Goal: Task Accomplishment & Management: Manage account settings

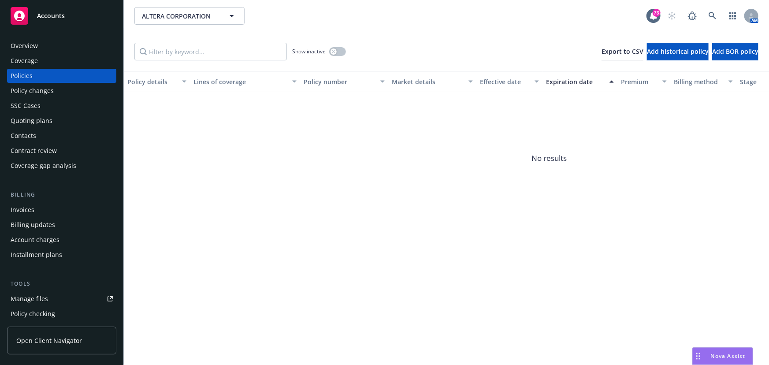
click at [39, 123] on div "Quoting plans" at bounding box center [32, 121] width 42 height 14
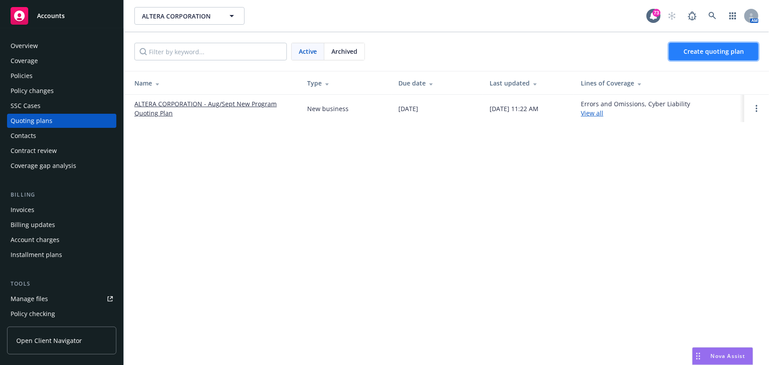
click at [698, 50] on span "Create quoting plan" at bounding box center [713, 51] width 60 height 8
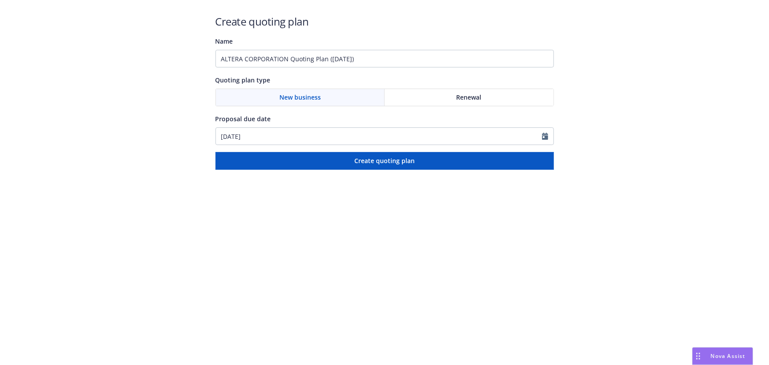
click at [329, 100] on div "New business" at bounding box center [300, 97] width 169 height 17
click at [323, 96] on div "New business" at bounding box center [300, 97] width 169 height 17
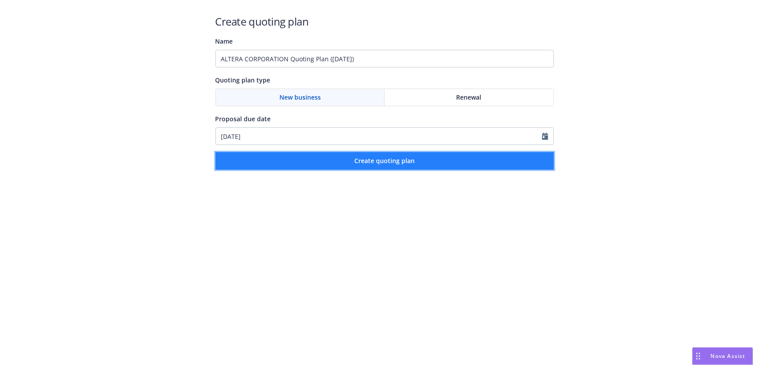
click at [325, 156] on button "Create quoting plan" at bounding box center [384, 161] width 338 height 18
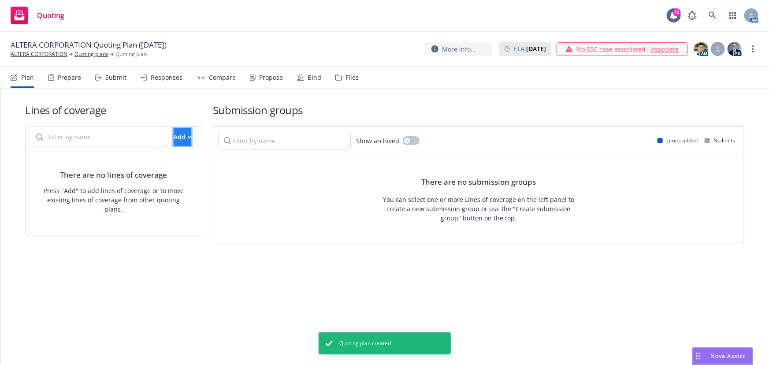
click at [174, 134] on div "Add" at bounding box center [183, 137] width 18 height 17
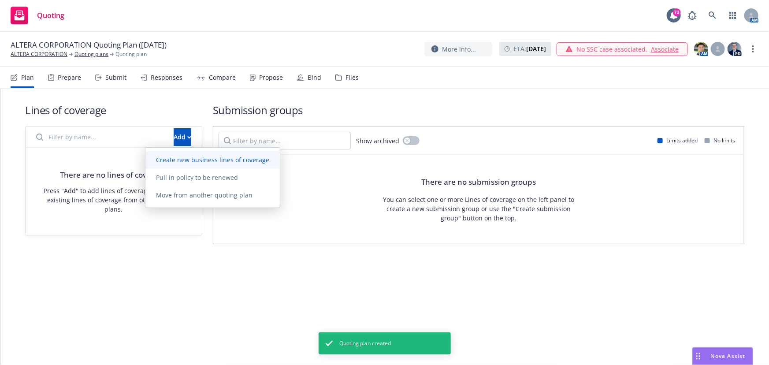
click at [188, 155] on span "Create new business lines of coverage" at bounding box center [212, 159] width 134 height 8
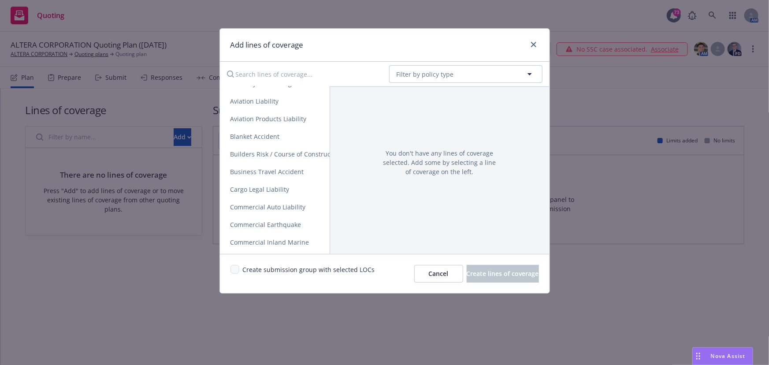
scroll to position [160, 0]
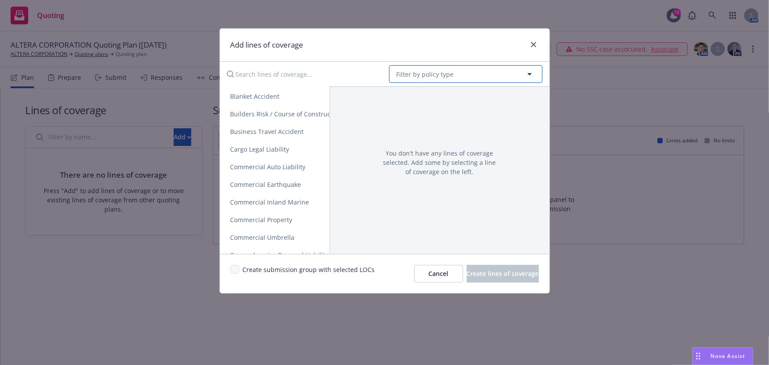
click at [461, 69] on button "Filter by policy type" at bounding box center [465, 74] width 153 height 18
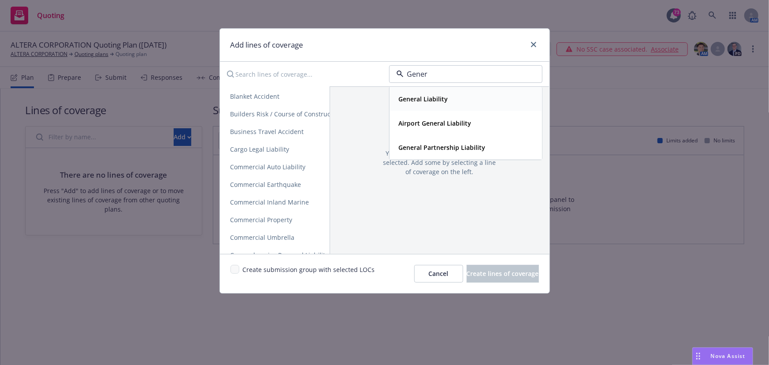
click at [436, 99] on strong "General Liability" at bounding box center [423, 99] width 49 height 8
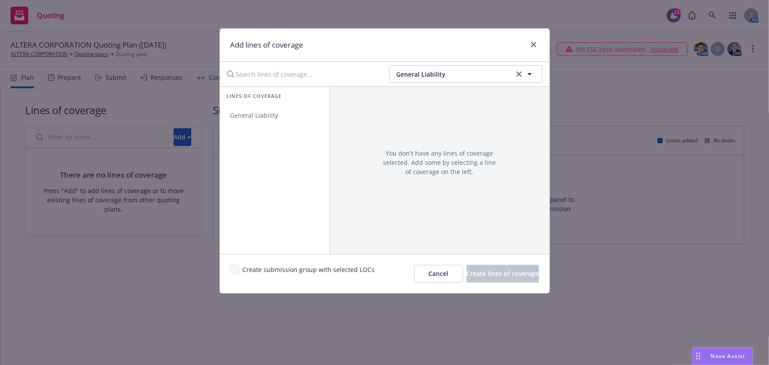
scroll to position [0, 0]
click at [271, 115] on span "General Liability" at bounding box center [254, 115] width 69 height 8
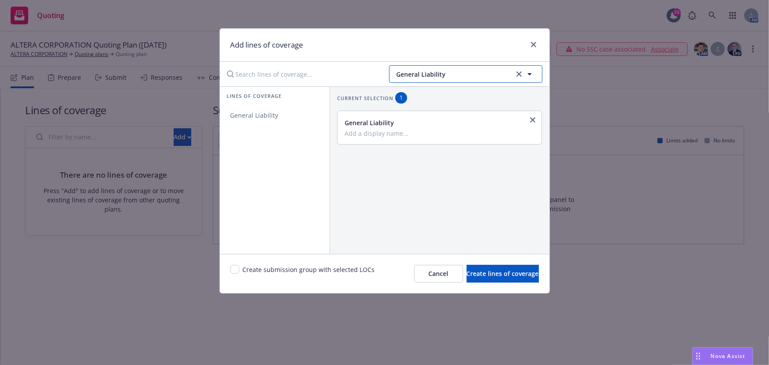
click at [458, 71] on span "General Liability" at bounding box center [453, 74] width 115 height 9
click at [434, 100] on strong "Commercial Property" at bounding box center [431, 99] width 64 height 8
click at [286, 117] on span "Commercial Property" at bounding box center [261, 115] width 83 height 8
click at [450, 70] on span "Commercial Property" at bounding box center [453, 74] width 115 height 9
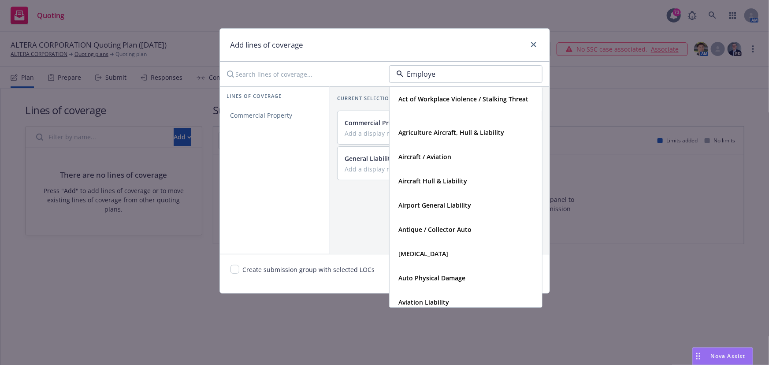
type input "Employer"
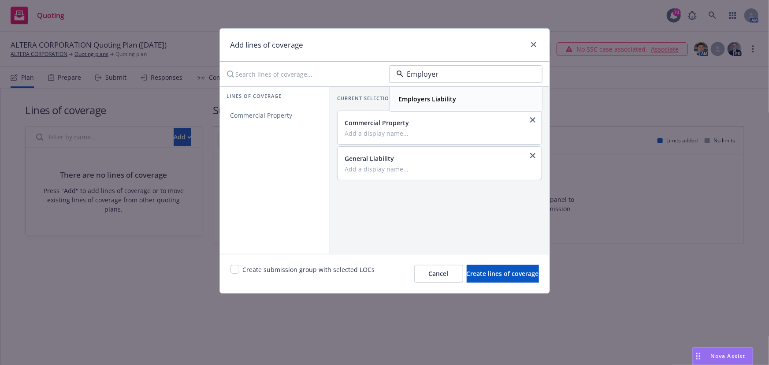
click at [446, 93] on div "Employers Liability" at bounding box center [426, 99] width 63 height 13
click at [278, 118] on span "Employers Liability" at bounding box center [258, 115] width 77 height 8
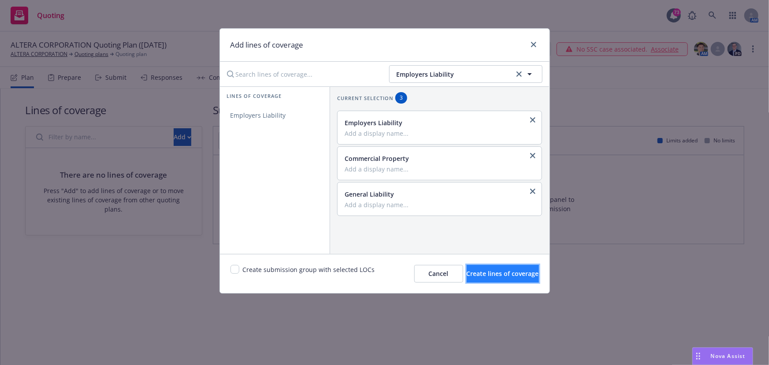
click at [507, 277] on span "Create lines of coverage" at bounding box center [502, 273] width 72 height 8
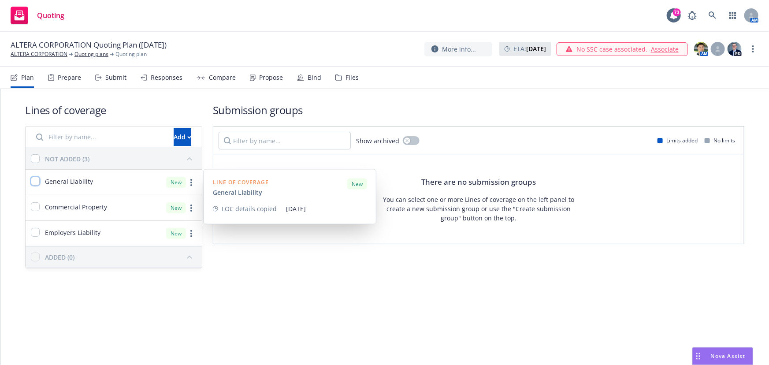
click at [34, 183] on input "checkbox" at bounding box center [35, 181] width 9 height 9
checkbox input "true"
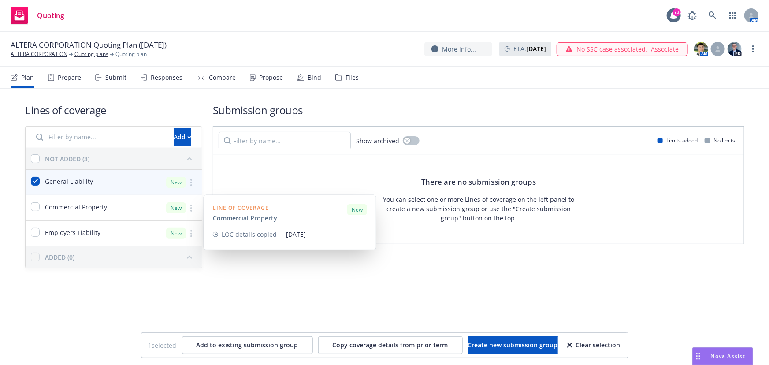
click at [35, 201] on div "Commercial Property" at bounding box center [66, 207] width 81 height 25
checkbox input "true"
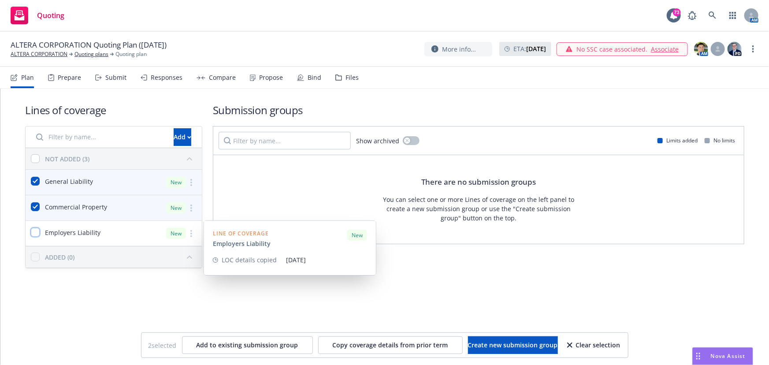
click at [32, 230] on input "checkbox" at bounding box center [35, 232] width 9 height 9
checkbox input "true"
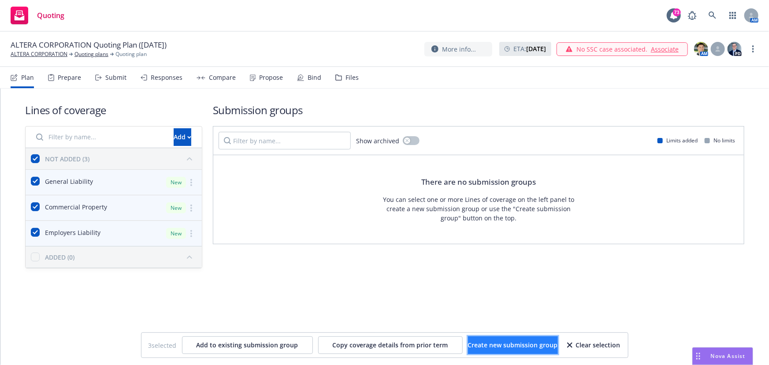
click at [473, 346] on span "Create new submission group" at bounding box center [513, 344] width 90 height 8
checkbox input "false"
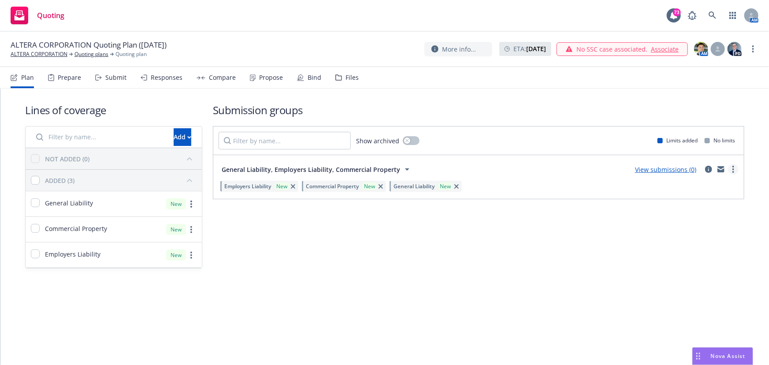
click at [734, 168] on icon "more" at bounding box center [733, 169] width 2 height 7
click at [678, 277] on span "Create policy (fast track)" at bounding box center [691, 278] width 92 height 8
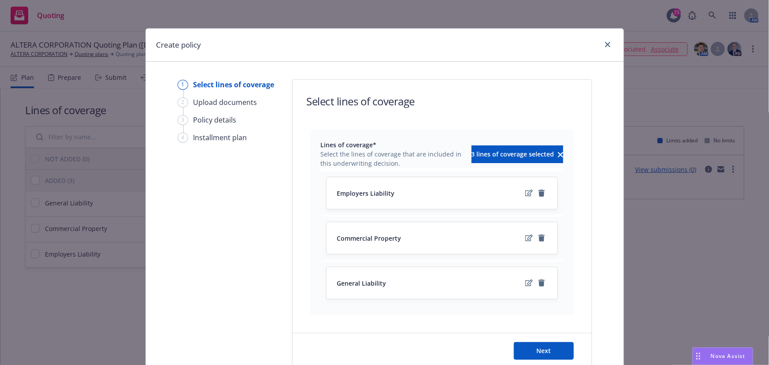
scroll to position [40, 0]
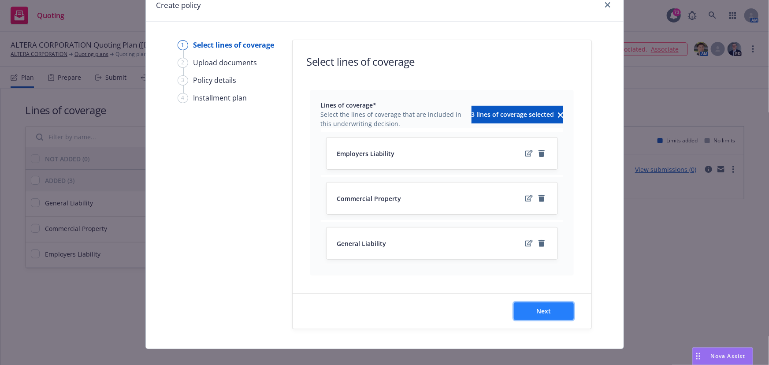
click at [551, 311] on button "Next" at bounding box center [544, 311] width 60 height 18
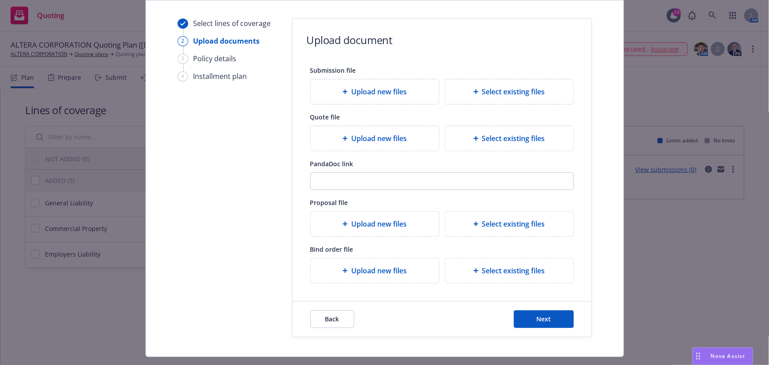
scroll to position [81, 0]
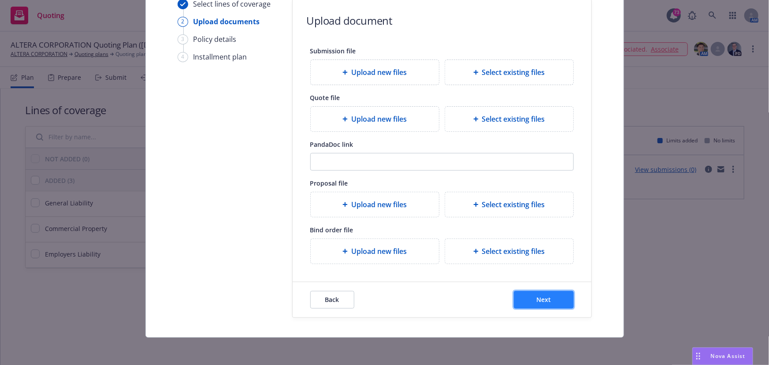
click at [531, 296] on button "Next" at bounding box center [544, 300] width 60 height 18
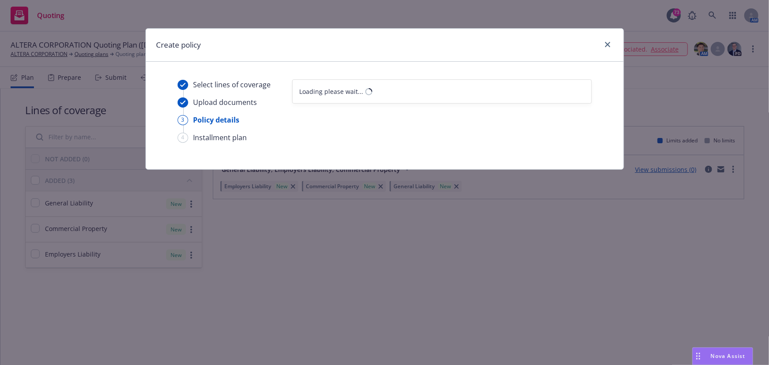
scroll to position [0, 0]
select select "12"
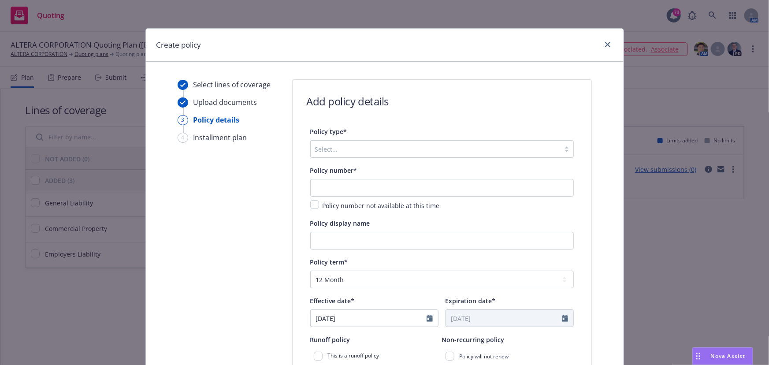
click at [348, 155] on div "Select..." at bounding box center [435, 149] width 249 height 14
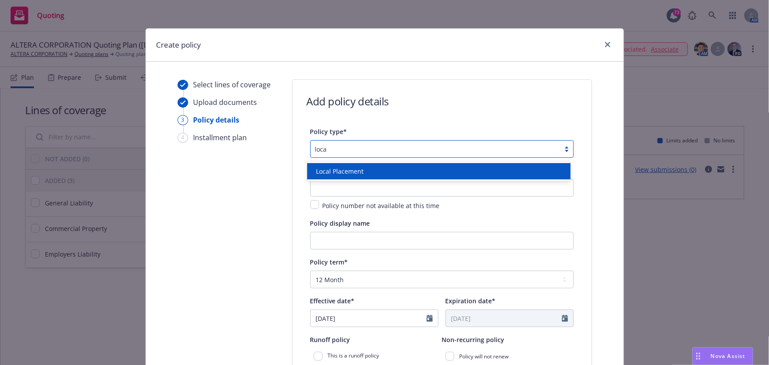
type input "local"
click at [346, 165] on div "Local Placement" at bounding box center [438, 171] width 263 height 16
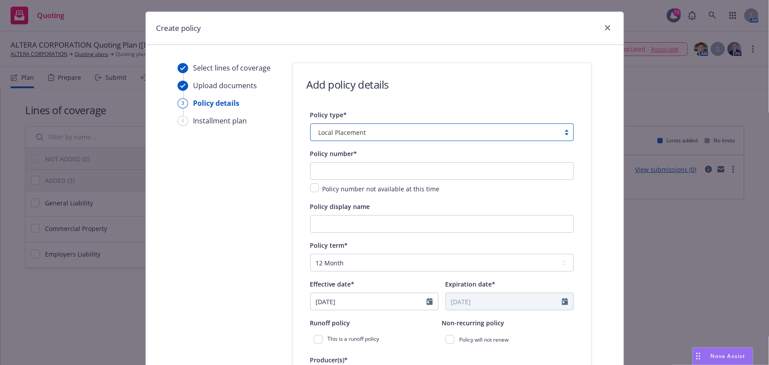
scroll to position [80, 0]
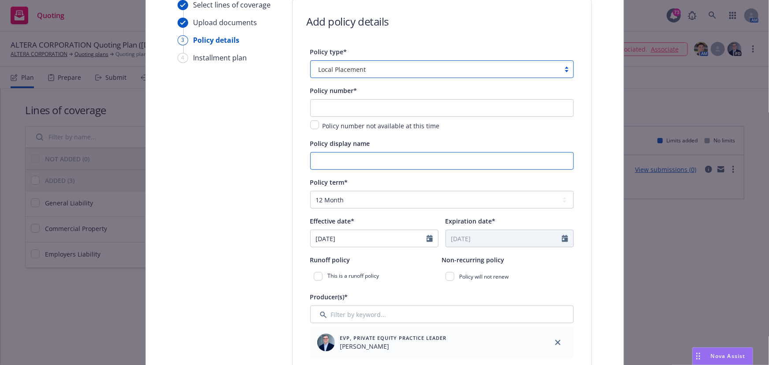
click at [345, 162] on input "Policy display name" at bounding box center [441, 161] width 263 height 18
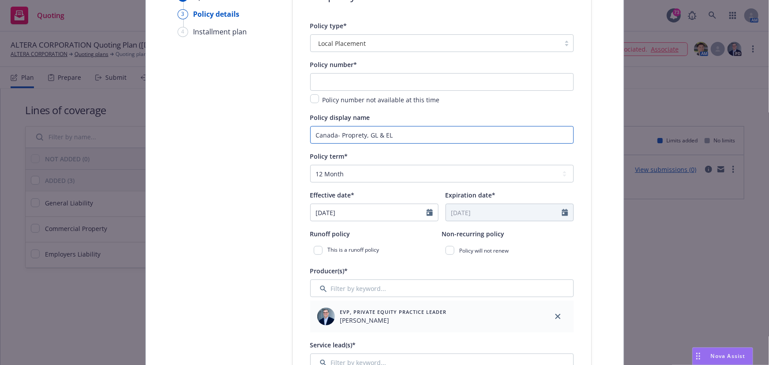
scroll to position [120, 0]
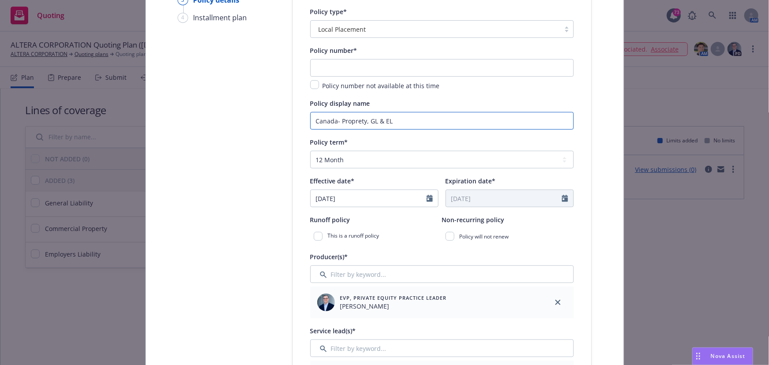
type input "Canada- Proprety, GL & EL"
select select "9"
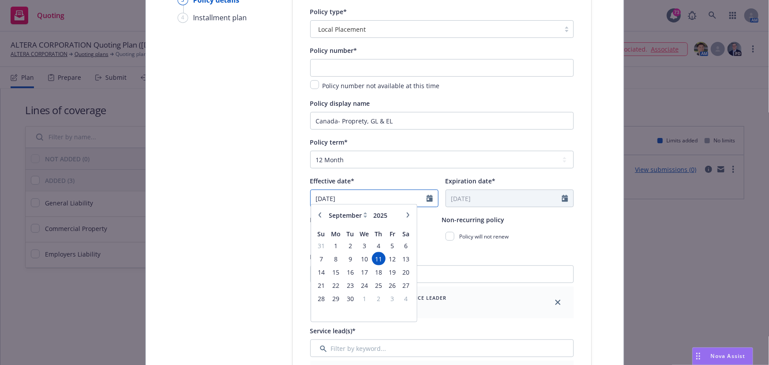
click at [375, 196] on input "[DATE]" at bounding box center [369, 198] width 116 height 17
type input "[DATE]"
type input "09/12/2026"
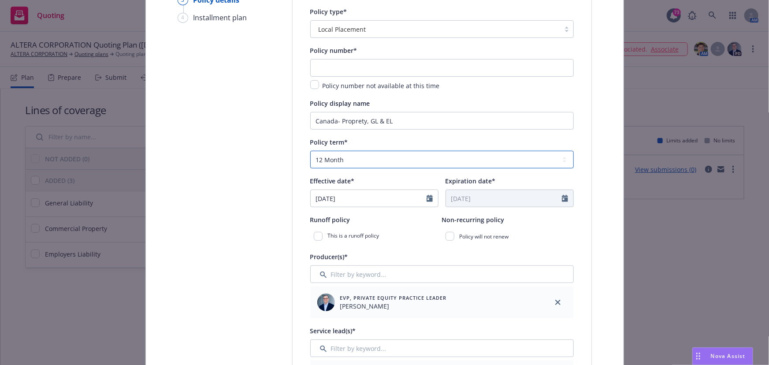
click at [370, 162] on select "Select policy term 12 Month 6 Month 4 Month 3 Month 2 Month 1 Month 36 Month (3…" at bounding box center [441, 160] width 263 height 18
select select "other"
click at [310, 151] on select "Select policy term 12 Month 6 Month 4 Month 3 Month 2 Month 1 Month 36 Month (3…" at bounding box center [441, 160] width 263 height 18
click at [458, 198] on input "Expiration date*" at bounding box center [504, 198] width 116 height 17
select select "9"
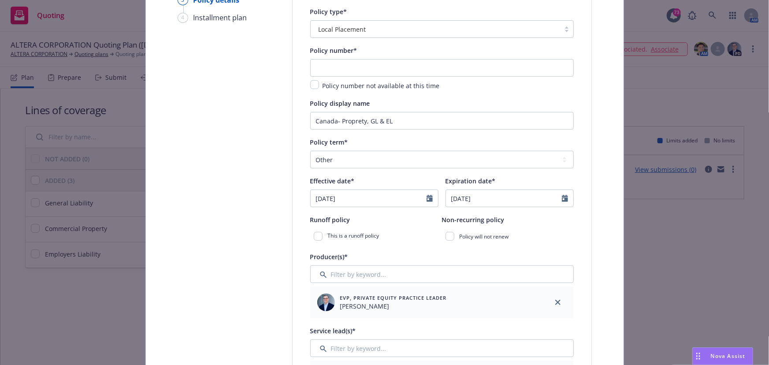
type input "[DATE]"
click at [430, 226] on div "Runoff policy This is a runoff policy" at bounding box center [376, 229] width 132 height 30
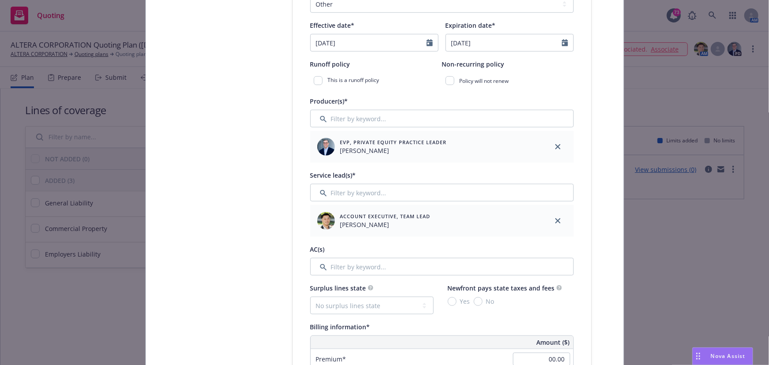
scroll to position [320, 0]
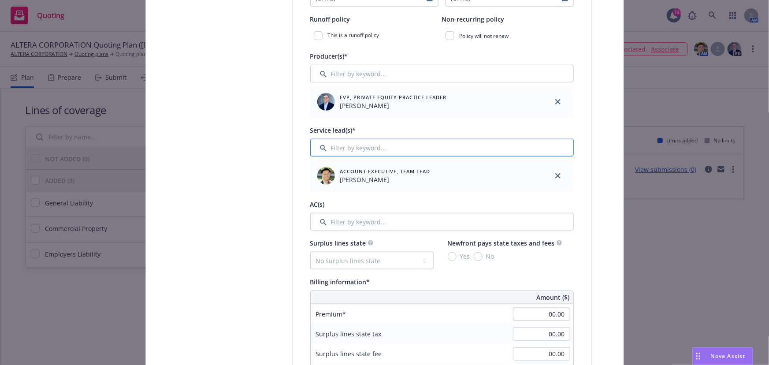
click at [392, 150] on input "Filter by keyword..." at bounding box center [441, 148] width 263 height 18
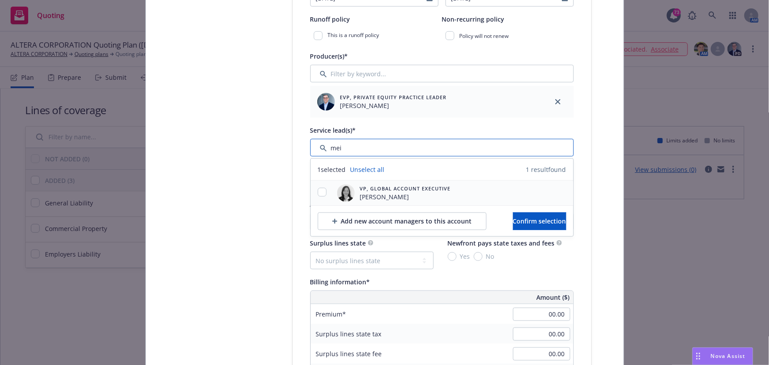
type input "mei"
click at [318, 192] on input "checkbox" at bounding box center [322, 192] width 9 height 9
checkbox input "true"
click at [517, 221] on span "Confirm selection" at bounding box center [539, 221] width 53 height 8
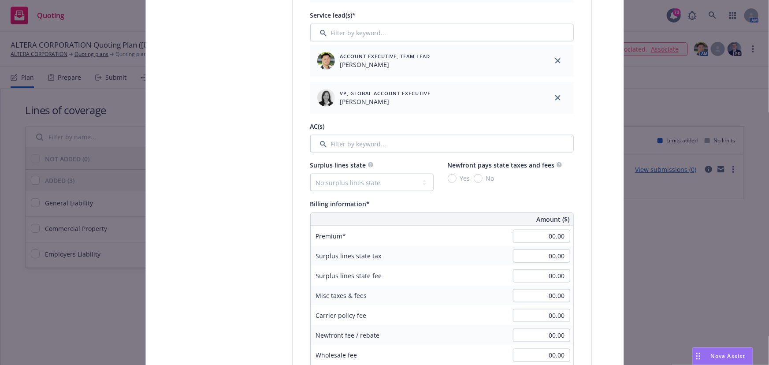
scroll to position [440, 0]
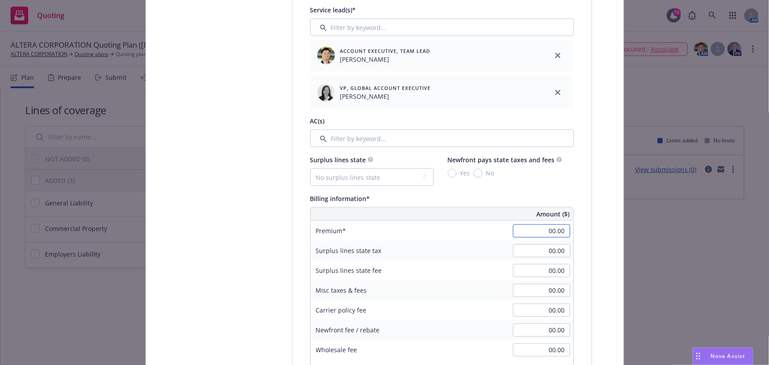
click at [543, 234] on input "00.00" at bounding box center [541, 230] width 57 height 13
click at [538, 239] on div "00.00" at bounding box center [541, 230] width 63 height 19
click at [543, 233] on input "00.00" at bounding box center [541, 230] width 57 height 13
type input "3,847.00"
click at [496, 249] on div "Surplus lines state tax 00.00" at bounding box center [442, 250] width 263 height 20
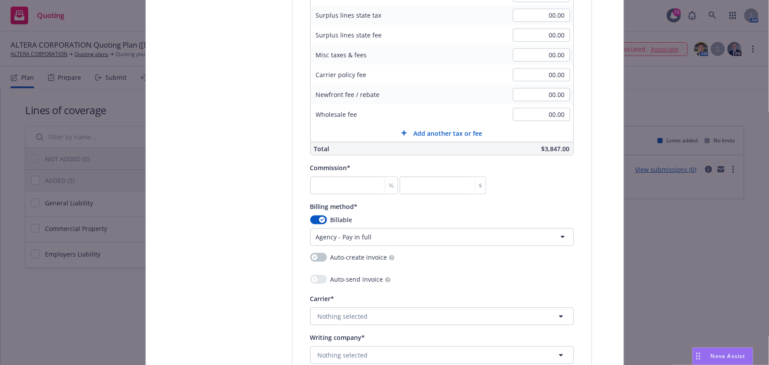
scroll to position [681, 0]
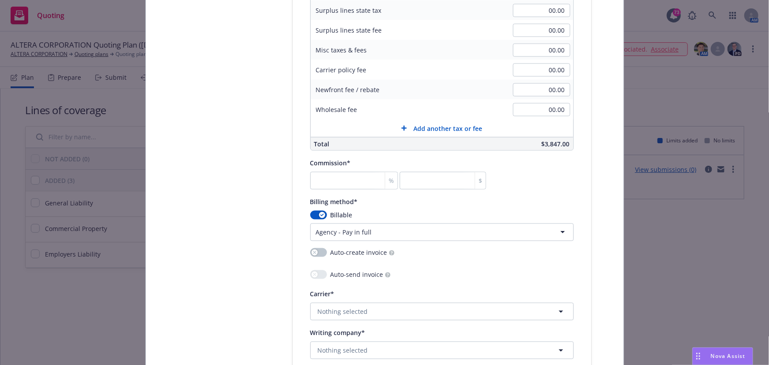
click at [310, 216] on div "Billable" at bounding box center [441, 215] width 263 height 9
click at [310, 215] on button "button" at bounding box center [318, 215] width 17 height 9
select select
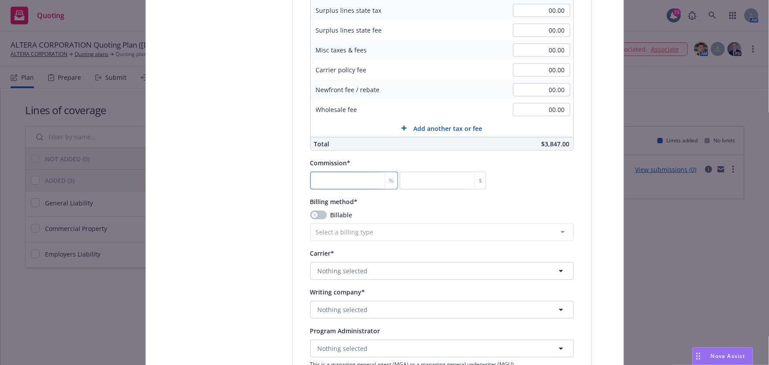
click at [332, 186] on input "number" at bounding box center [354, 181] width 88 height 18
type input "0"
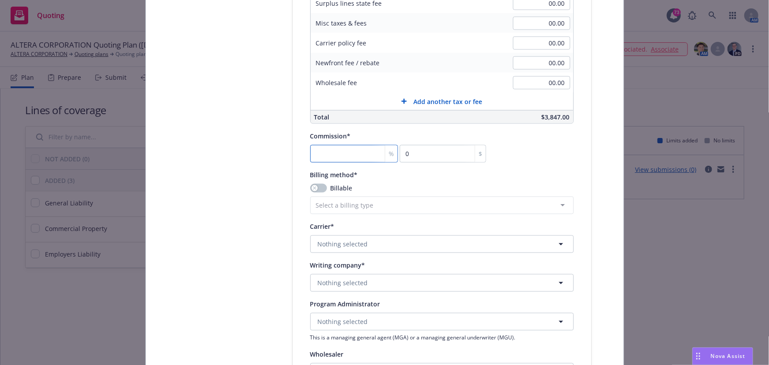
scroll to position [721, 0]
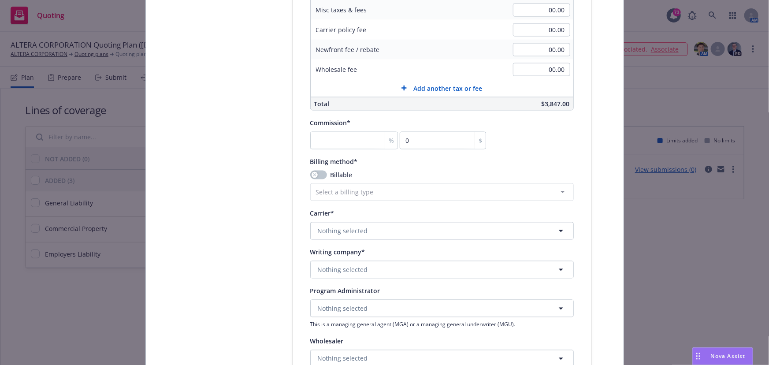
click at [330, 171] on div "Billable" at bounding box center [441, 174] width 263 height 9
click at [316, 173] on button "button" at bounding box center [318, 174] width 17 height 9
click at [353, 191] on html "Quoting 73 AM ALTERA CORPORATION Quoting Plan (2025-09-11) ALTERA CORPORATION Q…" at bounding box center [384, 182] width 769 height 365
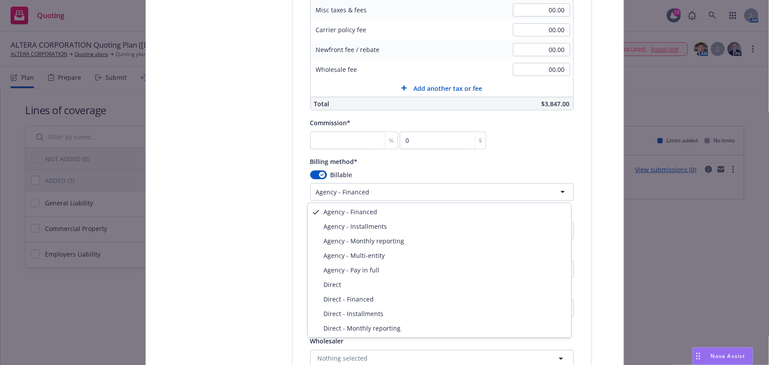
select select "DIRECT"
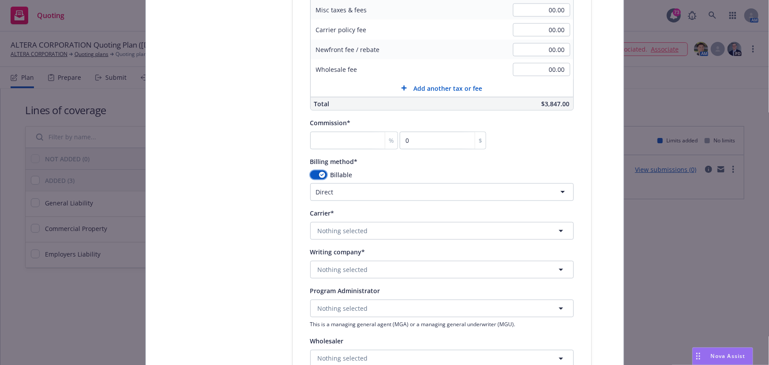
click at [320, 175] on icon "button" at bounding box center [322, 175] width 4 height 3
select select
click at [342, 134] on input "number" at bounding box center [354, 141] width 88 height 18
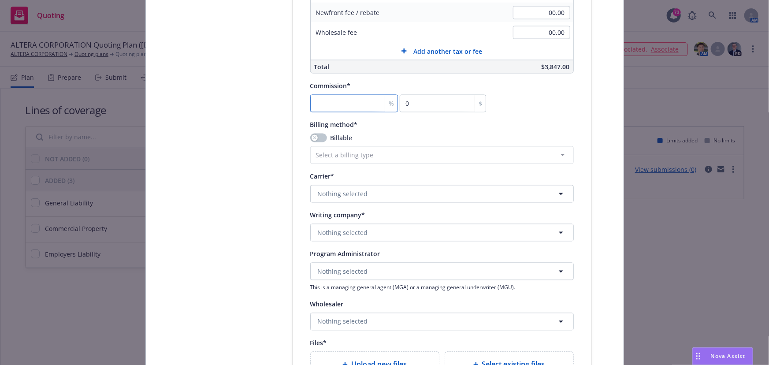
scroll to position [801, 0]
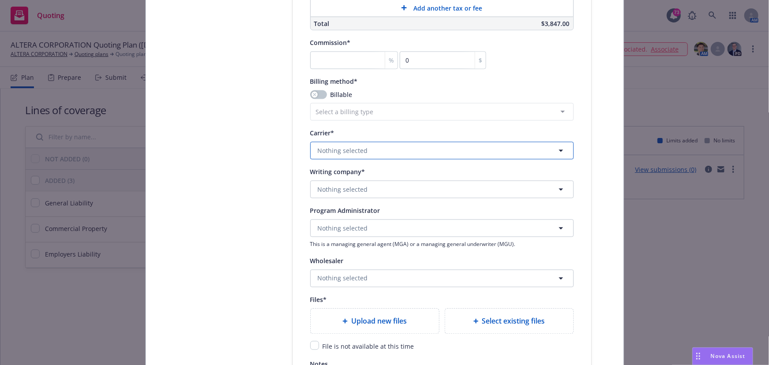
click at [380, 152] on button "Nothing selected" at bounding box center [441, 151] width 263 height 18
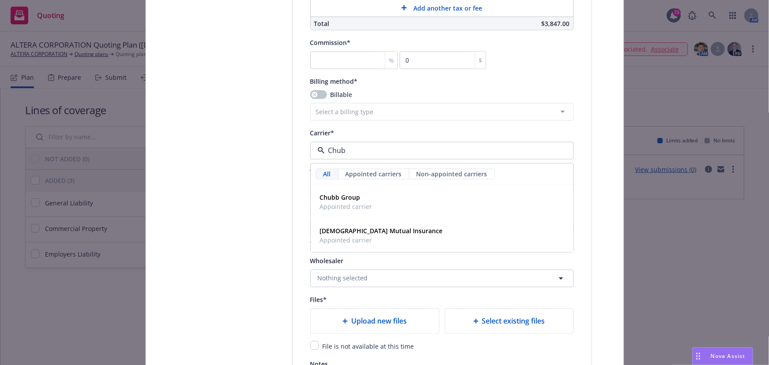
type input "Chubb"
click at [344, 194] on strong "Chubb Group" at bounding box center [340, 197] width 41 height 8
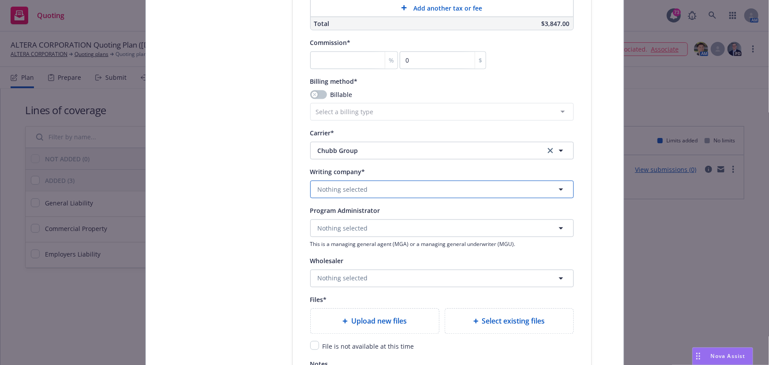
click at [330, 189] on span "Nothing selected" at bounding box center [343, 189] width 50 height 9
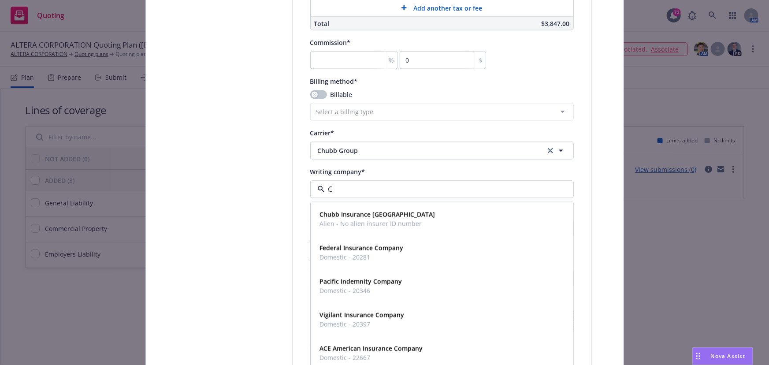
type input "Ch"
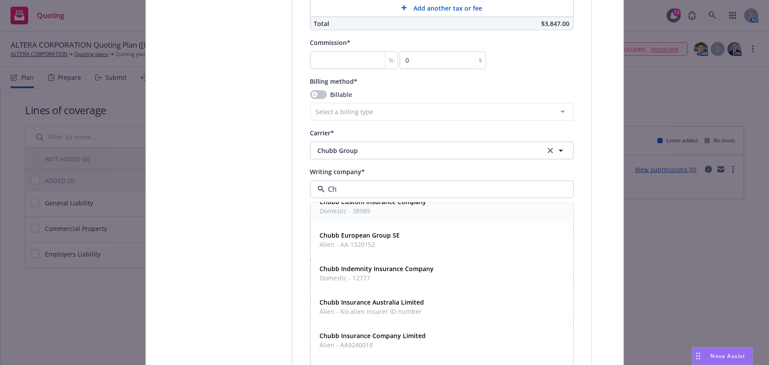
scroll to position [120, 0]
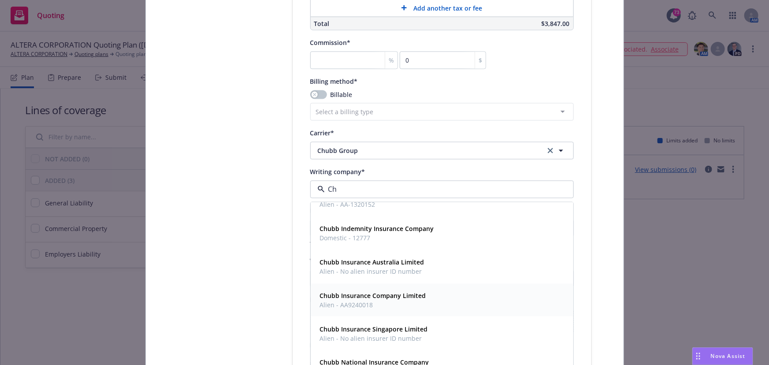
click at [360, 297] on strong "Chubb Insurance Company Limited" at bounding box center [373, 296] width 106 height 8
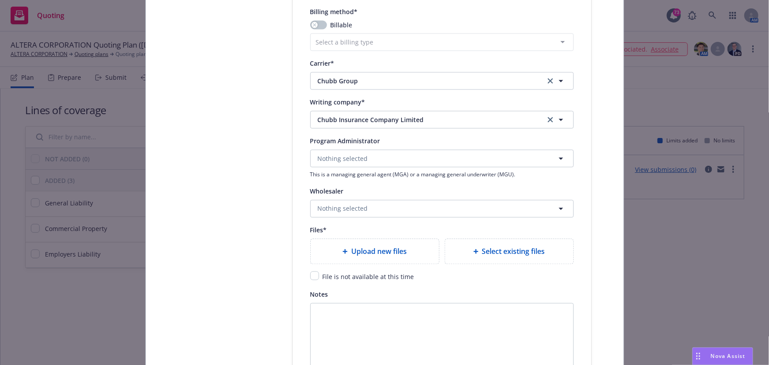
scroll to position [881, 0]
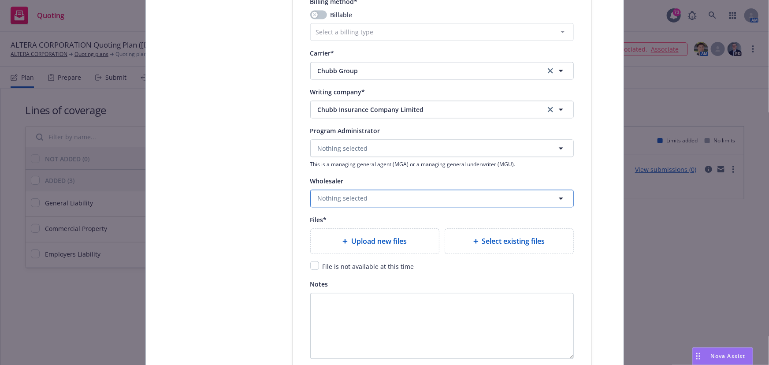
click at [356, 200] on span "Nothing selected" at bounding box center [343, 197] width 50 height 9
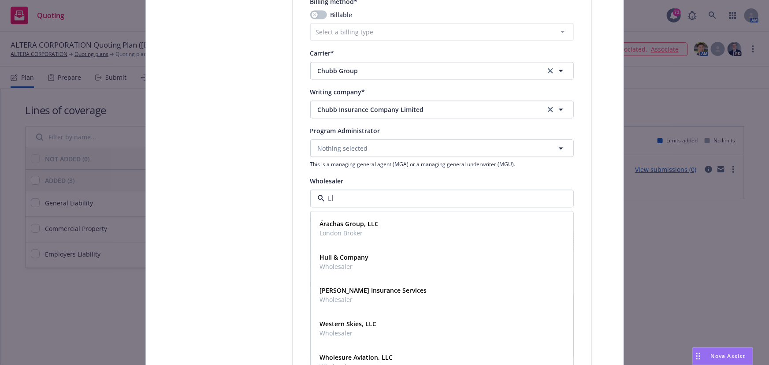
type input "L"
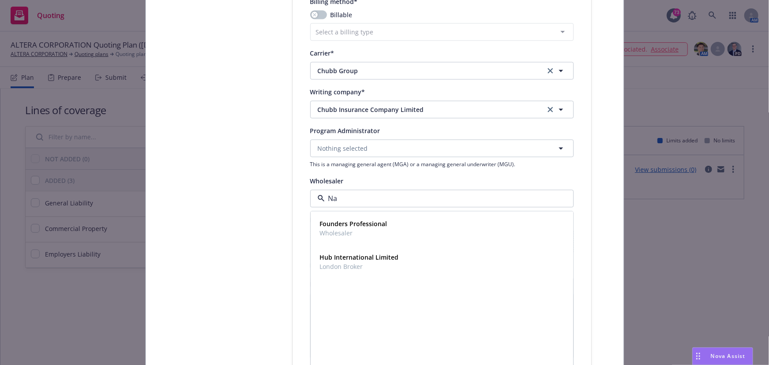
type input "N"
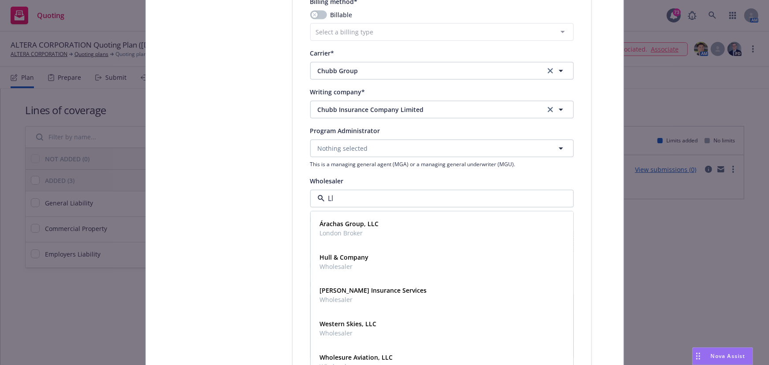
type input "Llo"
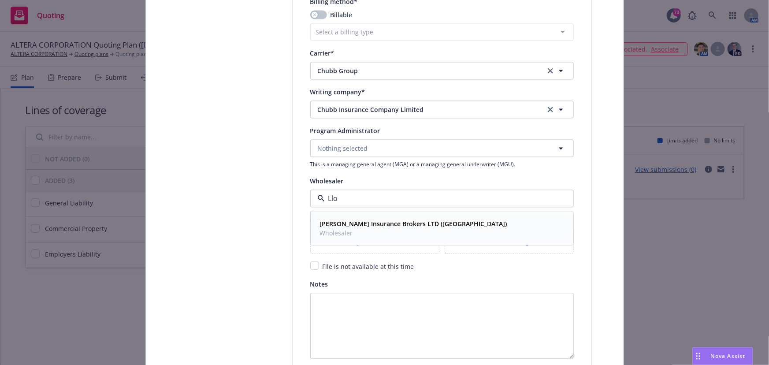
click at [356, 219] on strong "Lloyd Sadd Insurance Brokers LTD (Canada)" at bounding box center [413, 223] width 187 height 8
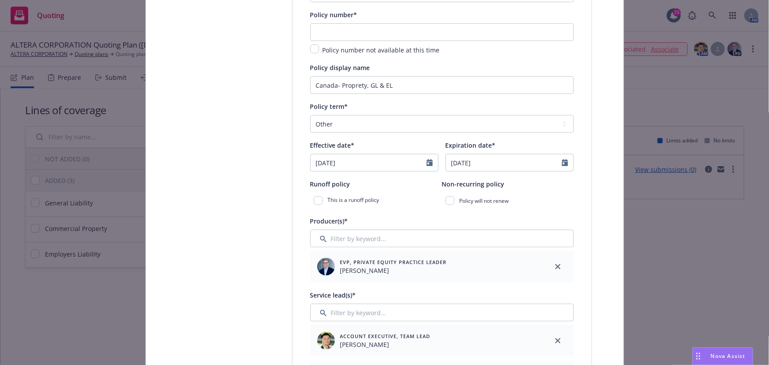
scroll to position [40, 0]
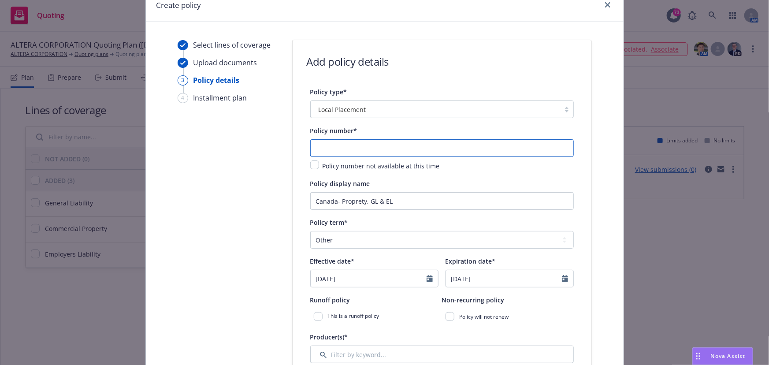
click at [359, 149] on input "text" at bounding box center [441, 148] width 263 height 18
type input "T"
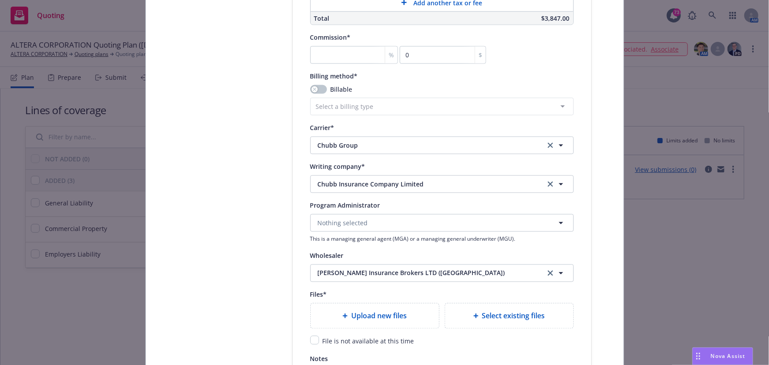
scroll to position [975, 0]
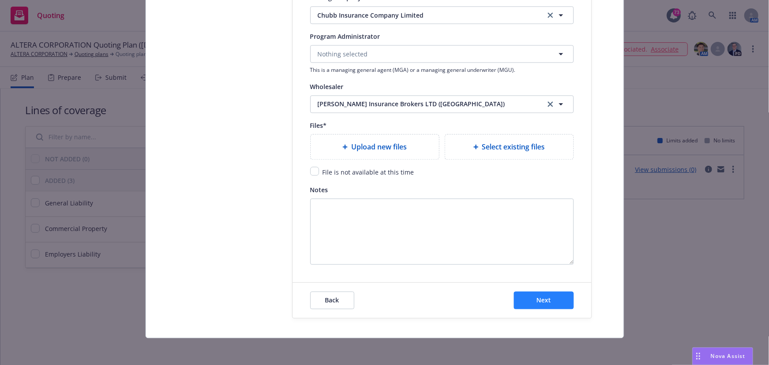
type input "Canada- TBD"
click at [531, 294] on button "Next" at bounding box center [544, 300] width 60 height 18
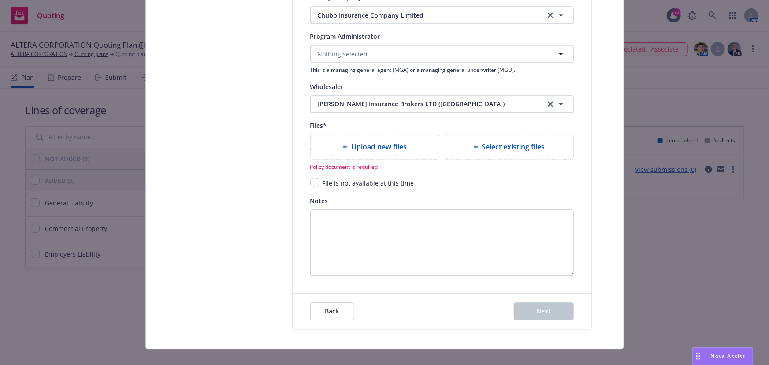
click at [319, 179] on div "File is not available at this time" at bounding box center [367, 183] width 97 height 11
click at [313, 181] on input "checkbox" at bounding box center [314, 182] width 9 height 9
checkbox input "true"
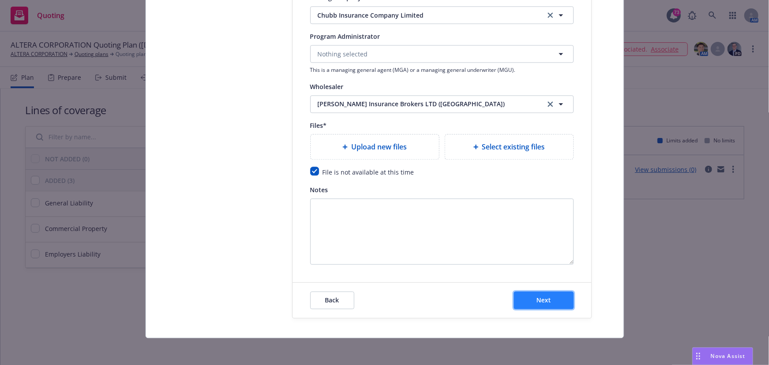
click at [547, 298] on button "Next" at bounding box center [544, 300] width 60 height 18
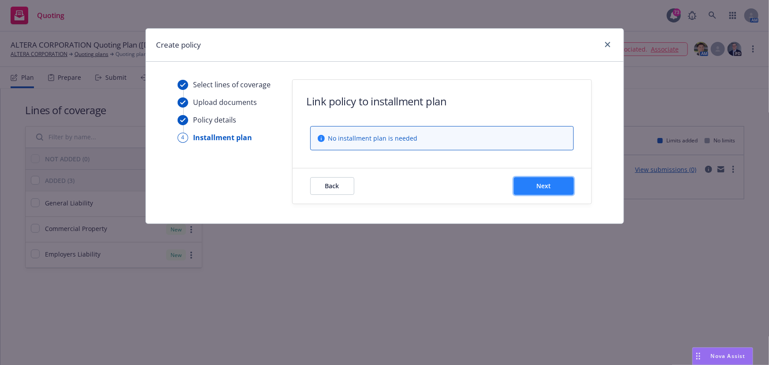
click at [533, 185] on button "Next" at bounding box center [544, 186] width 60 height 18
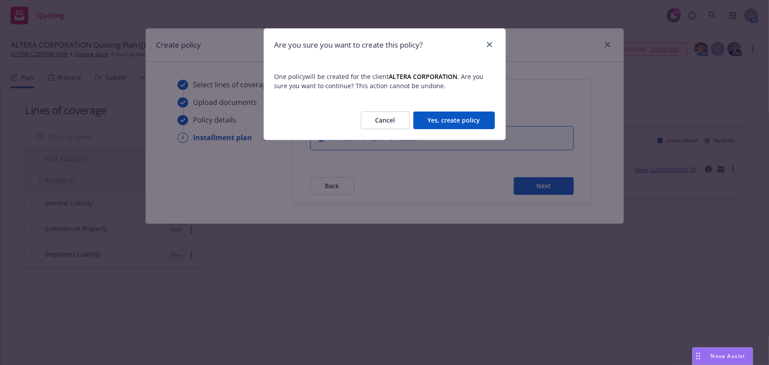
click at [440, 119] on button "Yes, create policy" at bounding box center [453, 120] width 81 height 18
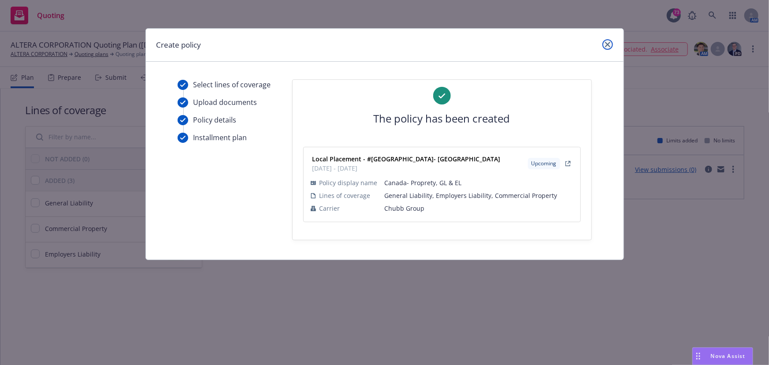
click at [607, 42] on icon "close" at bounding box center [607, 44] width 5 height 5
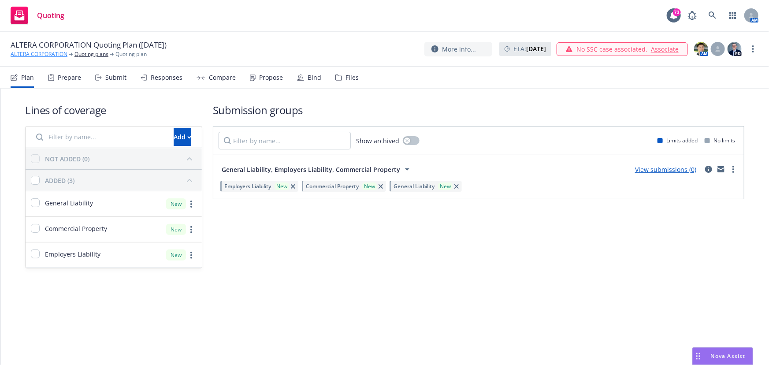
click at [33, 53] on link "ALTERA CORPORATION" at bounding box center [39, 54] width 57 height 8
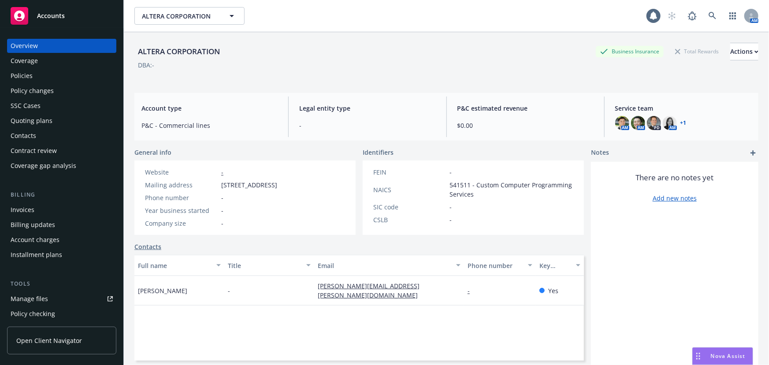
click at [24, 74] on div "Policies" at bounding box center [22, 76] width 22 height 14
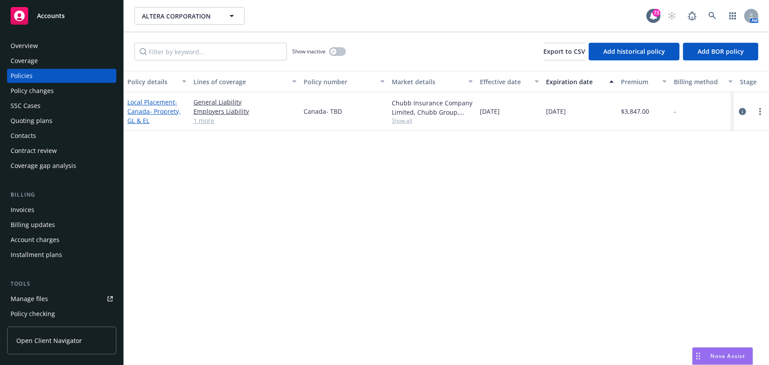
click at [150, 110] on span "- Canada- Proprety, GL & EL" at bounding box center [153, 111] width 53 height 27
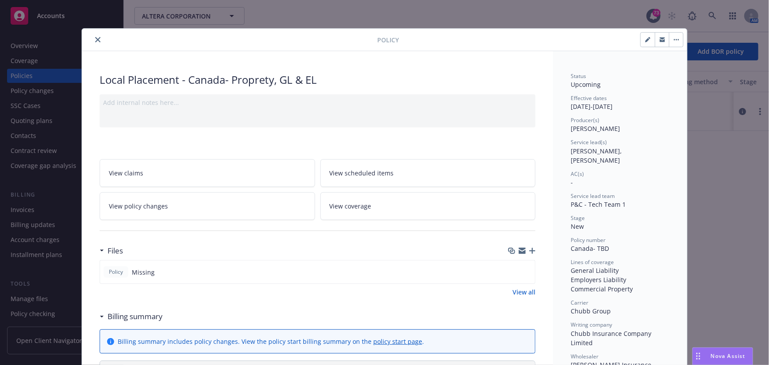
click at [640, 40] on button "button" at bounding box center [647, 40] width 14 height 14
select select "NEW"
select select "other"
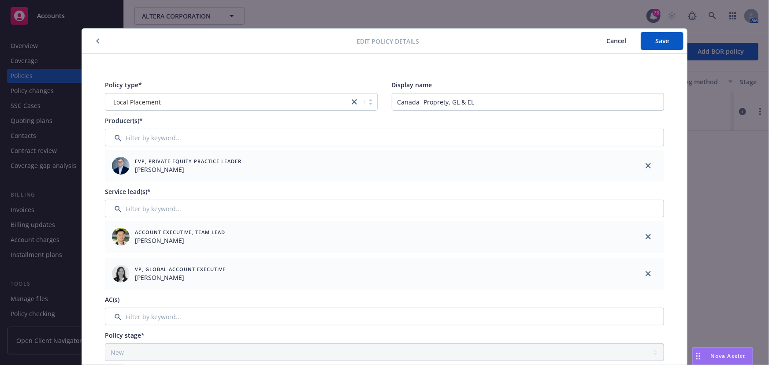
click at [96, 41] on icon "button" at bounding box center [97, 41] width 3 height 5
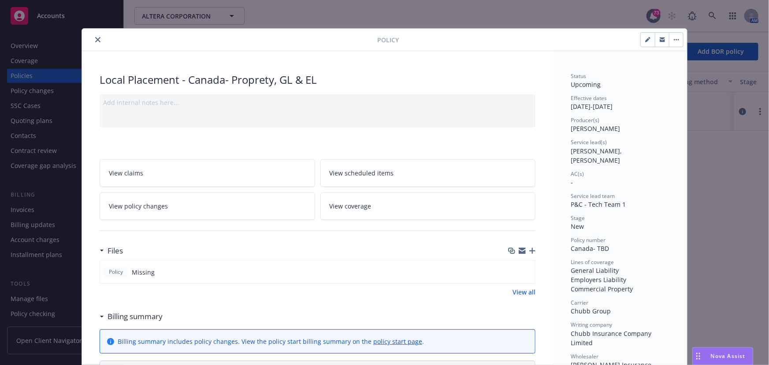
click at [96, 38] on icon "close" at bounding box center [97, 39] width 5 height 5
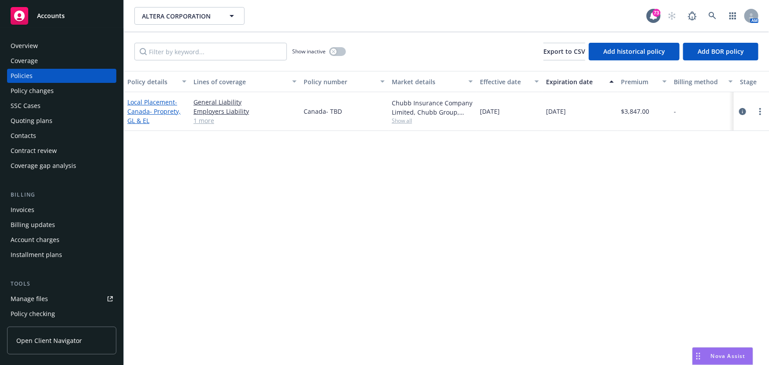
click at [145, 110] on span "- Canada- Proprety, GL & EL" at bounding box center [153, 111] width 53 height 27
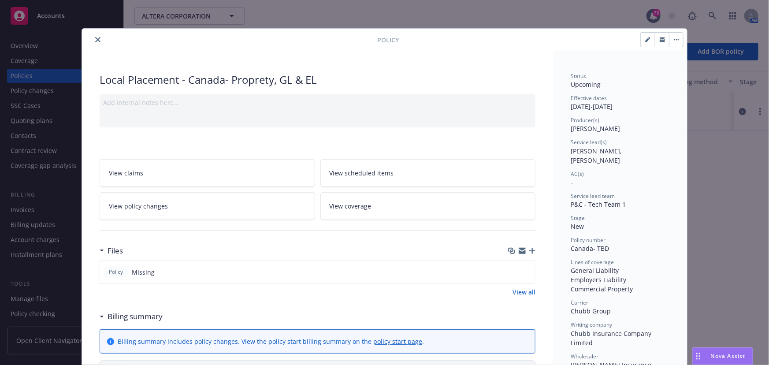
scroll to position [26, 0]
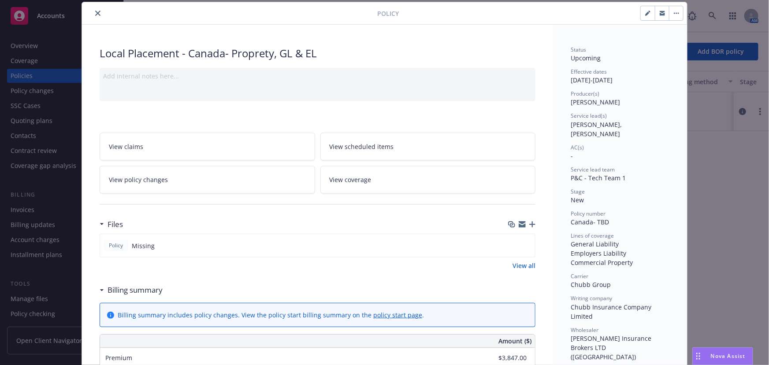
click at [636, 18] on div at bounding box center [541, 13] width 285 height 15
click at [645, 13] on icon "button" at bounding box center [647, 13] width 4 height 4
select select "NEW"
select select "other"
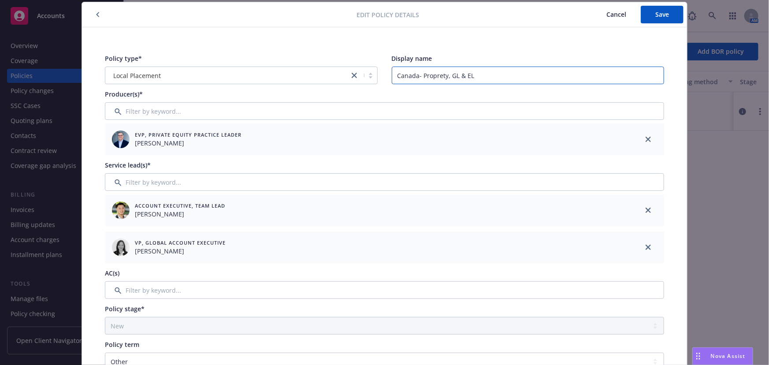
click at [436, 75] on input "Canada- Proprety, GL & EL" at bounding box center [528, 76] width 273 height 18
click at [437, 75] on input "Canada- Proprety, GL & EL" at bounding box center [528, 76] width 273 height 18
type input "Canada- Property, GL & EL"
click at [658, 15] on span "Save" at bounding box center [662, 14] width 14 height 8
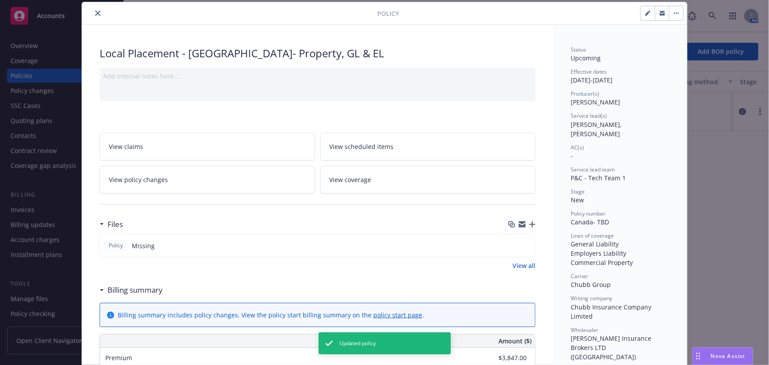
click at [96, 15] on icon "close" at bounding box center [97, 13] width 5 height 5
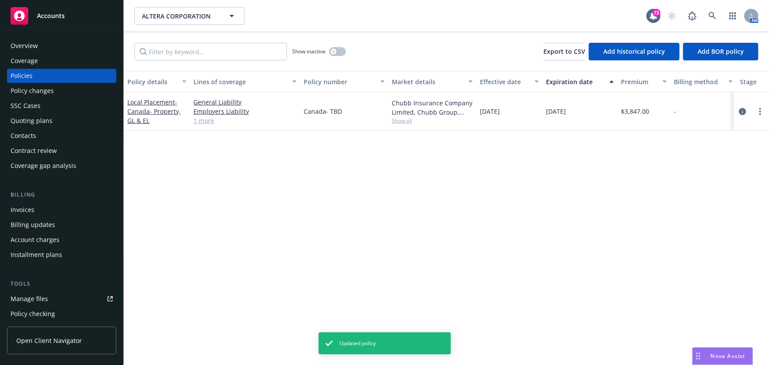
click at [26, 118] on div "Quoting plans" at bounding box center [32, 121] width 42 height 14
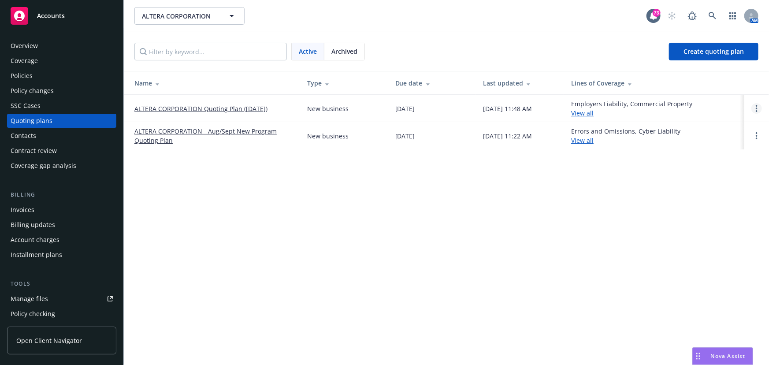
drag, startPoint x: 223, startPoint y: 105, endPoint x: 756, endPoint y: 105, distance: 533.0
click at [756, 105] on link "Open options" at bounding box center [756, 108] width 11 height 11
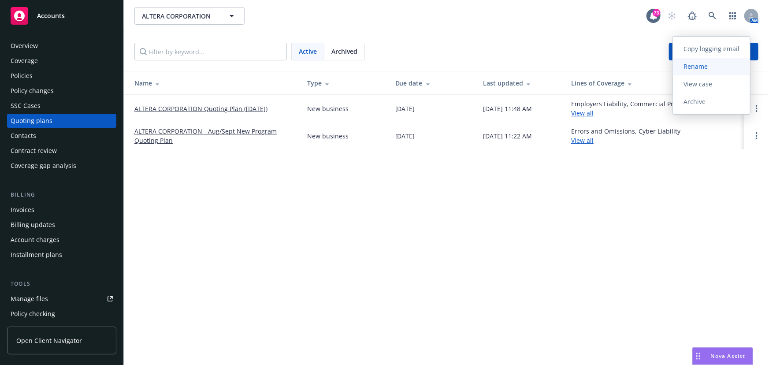
click at [712, 63] on span "Rename" at bounding box center [695, 66] width 45 height 8
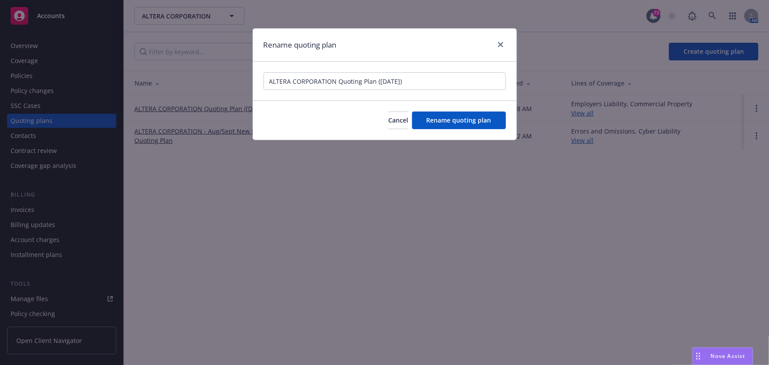
drag, startPoint x: 436, startPoint y: 81, endPoint x: 167, endPoint y: 85, distance: 269.1
click at [167, 85] on div "Rename quoting plan ALTERA CORPORATION Quoting Plan (2025-09-11) Cancel Rename …" at bounding box center [384, 182] width 769 height 365
type input "L"
type input "l"
type input "Local Placement"
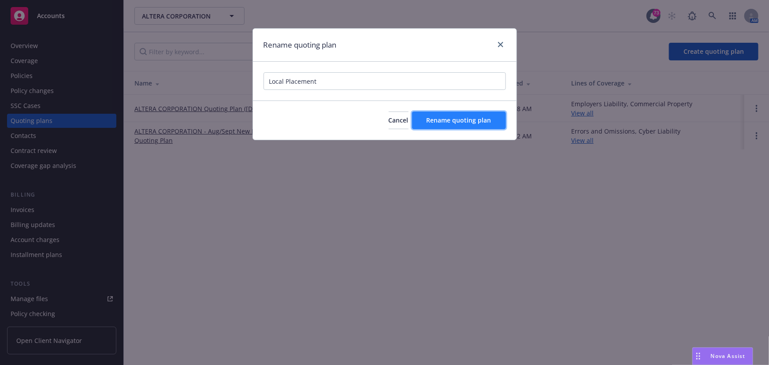
click at [432, 122] on span "Rename quoting plan" at bounding box center [458, 120] width 65 height 8
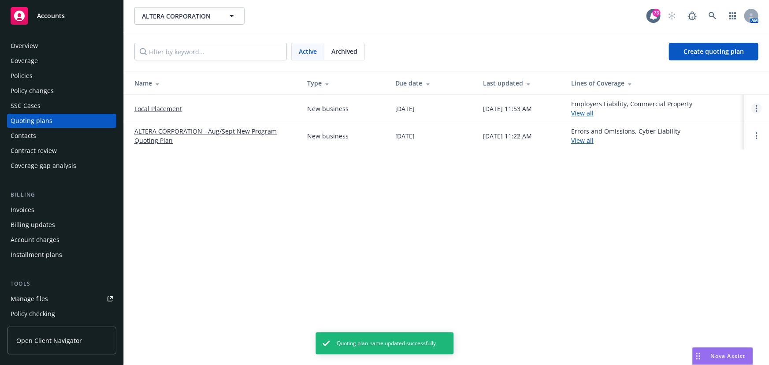
click at [757, 107] on icon "Open options" at bounding box center [756, 108] width 2 height 7
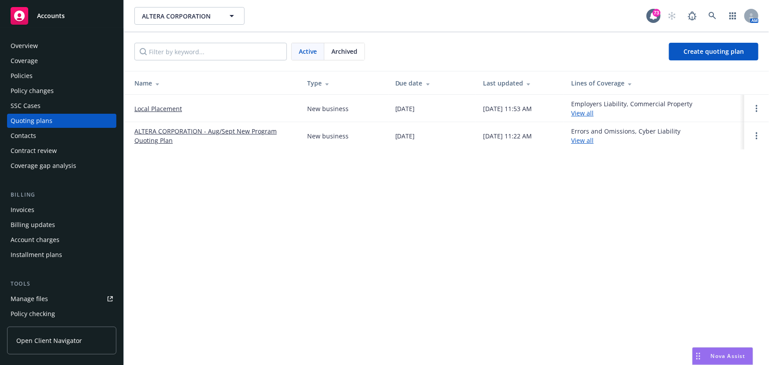
click at [162, 104] on link "Local Placement" at bounding box center [158, 108] width 48 height 9
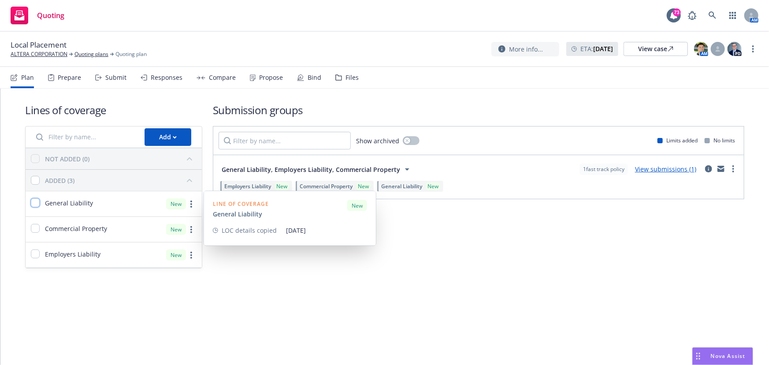
click at [37, 203] on input "checkbox" at bounding box center [35, 202] width 9 height 9
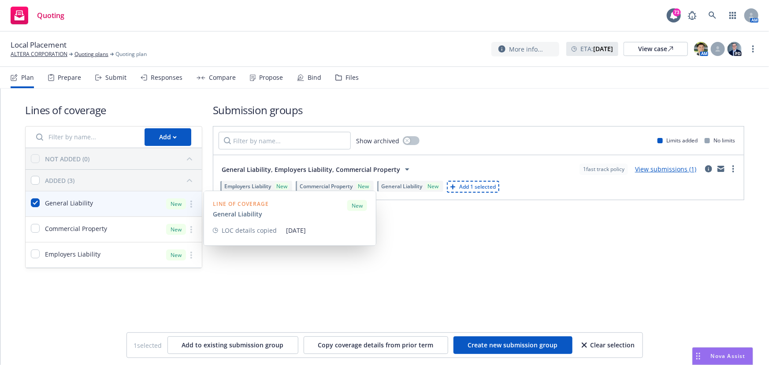
click at [175, 203] on div "New" at bounding box center [176, 203] width 20 height 11
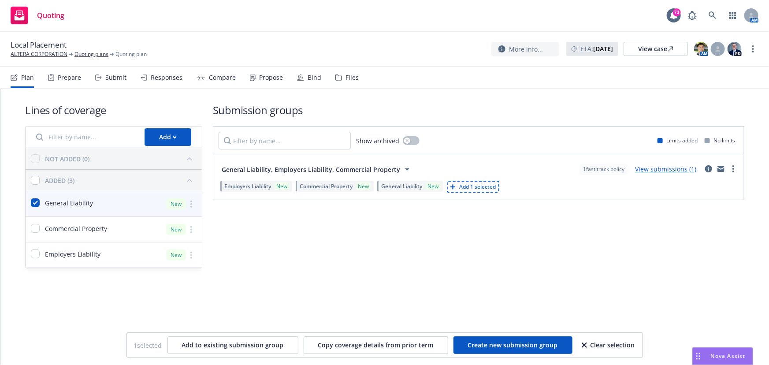
click at [594, 344] on div "Clear selection" at bounding box center [607, 345] width 53 height 17
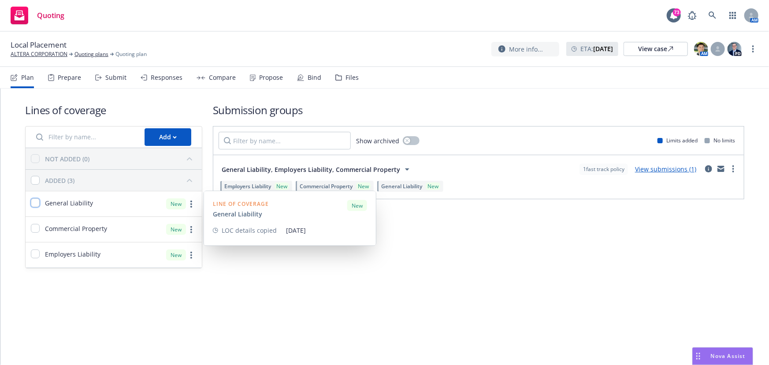
click at [34, 199] on input "checkbox" at bounding box center [35, 202] width 9 height 9
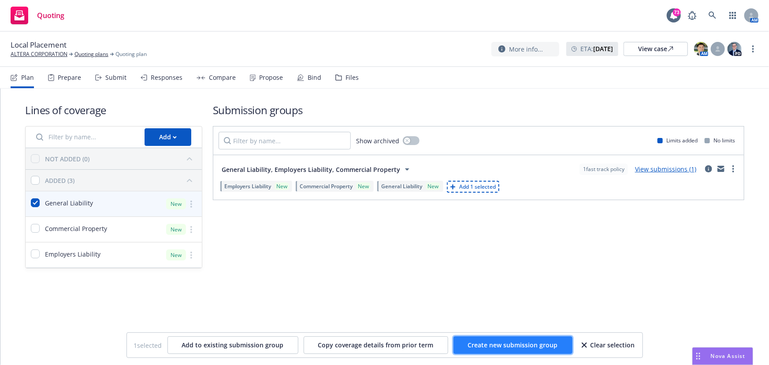
click at [507, 344] on span "Create new submission group" at bounding box center [513, 344] width 90 height 8
checkbox input "false"
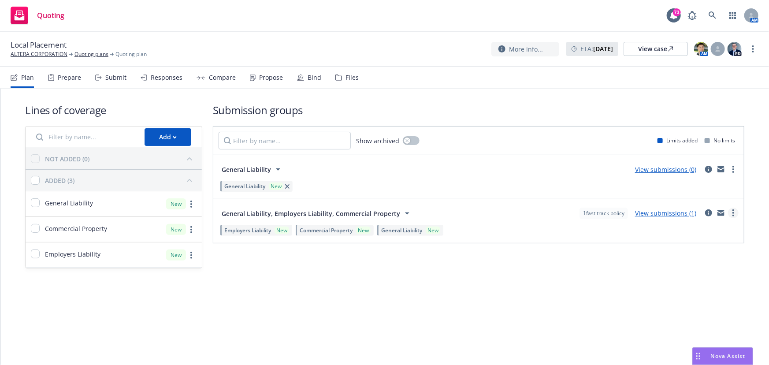
click at [731, 212] on link "more" at bounding box center [733, 212] width 11 height 11
click at [286, 185] on icon "button" at bounding box center [287, 186] width 4 height 4
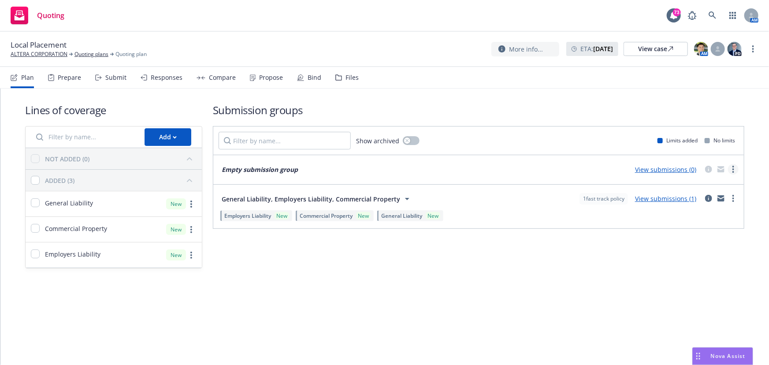
click at [731, 168] on link "more" at bounding box center [733, 169] width 11 height 11
click at [670, 260] on span "Archive" at bounding box center [666, 261] width 43 height 8
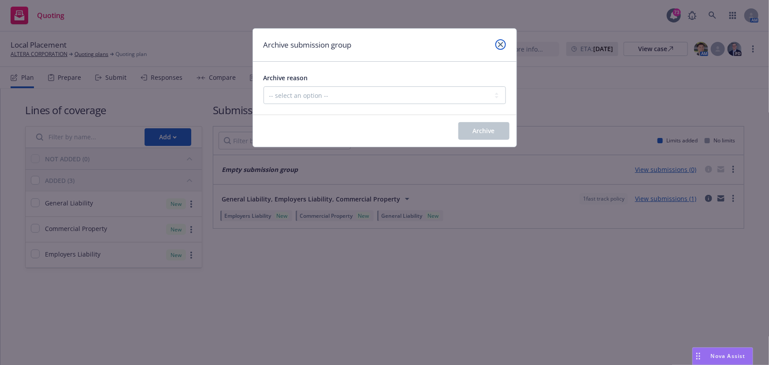
drag, startPoint x: 499, startPoint y: 43, endPoint x: 446, endPoint y: 84, distance: 67.0
click at [471, 79] on div "Archive submission group Archive reason -- select an option -- Customer no long…" at bounding box center [384, 87] width 264 height 119
click at [406, 91] on select "-- select an option -- Customer no longer needs this coverage Duplicate Histori…" at bounding box center [384, 95] width 242 height 18
select select "DUPLICATE"
click at [263, 86] on select "-- select an option -- Customer no longer needs this coverage Duplicate Histori…" at bounding box center [384, 95] width 242 height 18
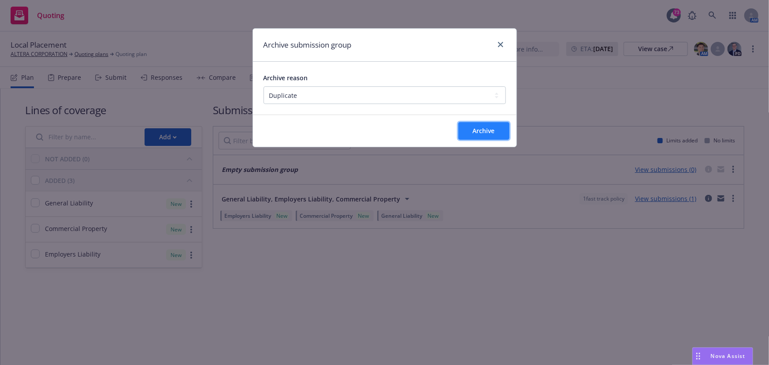
click at [483, 132] on span "Archive" at bounding box center [484, 130] width 22 height 8
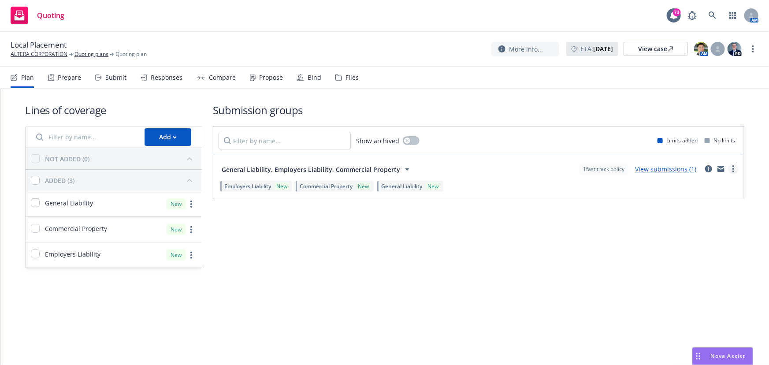
click at [735, 166] on link "more" at bounding box center [733, 168] width 11 height 11
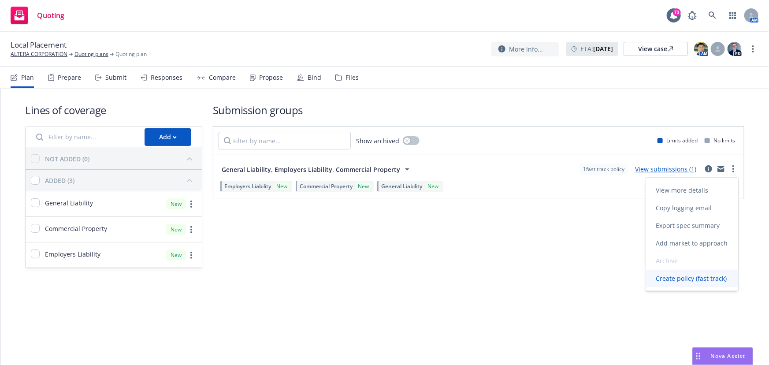
click at [692, 275] on span "Create policy (fast track)" at bounding box center [691, 278] width 92 height 8
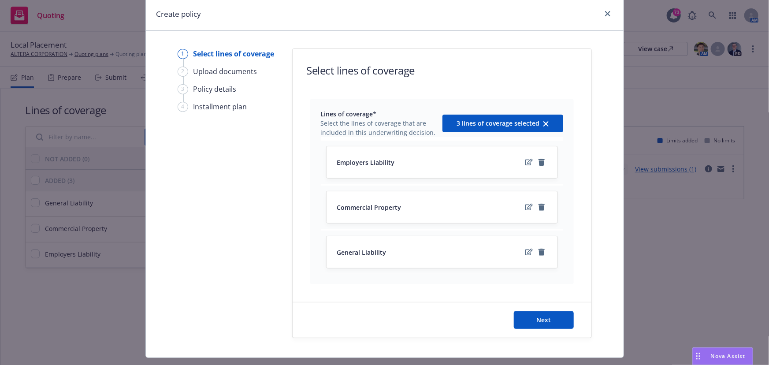
scroll to position [52, 0]
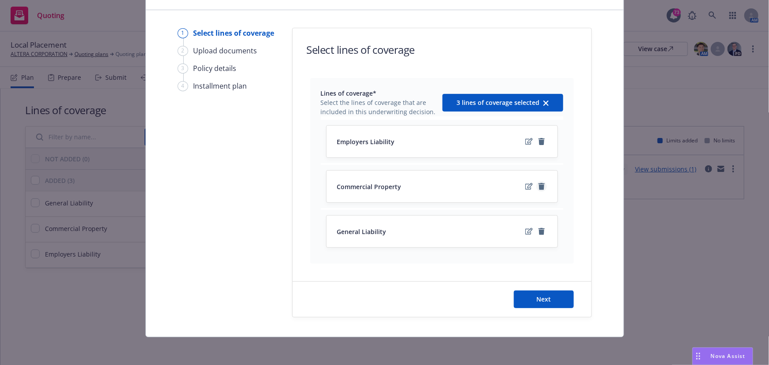
click at [540, 183] on icon "remove" at bounding box center [541, 186] width 7 height 7
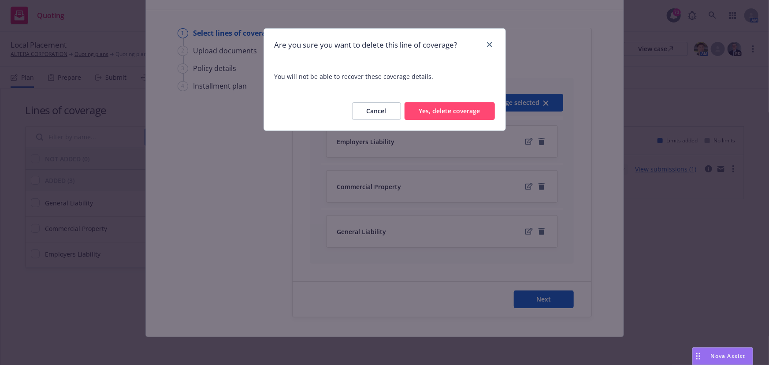
click at [462, 112] on button "Yes, delete coverage" at bounding box center [449, 111] width 90 height 18
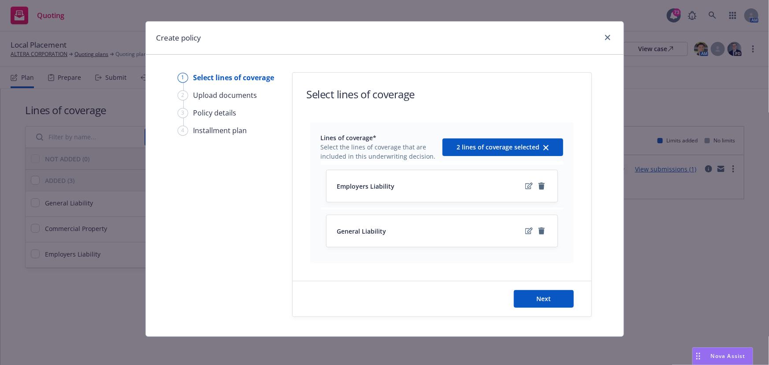
scroll to position [7, 0]
click at [541, 186] on icon "remove" at bounding box center [541, 186] width 7 height 7
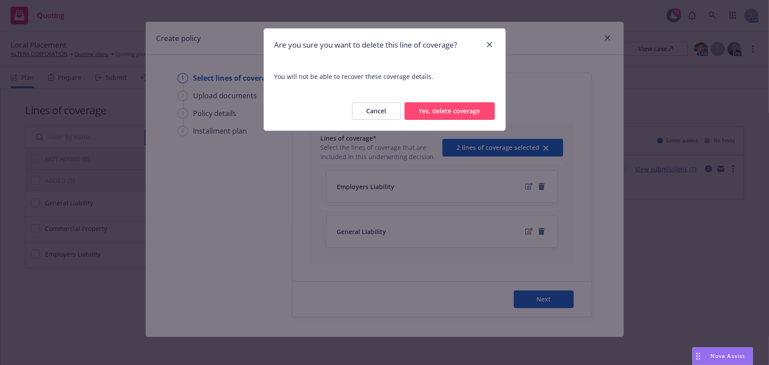
click at [466, 113] on button "Yes, delete coverage" at bounding box center [449, 111] width 90 height 18
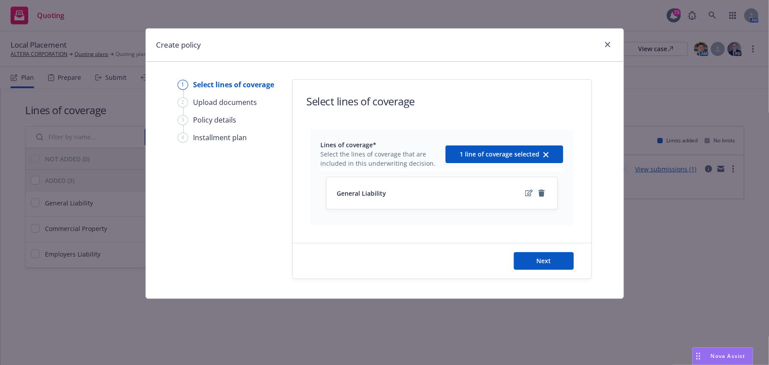
scroll to position [0, 0]
click at [527, 260] on button "Next" at bounding box center [544, 261] width 60 height 18
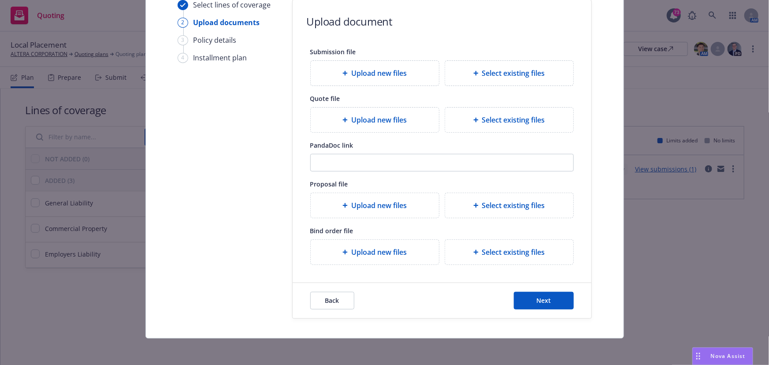
scroll to position [81, 0]
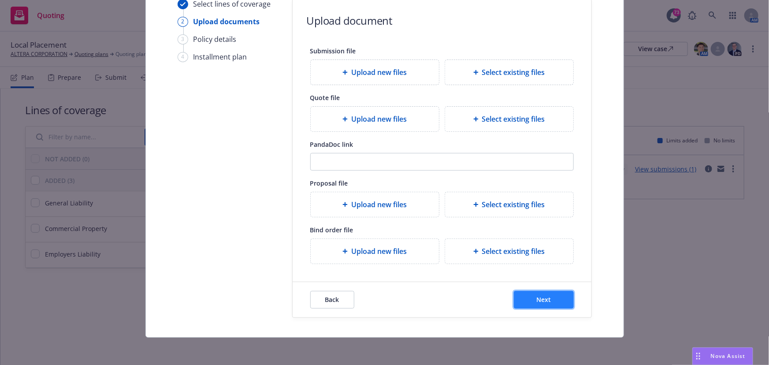
click at [542, 298] on span "Next" at bounding box center [543, 299] width 15 height 8
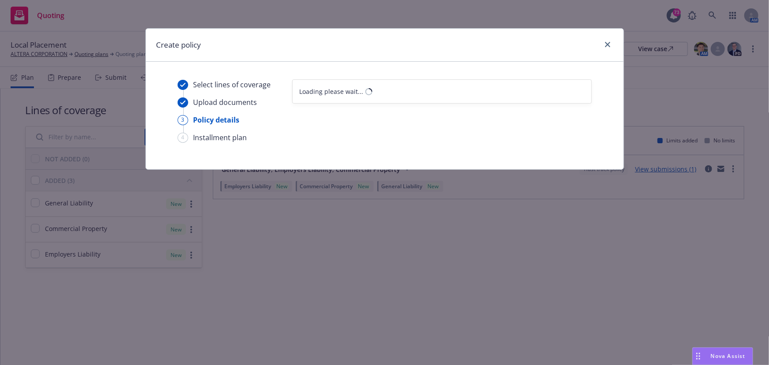
scroll to position [0, 0]
select select "12"
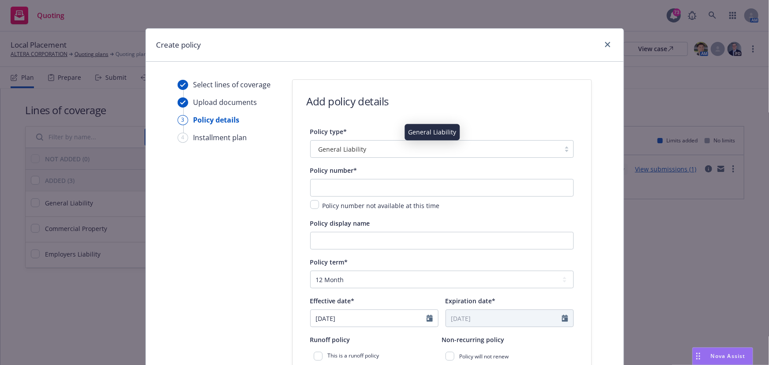
click at [342, 152] on span "General Liability" at bounding box center [342, 148] width 48 height 9
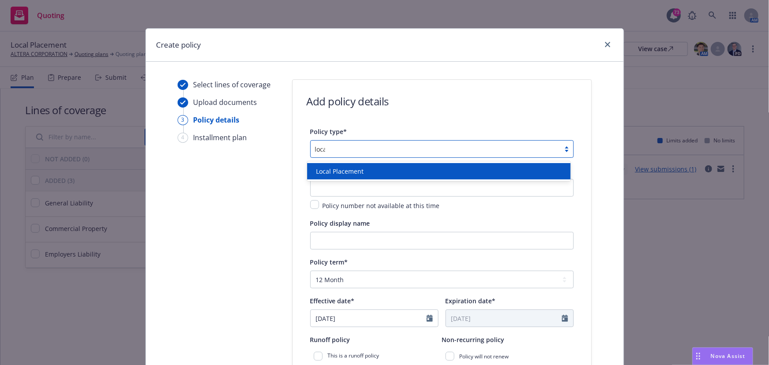
type input "local"
click at [337, 173] on span "Local Placement" at bounding box center [340, 170] width 48 height 9
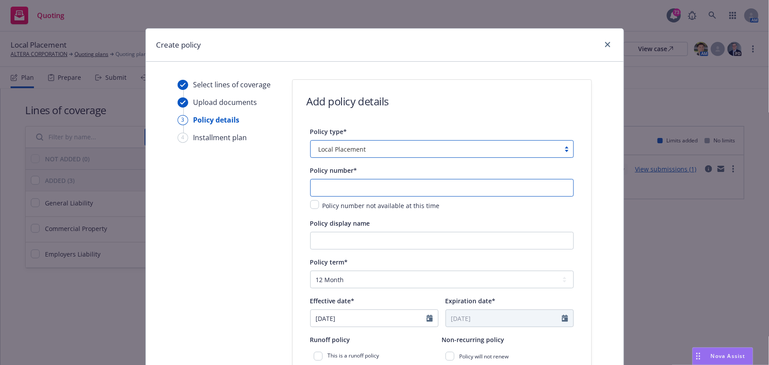
click at [323, 182] on input "text" at bounding box center [441, 188] width 263 height 18
type input "TBD- [GEOGRAPHIC_DATA] GL"
click at [333, 234] on input "Policy display name" at bounding box center [441, 241] width 263 height 18
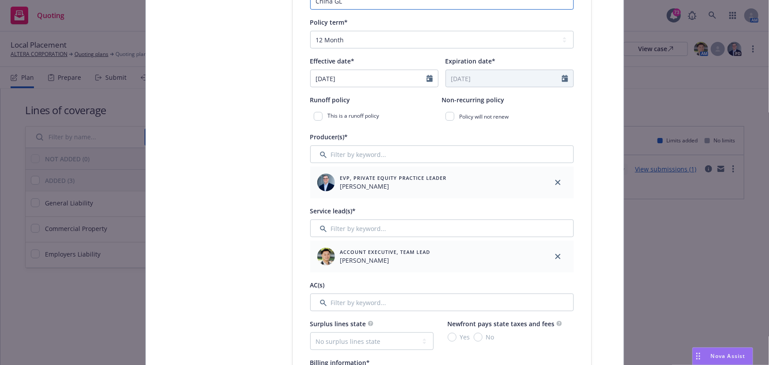
scroll to position [240, 0]
type input "China GL"
click at [339, 226] on input "Filter by keyword..." at bounding box center [441, 228] width 263 height 18
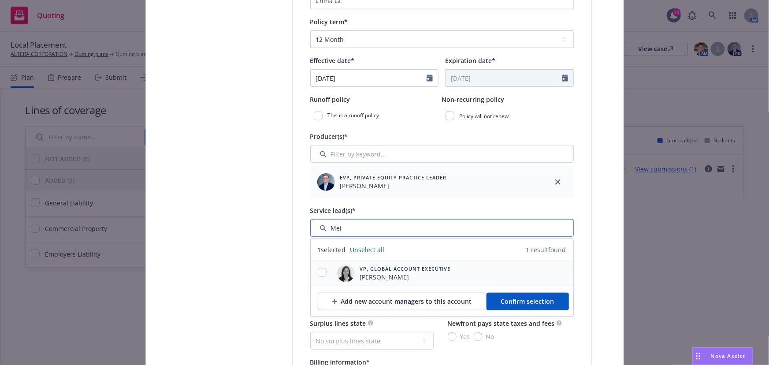
type input "Mei"
click at [321, 271] on input "checkbox" at bounding box center [322, 272] width 9 height 9
checkbox input "true"
click at [362, 273] on span "[PERSON_NAME]" at bounding box center [405, 276] width 91 height 9
click at [496, 296] on button "Confirm selection" at bounding box center [527, 301] width 82 height 18
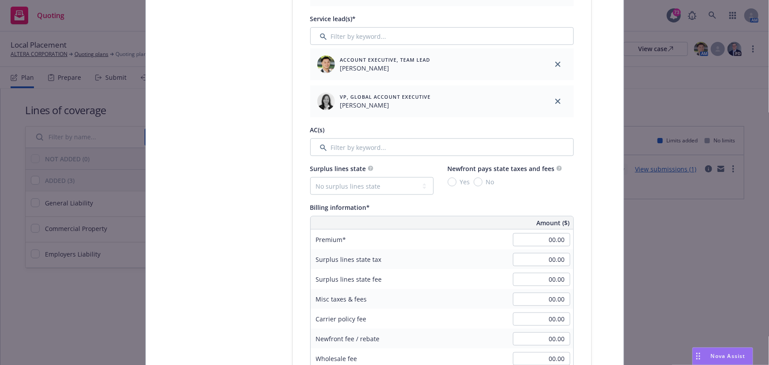
scroll to position [440, 0]
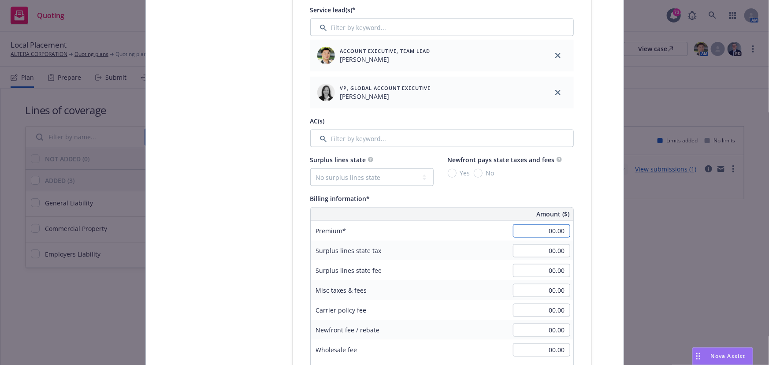
click at [530, 227] on input "00.00" at bounding box center [541, 230] width 57 height 13
click at [449, 193] on div "Billing information*" at bounding box center [441, 198] width 263 height 11
click at [533, 233] on input "250.00" at bounding box center [541, 230] width 57 height 13
type input "2,500.00"
click at [453, 200] on div "Billing information*" at bounding box center [441, 198] width 263 height 11
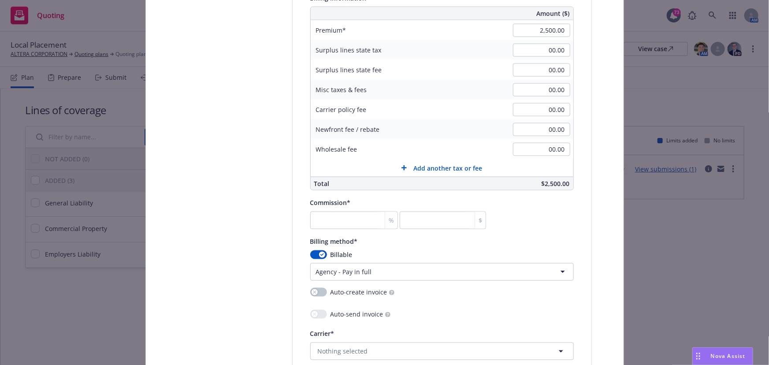
scroll to position [721, 0]
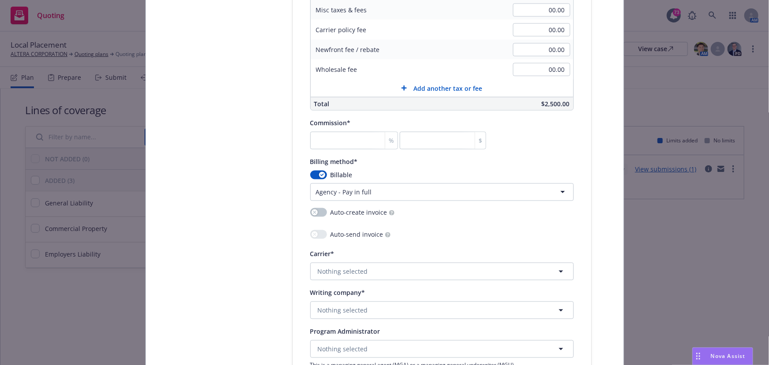
click at [316, 185] on html "Quoting 73 AM Local Placement ALTERA CORPORATION Quoting plans Quoting plan Mor…" at bounding box center [384, 182] width 769 height 365
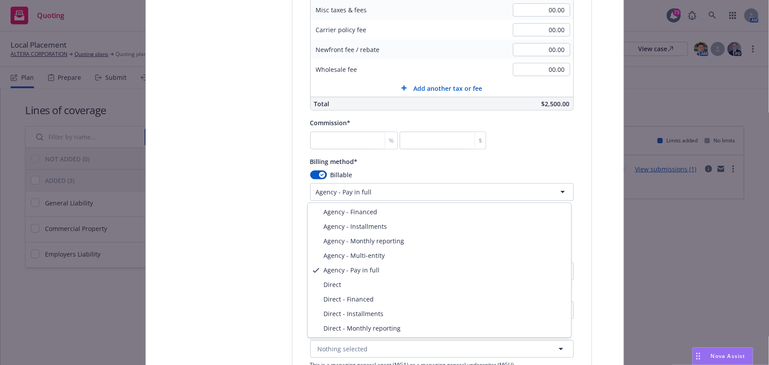
select select "DIRECT"
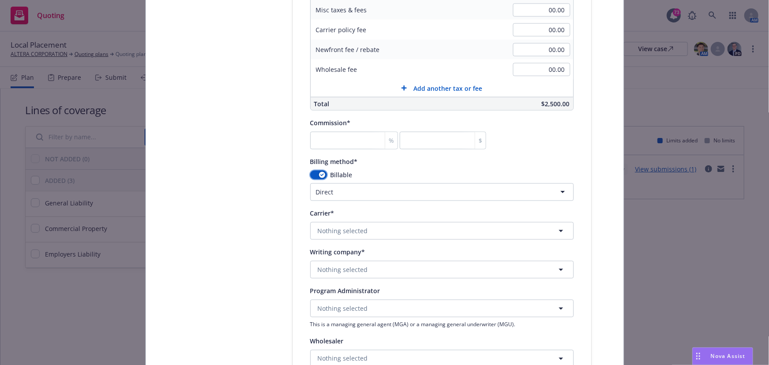
click at [314, 174] on button "button" at bounding box center [318, 174] width 17 height 9
select select
click at [334, 141] on input "number" at bounding box center [354, 141] width 88 height 18
type input "0"
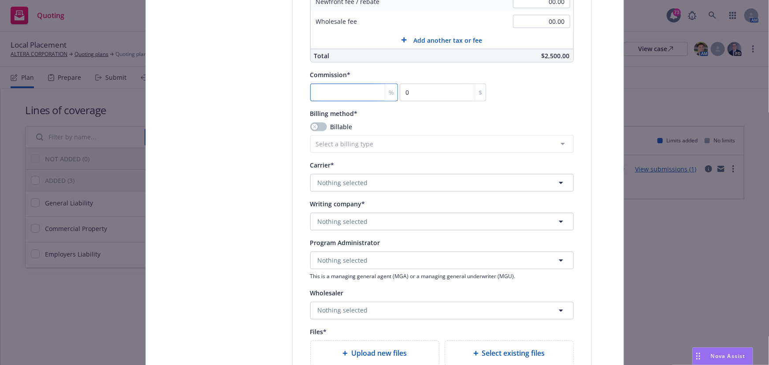
scroll to position [841, 0]
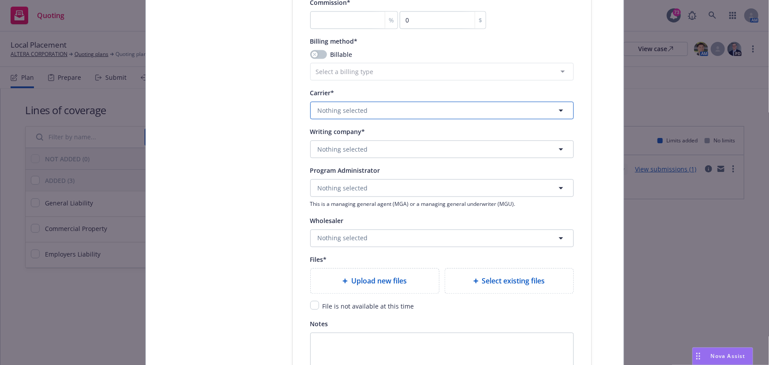
click at [337, 111] on span "Nothing selected" at bounding box center [343, 110] width 50 height 9
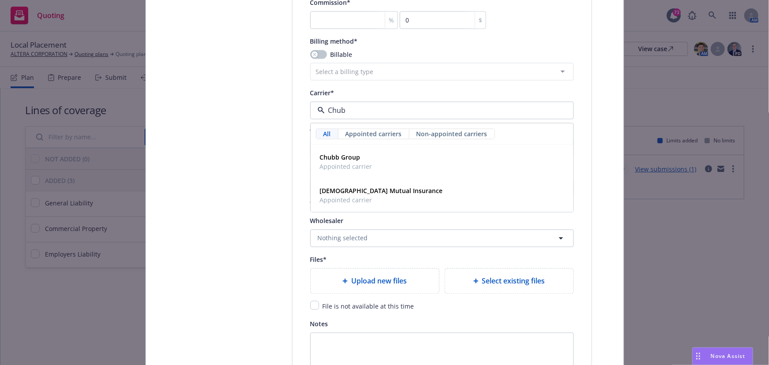
type input "Chubb"
click at [329, 159] on strong "Chubb Group" at bounding box center [340, 157] width 41 height 8
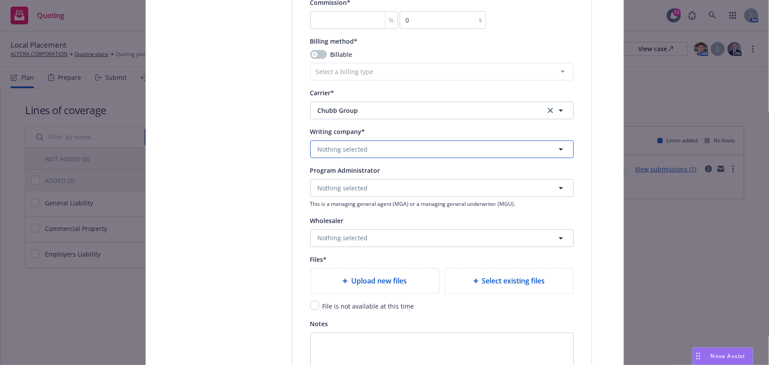
click at [328, 152] on span "Nothing selected" at bounding box center [343, 149] width 50 height 9
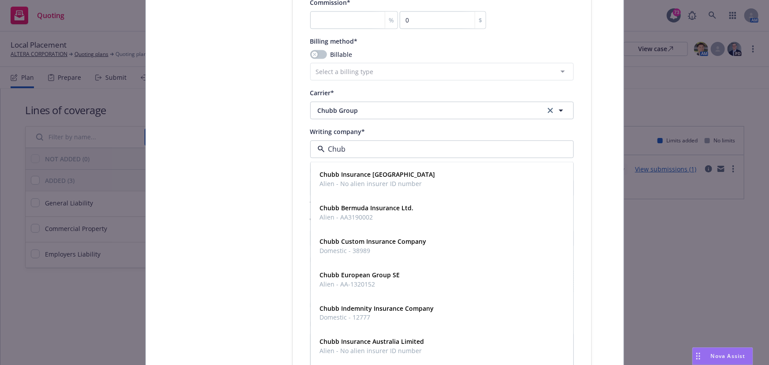
type input "Chubb"
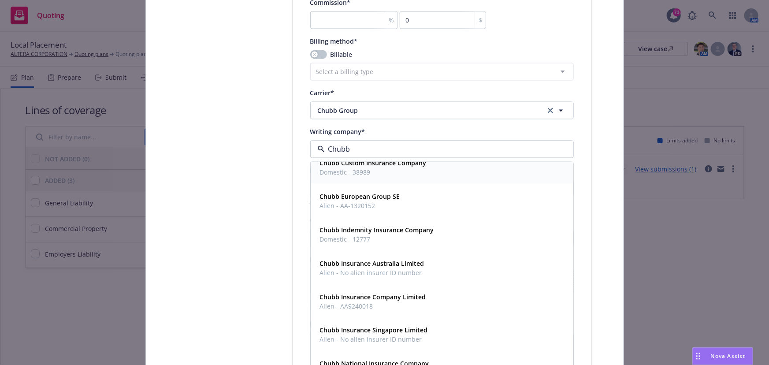
scroll to position [80, 0]
click at [344, 296] on strong "Chubb Insurance Company Limited" at bounding box center [373, 296] width 106 height 8
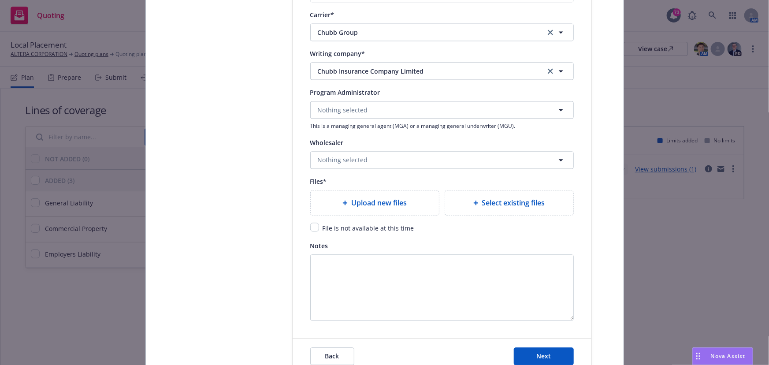
scroll to position [921, 0]
click at [352, 158] on span "Nothing selected" at bounding box center [343, 158] width 50 height 9
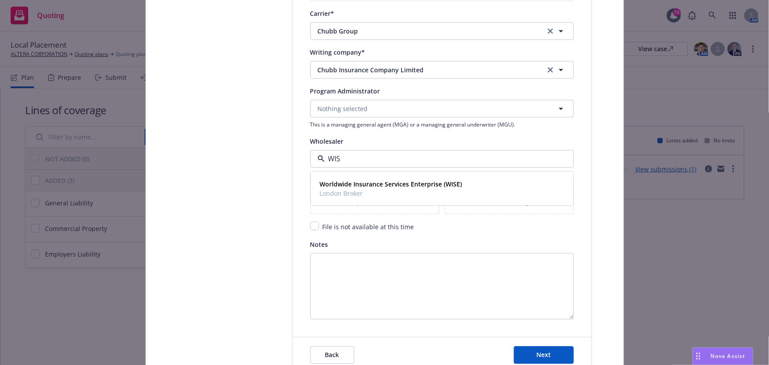
type input "WISE"
click at [355, 188] on span "London Broker" at bounding box center [391, 192] width 142 height 9
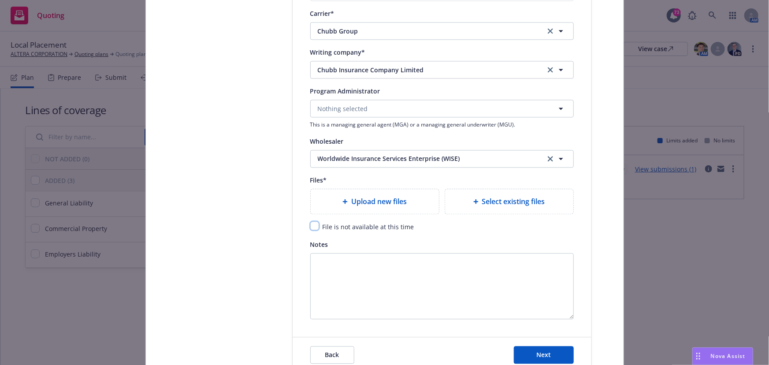
click at [313, 227] on input "checkbox" at bounding box center [314, 225] width 9 height 9
checkbox input "true"
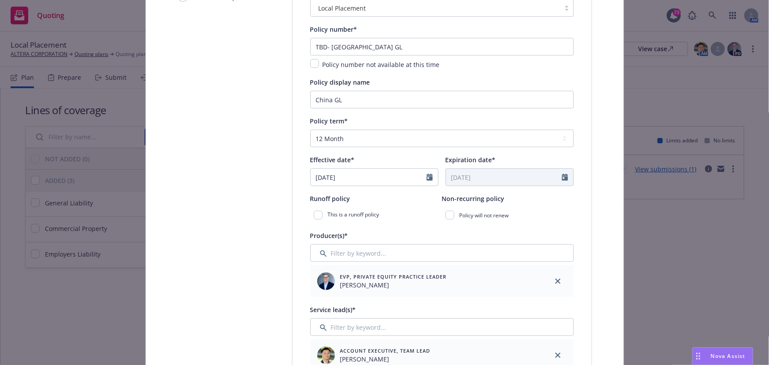
scroll to position [134, 0]
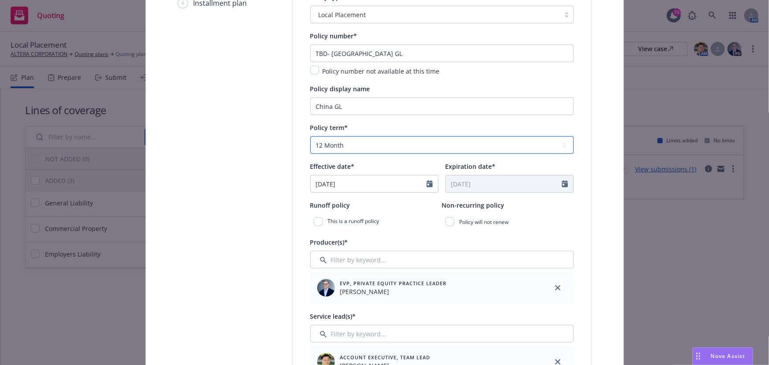
click at [334, 145] on select "Select policy term 12 Month 6 Month 4 Month 3 Month 2 Month 1 Month 36 Month (3…" at bounding box center [441, 145] width 263 height 18
select select "other"
click at [310, 136] on select "Select policy term 12 Month 6 Month 4 Month 3 Month 2 Month 1 Month 36 Month (3…" at bounding box center [441, 145] width 263 height 18
select select "9"
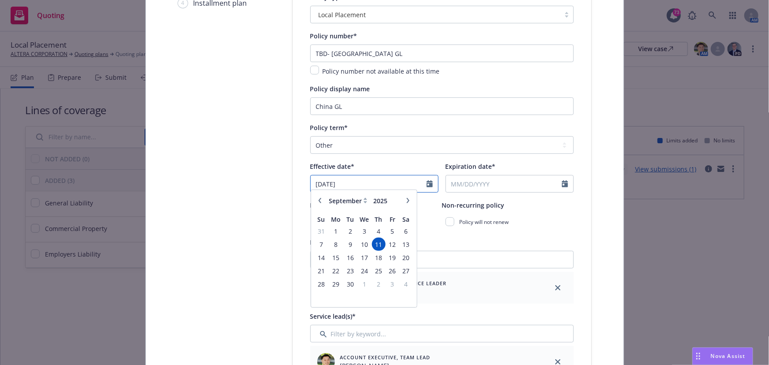
click at [352, 182] on input "[DATE]" at bounding box center [369, 183] width 116 height 17
drag, startPoint x: 352, startPoint y: 182, endPoint x: 273, endPoint y: 182, distance: 78.8
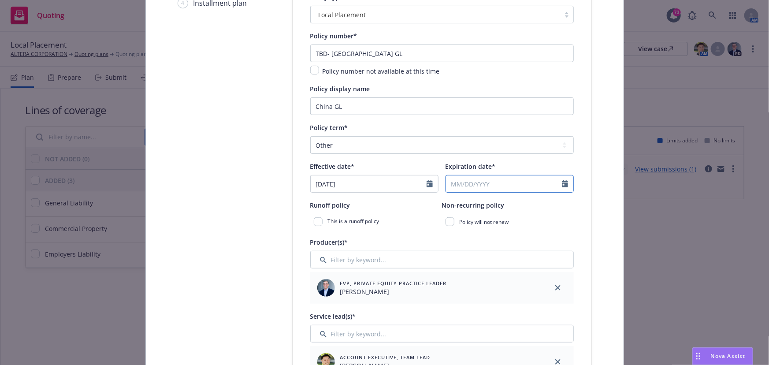
type input "[DATE]"
select select "9"
click at [454, 178] on input "Expiration date*" at bounding box center [504, 183] width 116 height 17
type input "[DATE]"
click at [458, 214] on div "January February March April May June July August September October November [D…" at bounding box center [499, 207] width 99 height 18
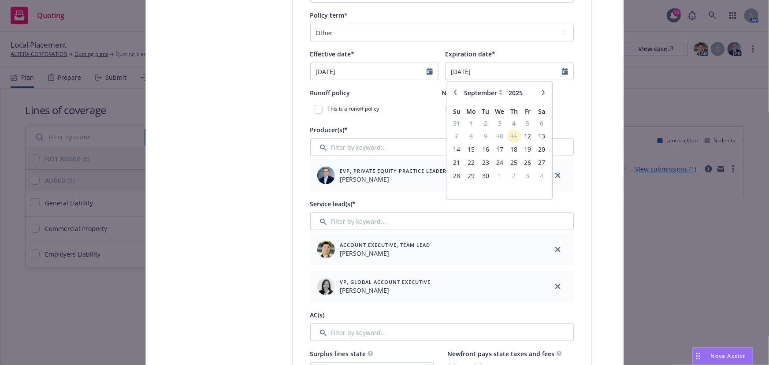
scroll to position [295, 0]
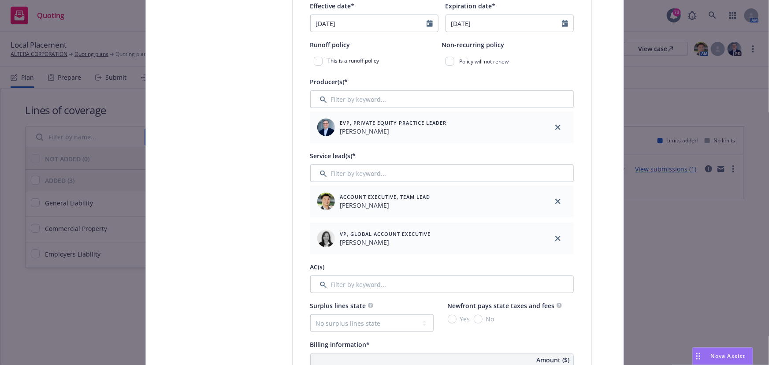
click at [487, 245] on div "VP, Global Account Executive [PERSON_NAME]" at bounding box center [426, 238] width 225 height 25
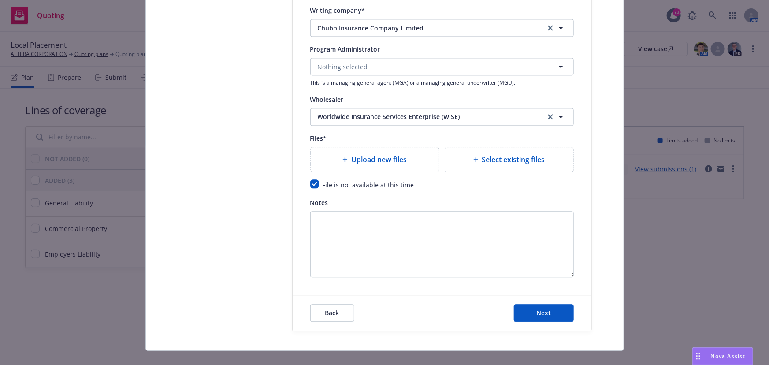
scroll to position [975, 0]
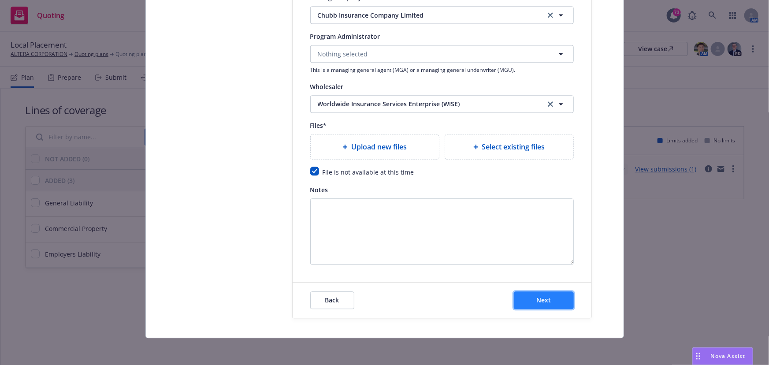
click at [526, 293] on button "Next" at bounding box center [544, 300] width 60 height 18
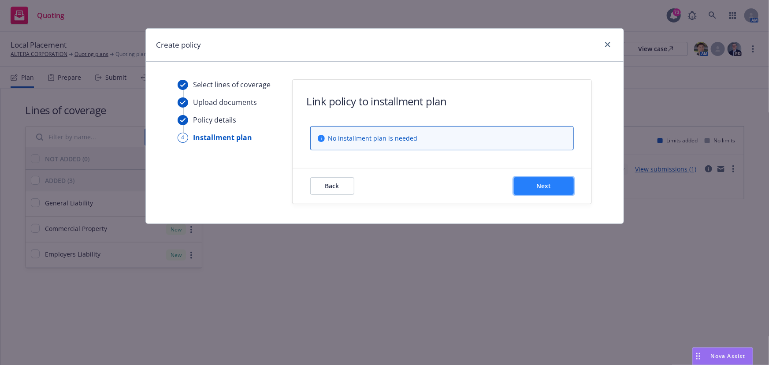
click at [518, 192] on button "Next" at bounding box center [544, 186] width 60 height 18
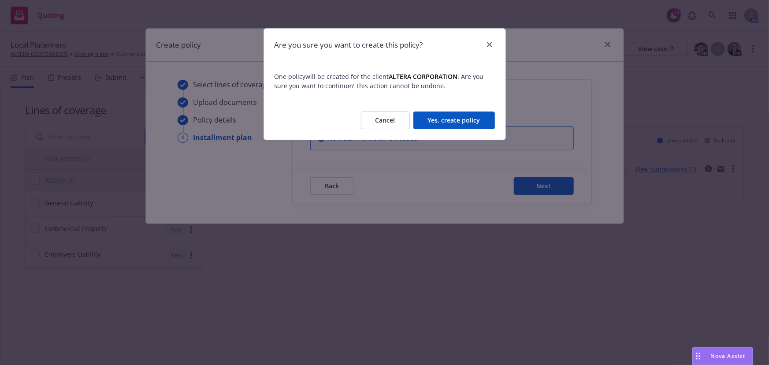
click at [456, 123] on button "Yes, create policy" at bounding box center [453, 120] width 81 height 18
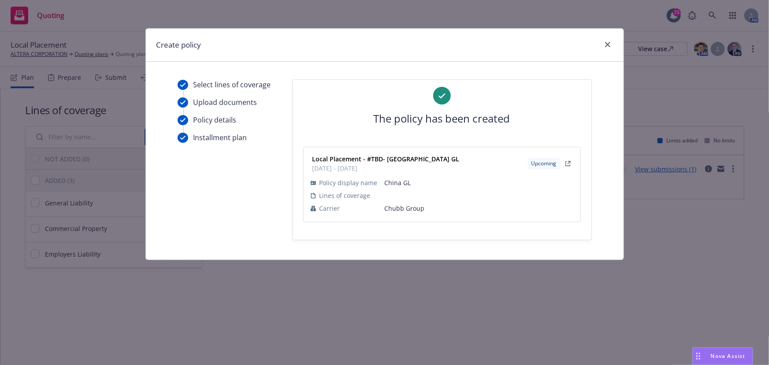
click at [614, 44] on div "Create policy" at bounding box center [384, 45] width 477 height 33
click at [608, 42] on icon "close" at bounding box center [607, 44] width 5 height 5
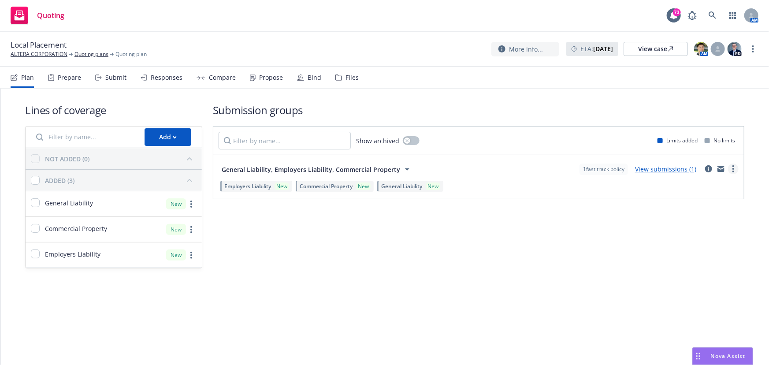
click at [731, 167] on link "more" at bounding box center [733, 168] width 11 height 11
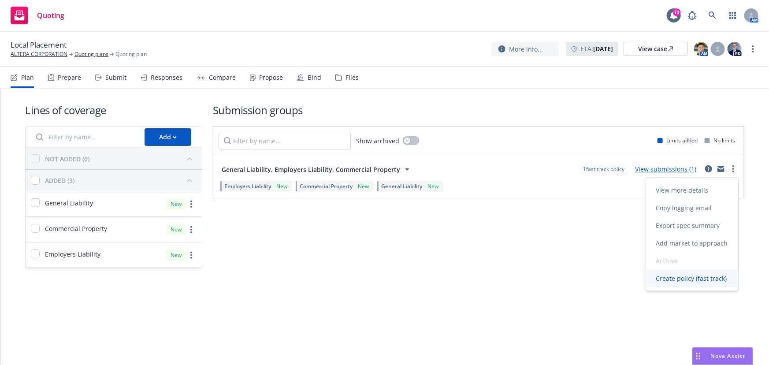
click at [683, 280] on span "Create policy (fast track)" at bounding box center [691, 278] width 92 height 8
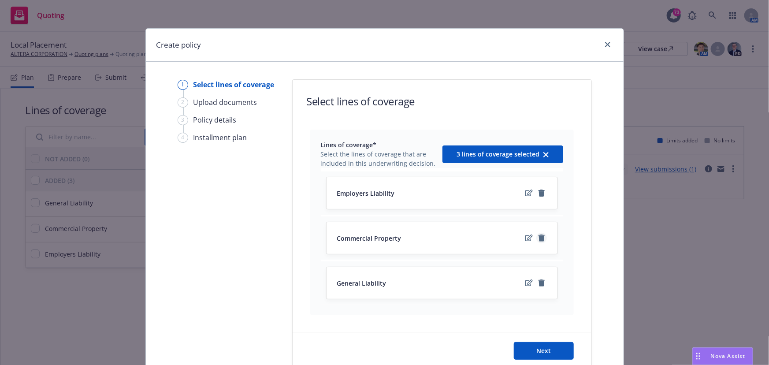
click at [538, 236] on icon "remove" at bounding box center [541, 237] width 7 height 7
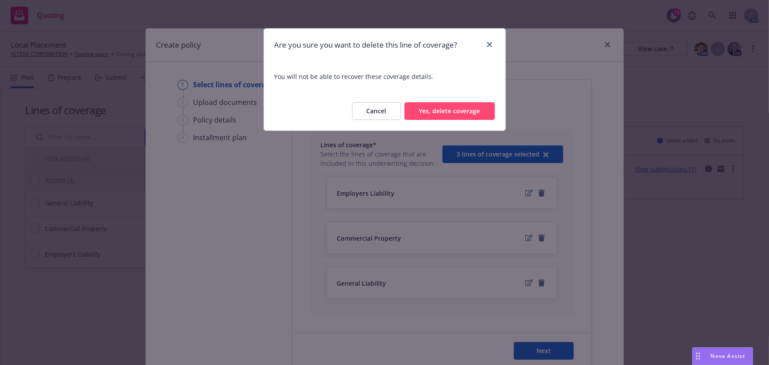
click at [458, 117] on button "Yes, delete coverage" at bounding box center [449, 111] width 90 height 18
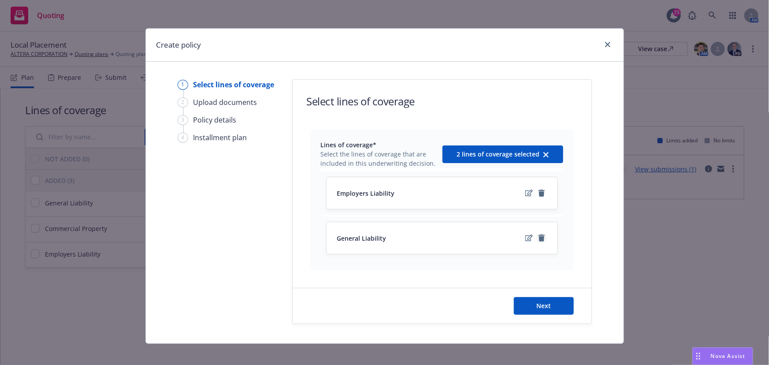
click at [538, 239] on icon "remove" at bounding box center [541, 237] width 6 height 7
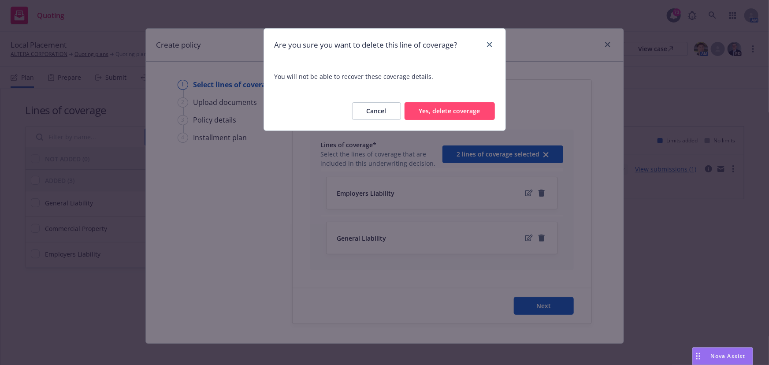
click at [452, 115] on button "Yes, delete coverage" at bounding box center [449, 111] width 90 height 18
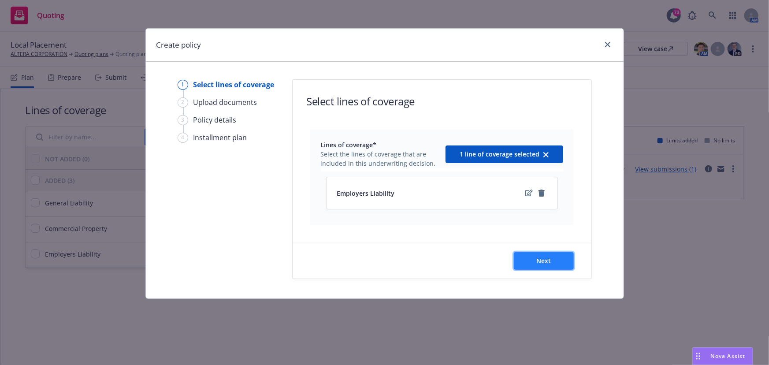
click at [540, 262] on span "Next" at bounding box center [543, 260] width 15 height 8
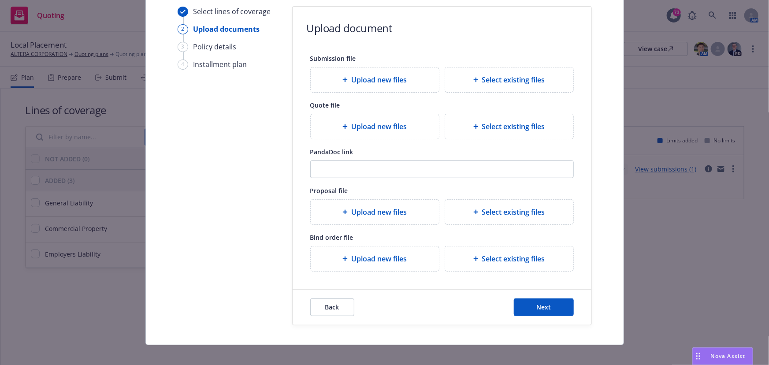
scroll to position [81, 0]
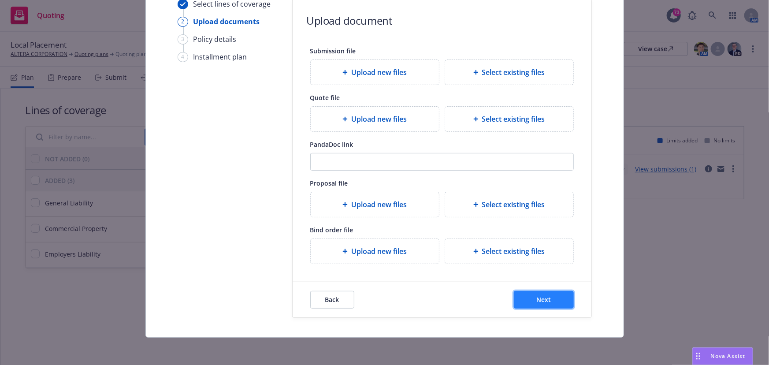
click at [537, 292] on button "Next" at bounding box center [544, 300] width 60 height 18
select select "12"
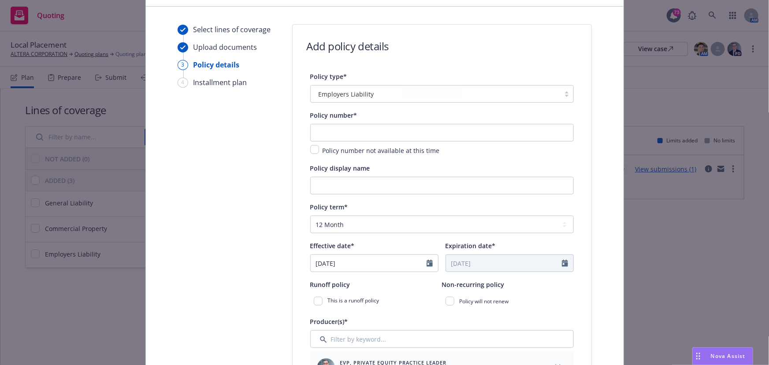
scroll to position [41, 0]
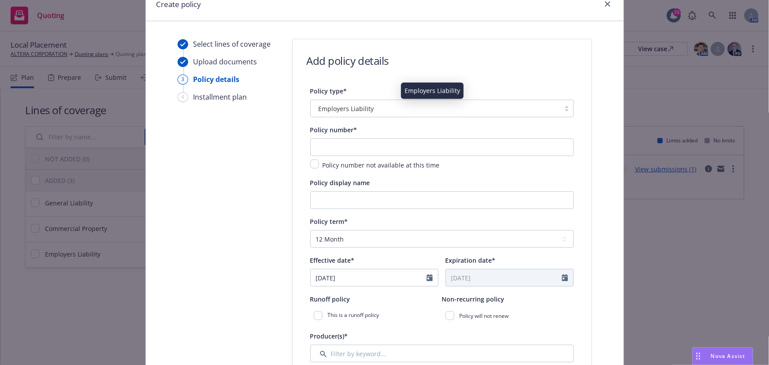
click at [342, 109] on span "Employers Liability" at bounding box center [345, 108] width 55 height 9
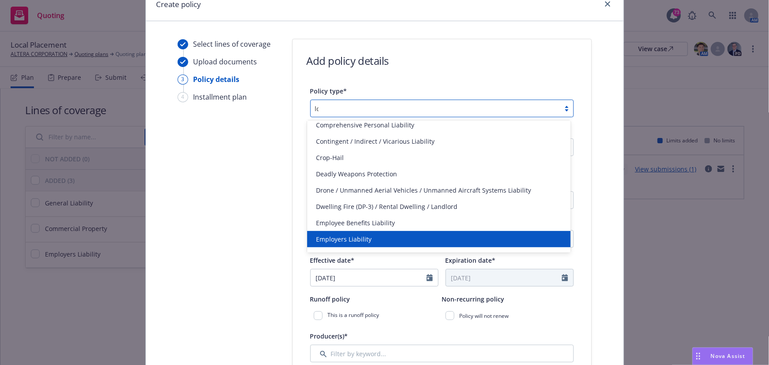
scroll to position [0, 0]
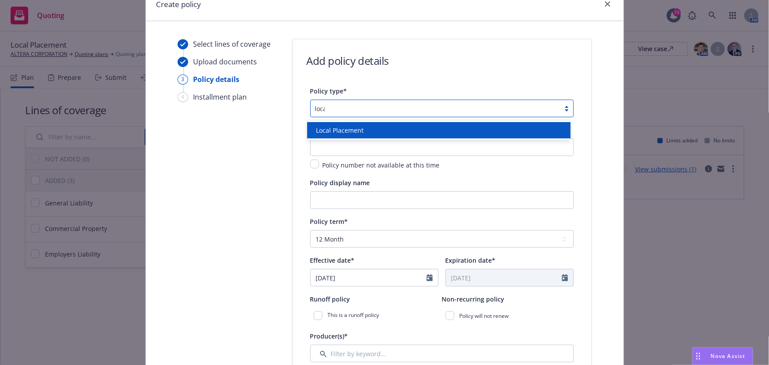
type input "local"
click at [342, 126] on span "Local Placement" at bounding box center [340, 130] width 48 height 9
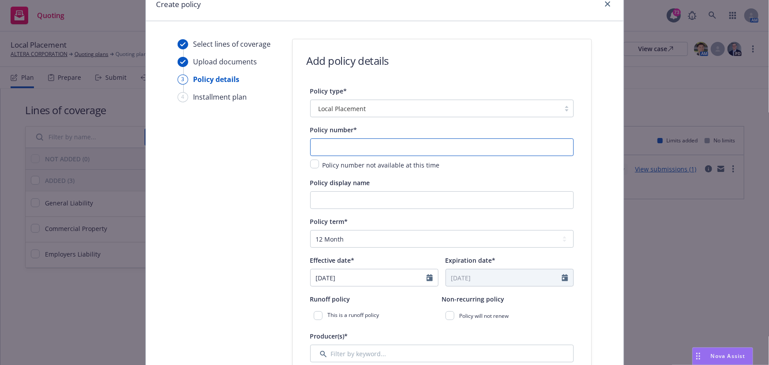
click at [327, 142] on input "text" at bounding box center [441, 147] width 263 height 18
type input "C"
type input "TBD- [GEOGRAPHIC_DATA] EL"
click at [335, 199] on input "Policy display name" at bounding box center [441, 200] width 263 height 18
type input "China EL"
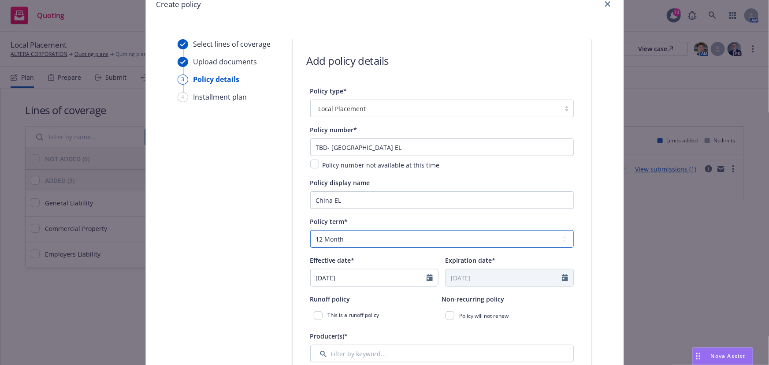
click at [344, 238] on select "Select policy term 12 Month 6 Month 4 Month 3 Month 2 Month 1 Month 36 Month (3…" at bounding box center [441, 239] width 263 height 18
select select "other"
click at [310, 230] on select "Select policy term 12 Month 6 Month 4 Month 3 Month 2 Month 1 Month 36 Month (3…" at bounding box center [441, 239] width 263 height 18
click at [343, 280] on input "[DATE]" at bounding box center [369, 277] width 116 height 17
select select "9"
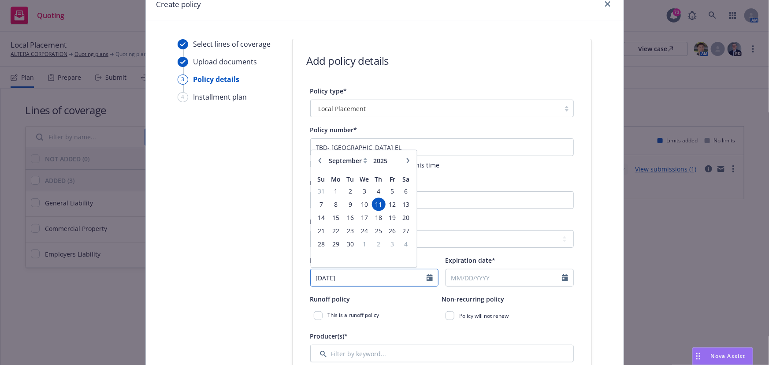
drag, startPoint x: 348, startPoint y: 279, endPoint x: 288, endPoint y: 279, distance: 60.3
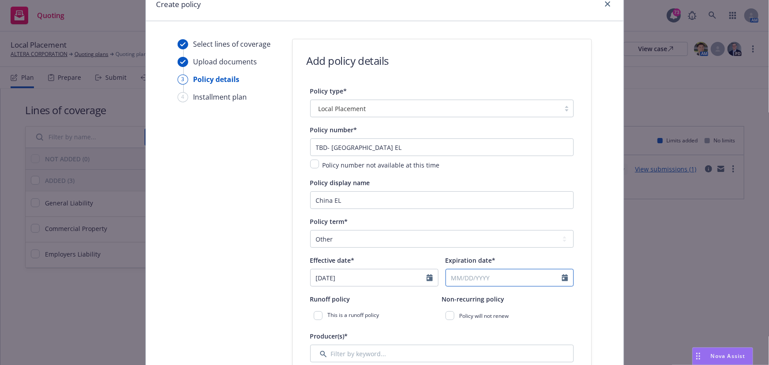
type input "[DATE]"
click at [466, 277] on input "Expiration date*" at bounding box center [504, 277] width 116 height 17
select select "9"
type input "[DATE]"
click at [420, 308] on div "This is a runoff policy" at bounding box center [376, 315] width 132 height 16
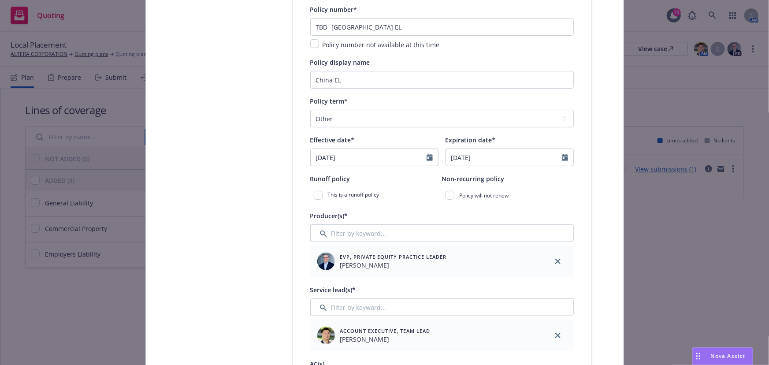
scroll to position [281, 0]
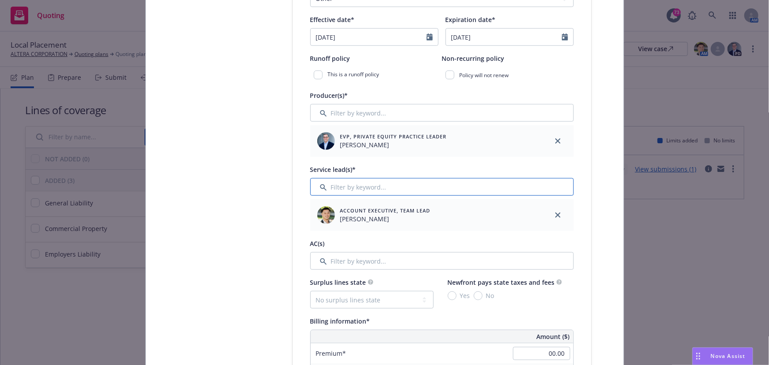
click at [337, 187] on input "Filter by keyword..." at bounding box center [441, 187] width 263 height 18
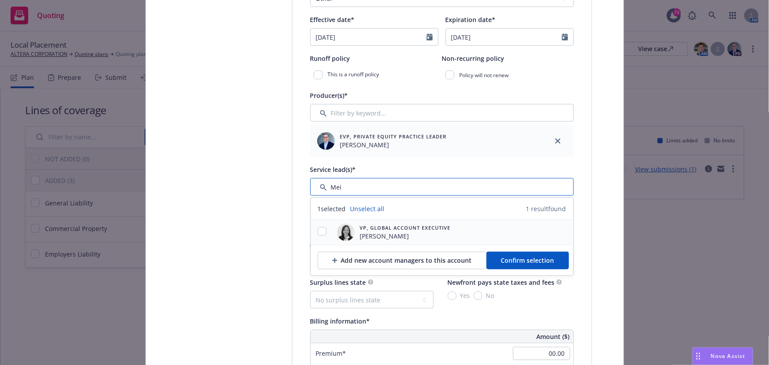
type input "Mei"
click at [320, 228] on input "checkbox" at bounding box center [322, 231] width 9 height 9
checkbox input "true"
click at [490, 259] on button "Confirm selection" at bounding box center [527, 261] width 82 height 18
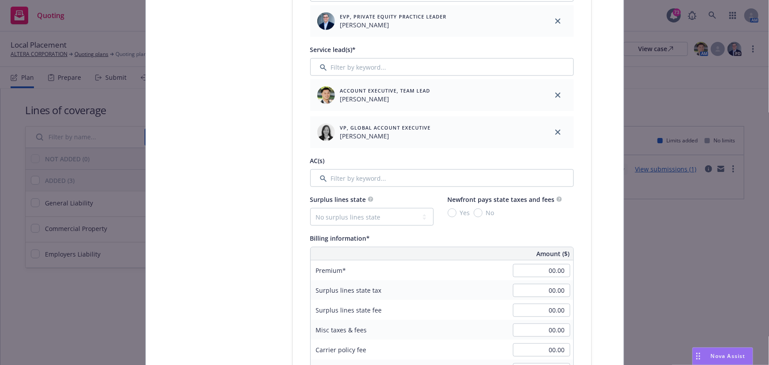
scroll to position [481, 0]
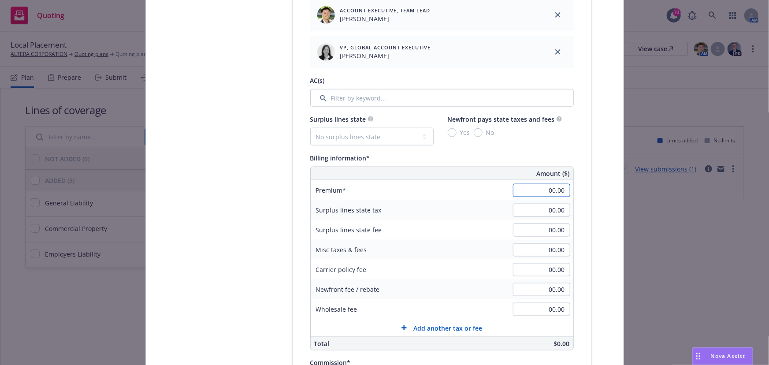
click at [521, 191] on input "00.00" at bounding box center [541, 190] width 57 height 13
type input "9,545.00"
click at [532, 225] on input "00.00" at bounding box center [541, 229] width 57 height 13
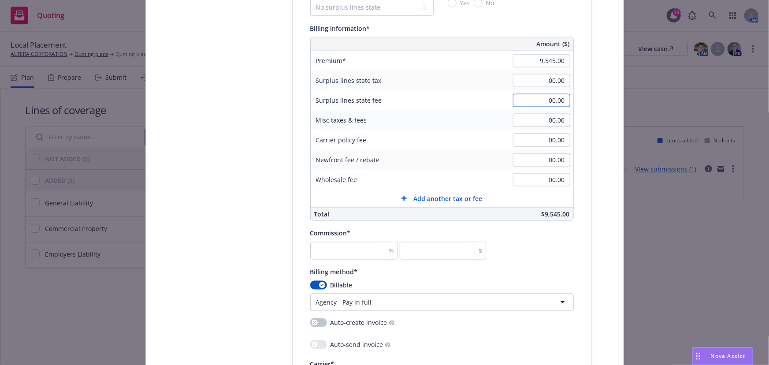
scroll to position [681, 0]
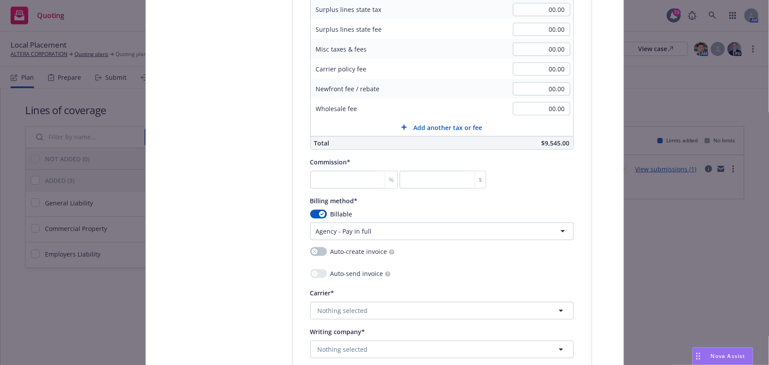
click at [324, 224] on html "Quoting 73 AM Local Placement ALTERA CORPORATION Quoting plans Quoting plan Mor…" at bounding box center [384, 182] width 769 height 365
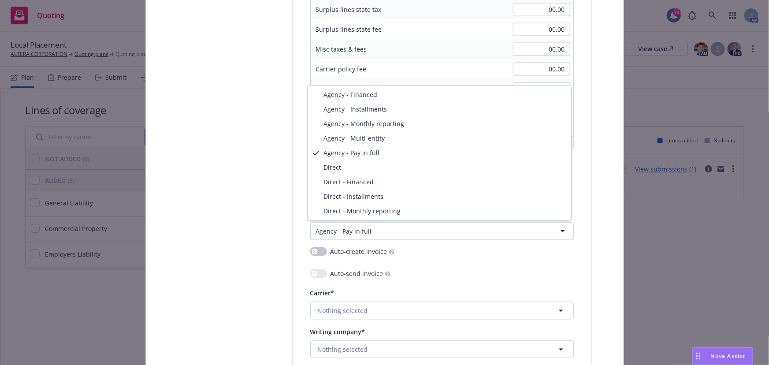
select select "DIRECT"
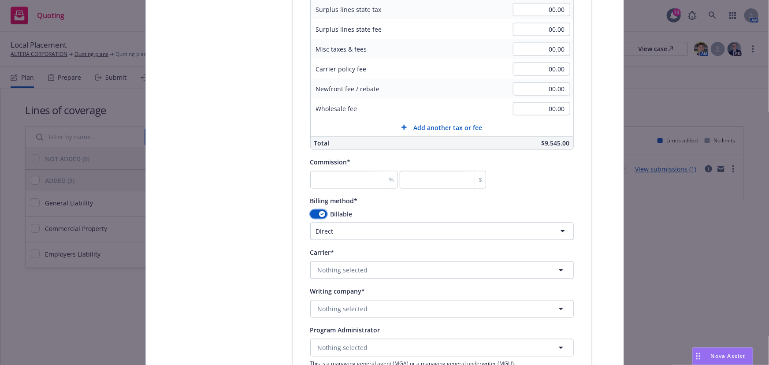
click at [319, 211] on div "button" at bounding box center [322, 214] width 6 height 6
select select
click at [338, 189] on div "Policy number* TBD- [GEOGRAPHIC_DATA] EL Policy number not available at this ti…" at bounding box center [441, 20] width 263 height 1074
click at [340, 176] on input "number" at bounding box center [354, 180] width 88 height 18
type input "0"
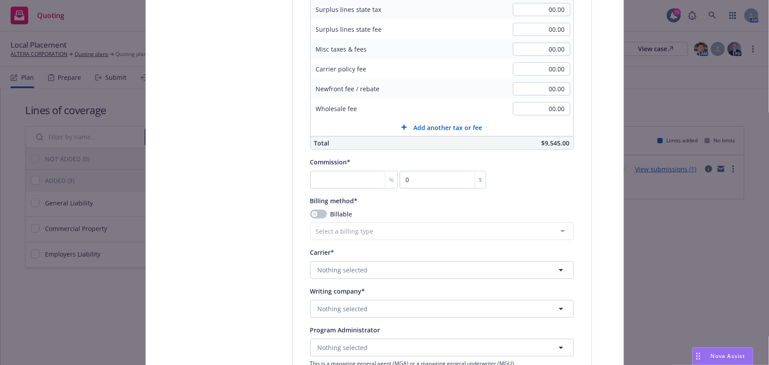
click at [407, 214] on div "Billable" at bounding box center [441, 214] width 263 height 9
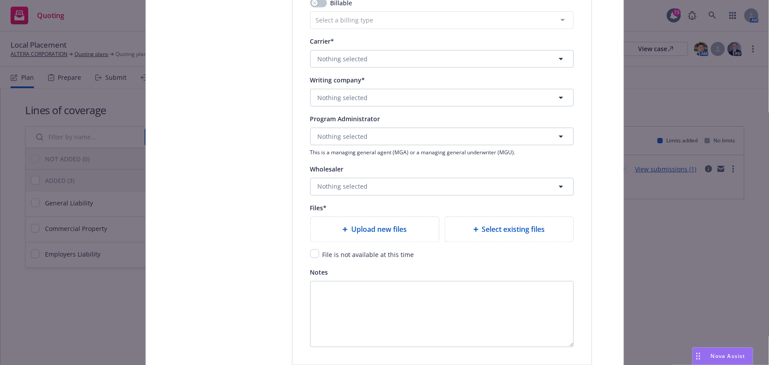
scroll to position [962, 0]
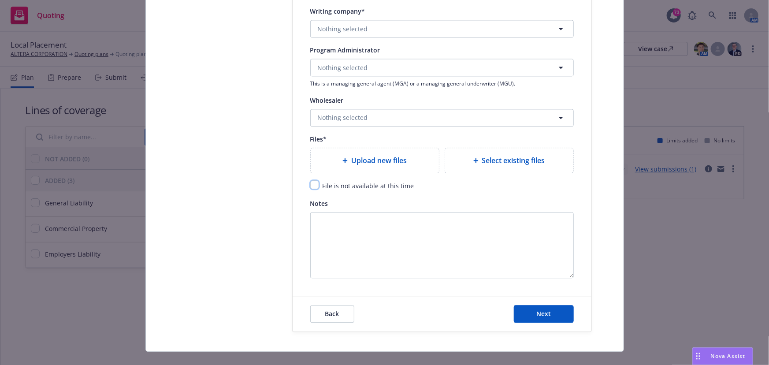
click at [311, 185] on input "checkbox" at bounding box center [314, 184] width 9 height 9
checkbox input "true"
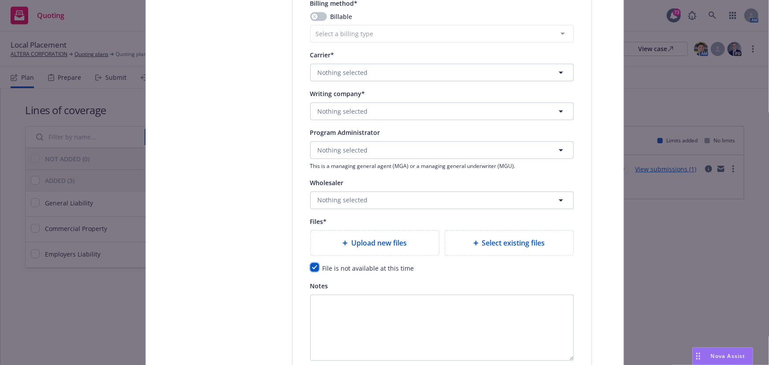
scroll to position [762, 0]
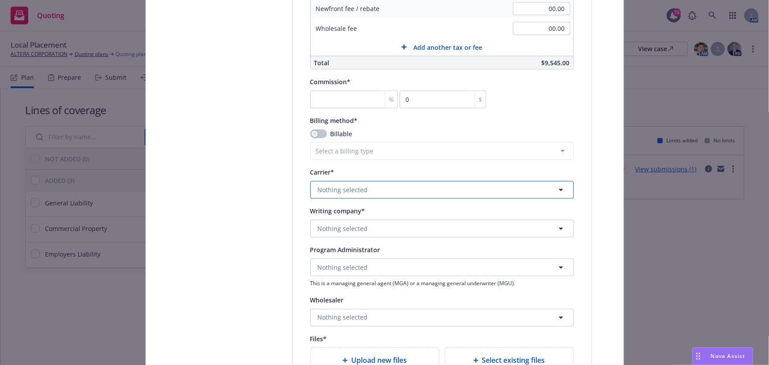
click at [375, 182] on button "Nothing selected" at bounding box center [441, 190] width 263 height 18
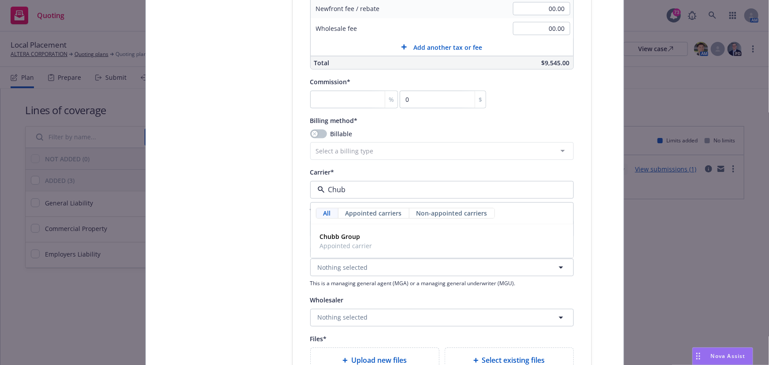
type input "Chubb"
click at [348, 237] on strong "Chubb Group" at bounding box center [340, 237] width 41 height 8
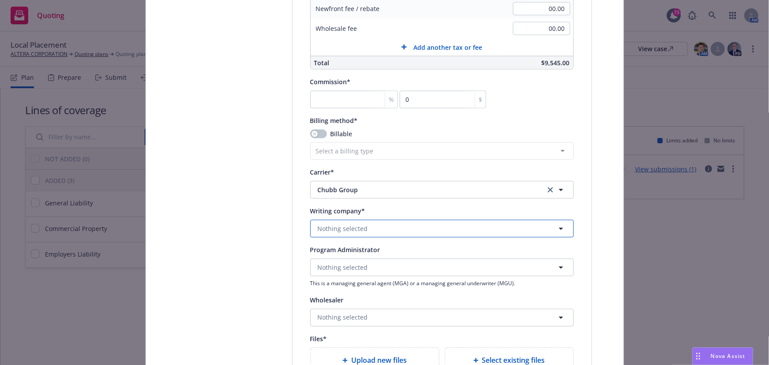
click at [333, 231] on span "Nothing selected" at bounding box center [343, 228] width 50 height 9
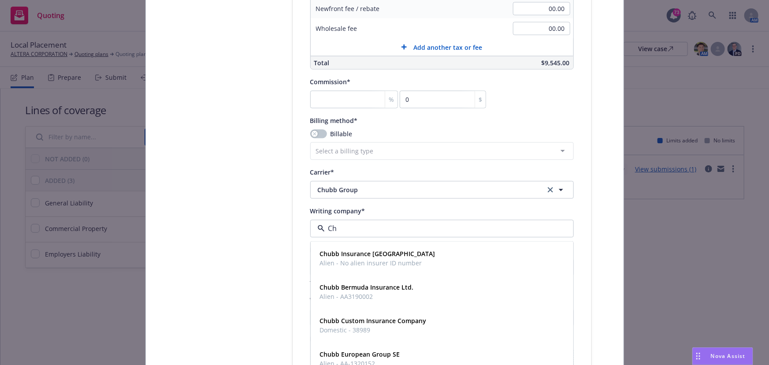
type input "[PERSON_NAME]"
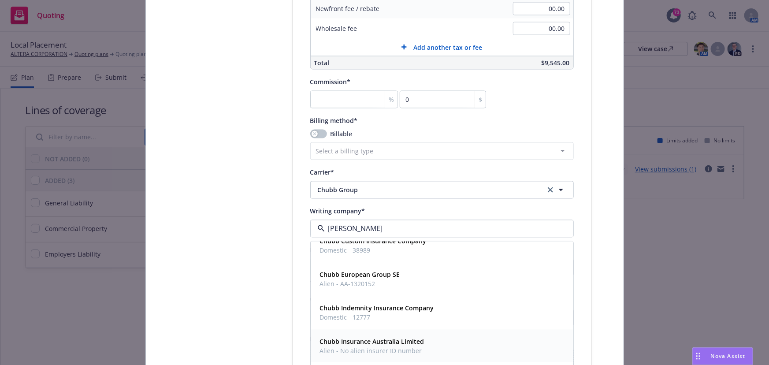
scroll to position [120, 0]
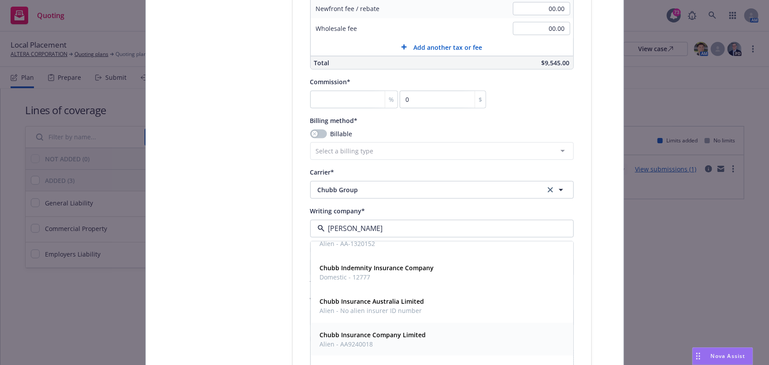
click at [355, 336] on strong "Chubb Insurance Company Limited" at bounding box center [373, 335] width 106 height 8
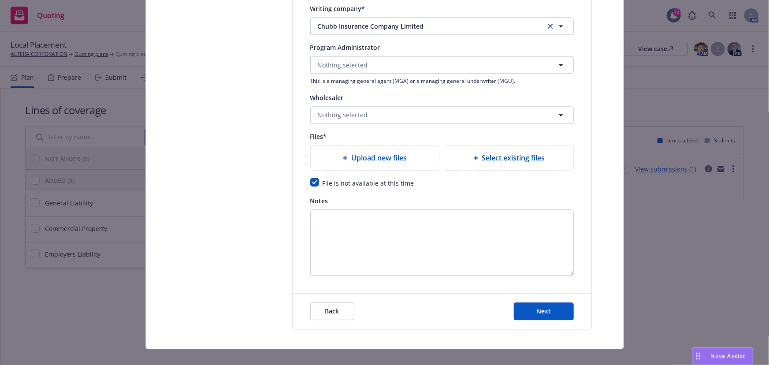
scroll to position [975, 0]
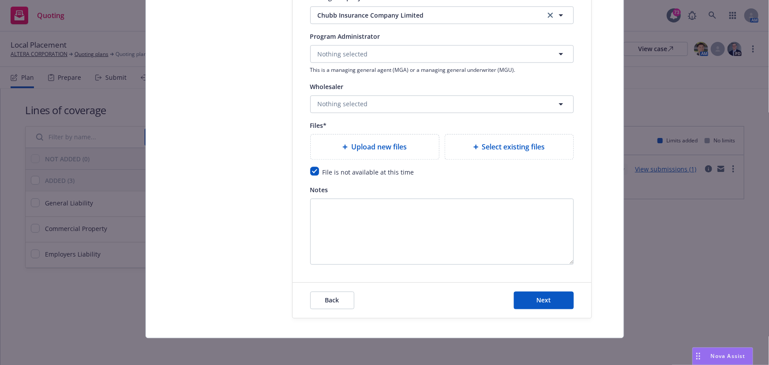
click at [326, 93] on div "Wholesaler Nothing selected" at bounding box center [441, 97] width 263 height 32
click at [324, 99] on span "Nothing selected" at bounding box center [343, 103] width 50 height 9
type input "WISE"
click at [333, 122] on div "Worldwide Insurance Services Enterprise (WISE) [GEOGRAPHIC_DATA] Broker" at bounding box center [390, 133] width 148 height 22
click at [543, 298] on span "Next" at bounding box center [543, 300] width 15 height 8
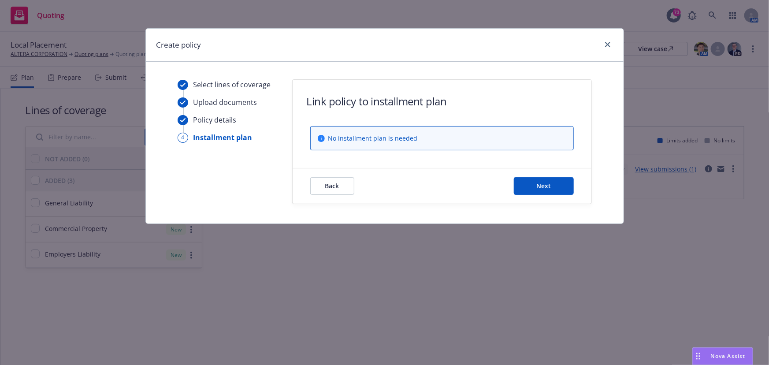
scroll to position [0, 0]
click at [532, 187] on button "Next" at bounding box center [544, 186] width 60 height 18
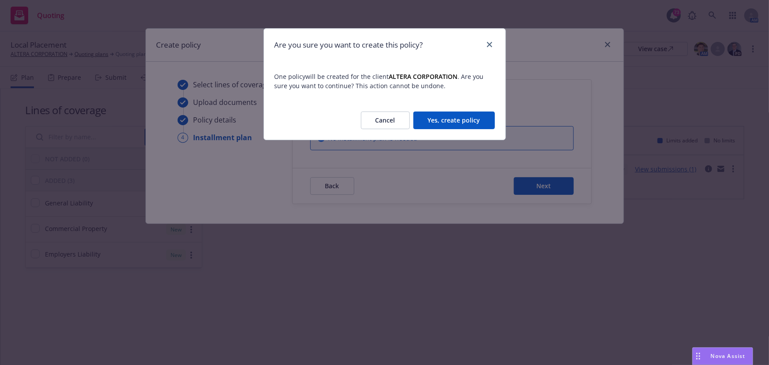
click at [441, 118] on button "Yes, create policy" at bounding box center [453, 120] width 81 height 18
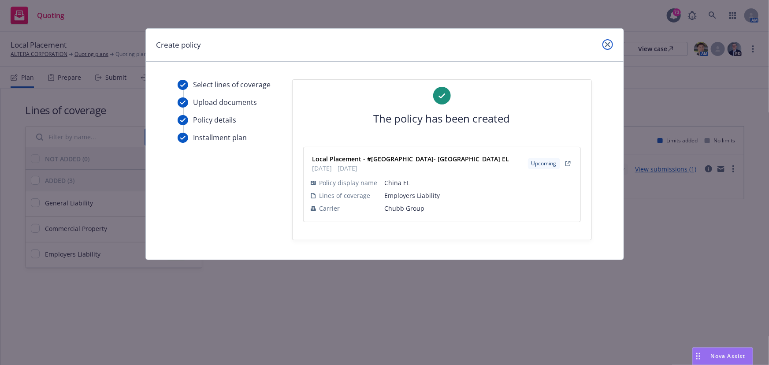
drag, startPoint x: 606, startPoint y: 46, endPoint x: 602, endPoint y: 49, distance: 5.0
click at [606, 46] on icon "close" at bounding box center [607, 44] width 5 height 5
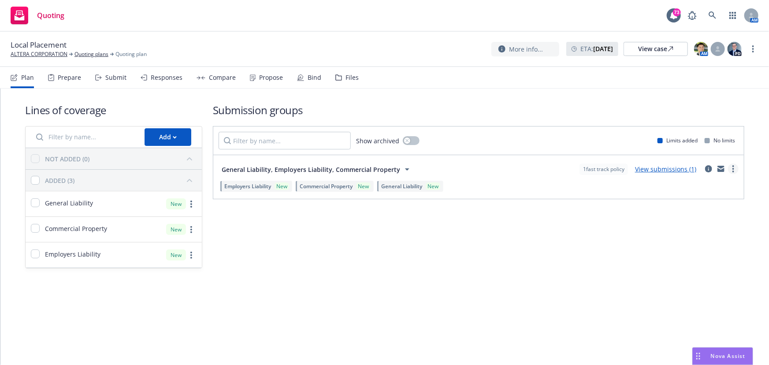
click at [730, 171] on link "more" at bounding box center [733, 168] width 11 height 11
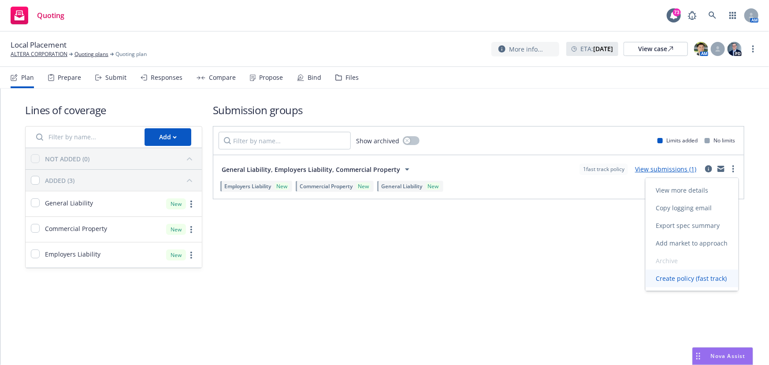
click at [678, 280] on span "Create policy (fast track)" at bounding box center [691, 278] width 92 height 8
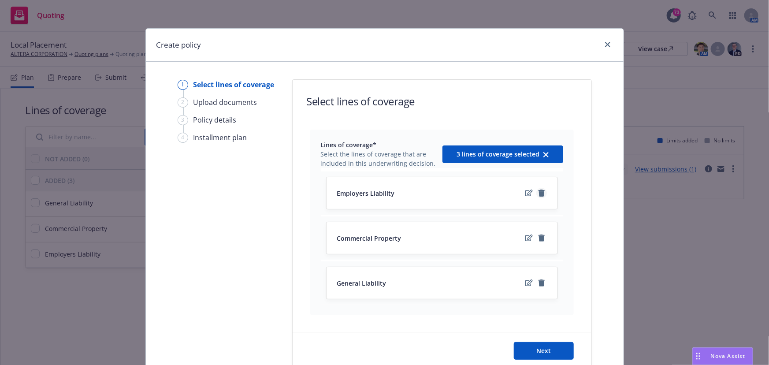
click at [538, 196] on icon "remove" at bounding box center [541, 192] width 6 height 7
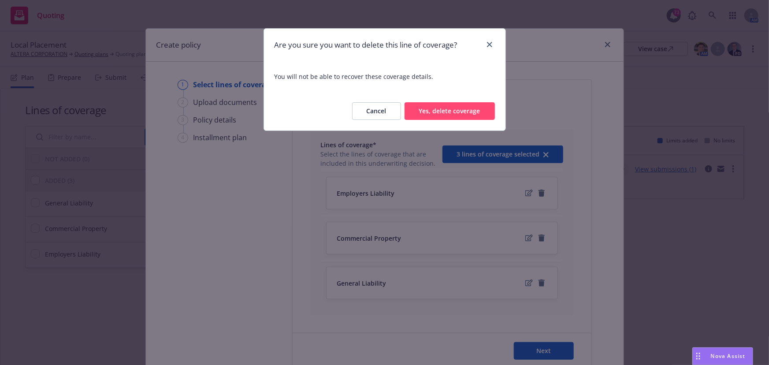
click at [466, 120] on div "Cancel Yes, delete coverage" at bounding box center [384, 111] width 241 height 39
click at [468, 114] on button "Yes, delete coverage" at bounding box center [449, 111] width 90 height 18
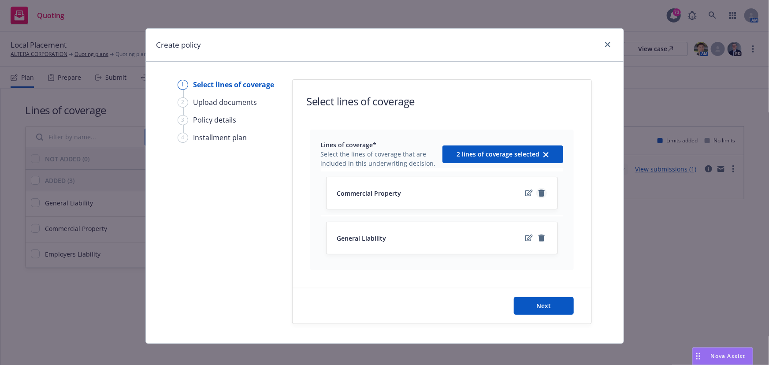
click at [538, 192] on icon "remove" at bounding box center [541, 192] width 7 height 7
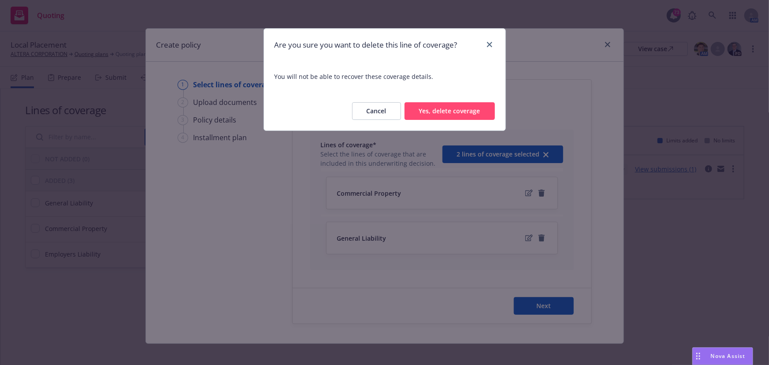
click at [451, 110] on button "Yes, delete coverage" at bounding box center [449, 111] width 90 height 18
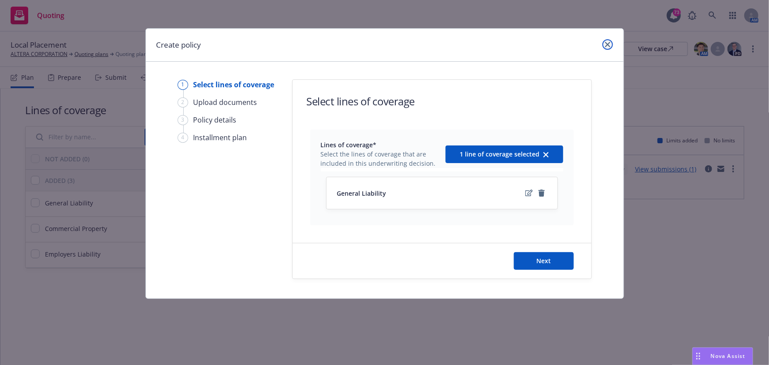
click at [608, 45] on icon "close" at bounding box center [607, 44] width 5 height 5
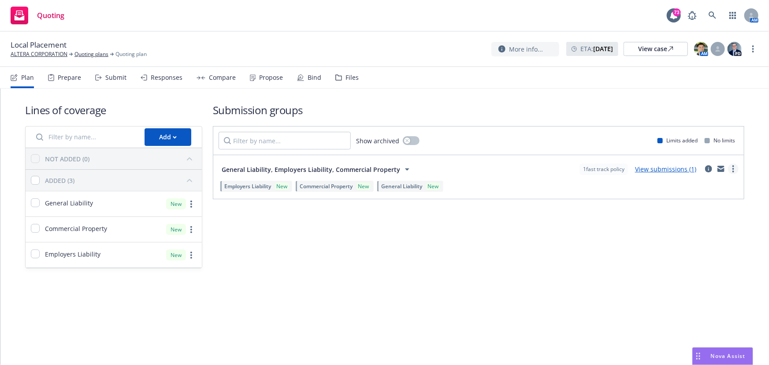
click at [731, 167] on link "more" at bounding box center [733, 168] width 11 height 11
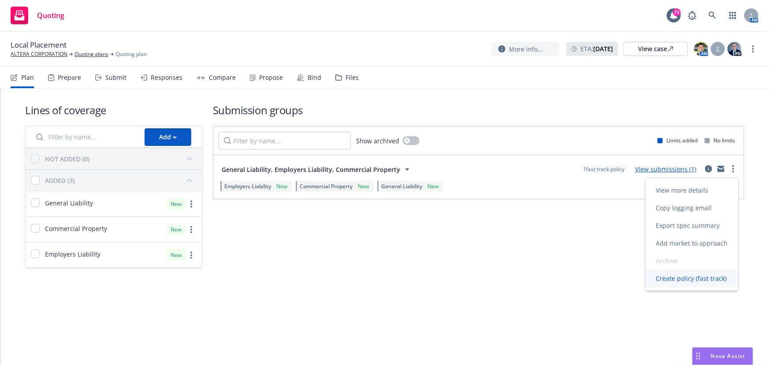
click at [688, 278] on span "Create policy (fast track)" at bounding box center [691, 278] width 92 height 8
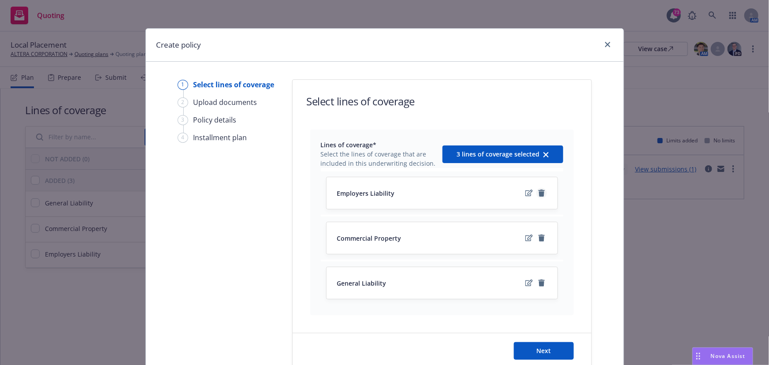
click at [540, 194] on icon "remove" at bounding box center [541, 192] width 6 height 7
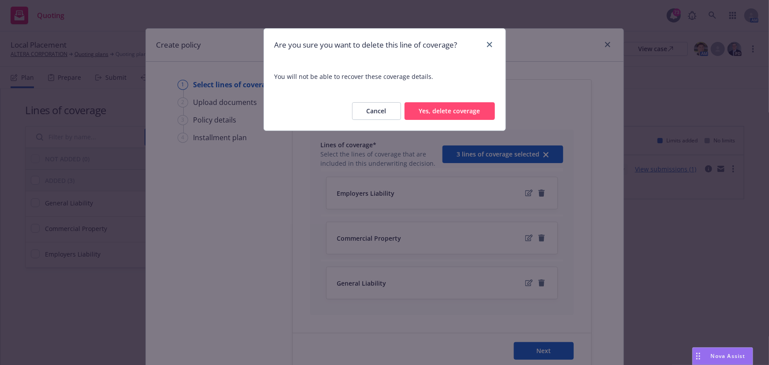
click at [454, 121] on div "Cancel Yes, delete coverage" at bounding box center [384, 111] width 241 height 39
click at [474, 109] on button "Yes, delete coverage" at bounding box center [449, 111] width 90 height 18
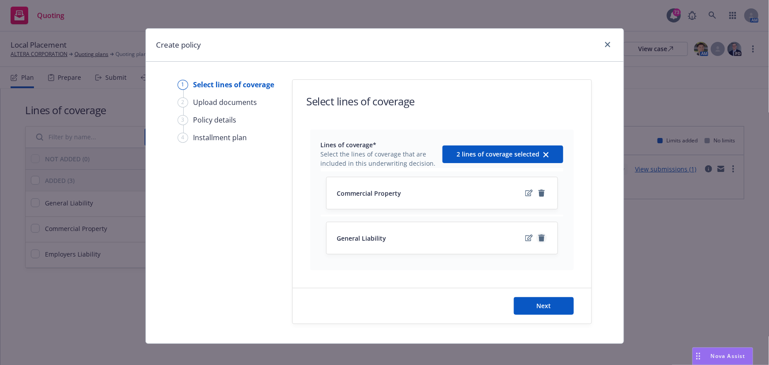
click at [538, 237] on icon "remove" at bounding box center [541, 237] width 6 height 7
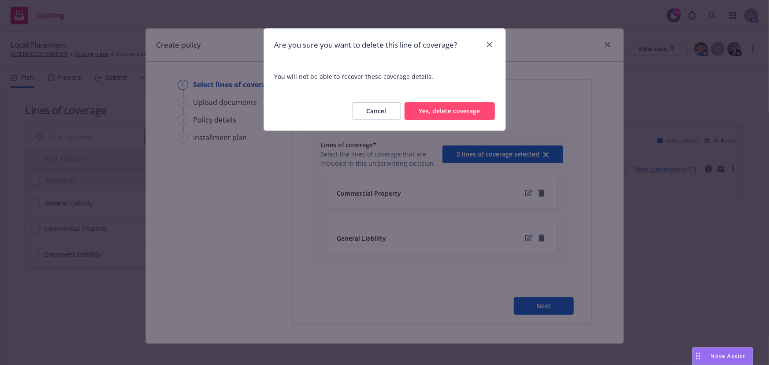
click at [476, 117] on button "Yes, delete coverage" at bounding box center [449, 111] width 90 height 18
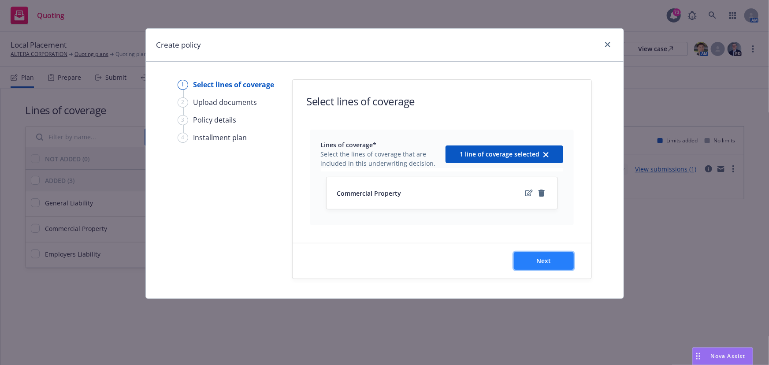
click at [537, 260] on span "Next" at bounding box center [543, 260] width 15 height 8
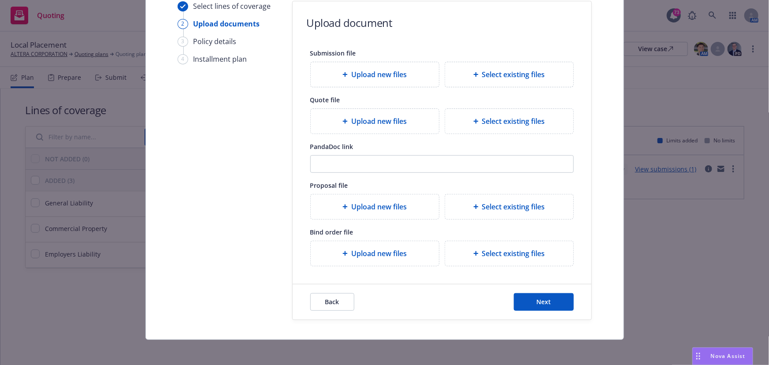
scroll to position [81, 0]
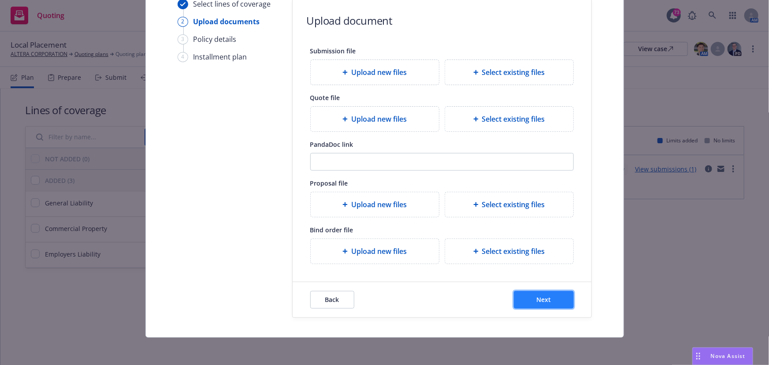
click at [516, 301] on button "Next" at bounding box center [544, 300] width 60 height 18
select select "12"
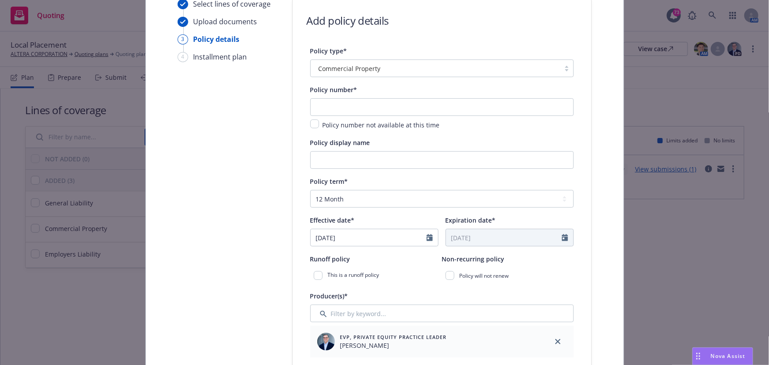
click at [329, 70] on span "Commercial Property" at bounding box center [349, 68] width 62 height 9
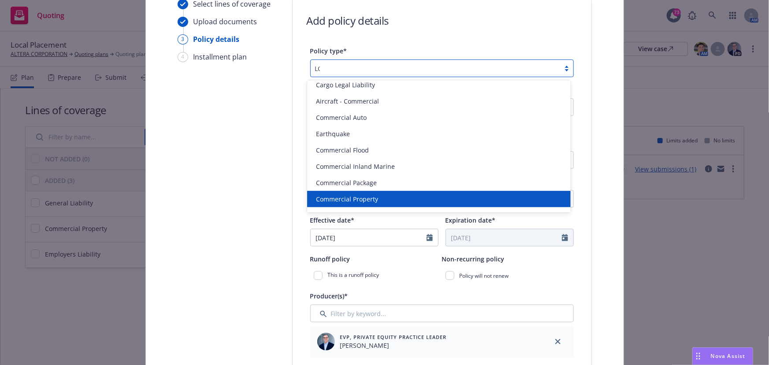
scroll to position [0, 0]
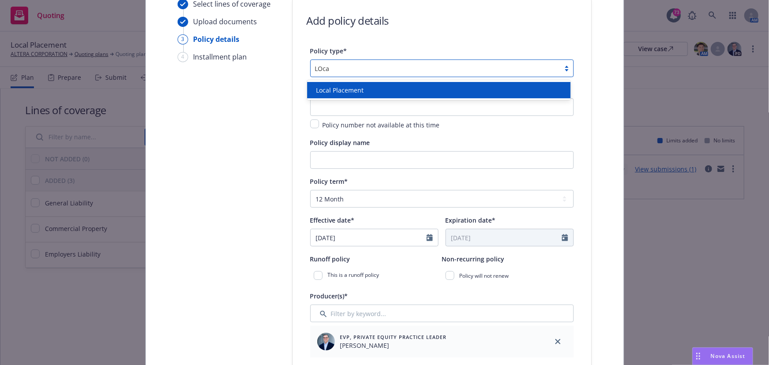
type input "LOcal"
click at [323, 95] on div "Local Placement" at bounding box center [438, 90] width 263 height 16
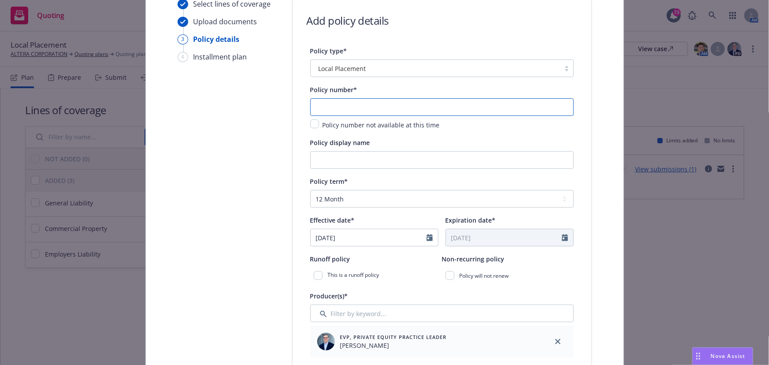
click at [322, 108] on input "text" at bounding box center [441, 107] width 263 height 18
type input "TBD- [GEOGRAPHIC_DATA] Property"
click at [323, 155] on input "Policy display name" at bounding box center [441, 160] width 263 height 18
type input "Chiina Property"
click at [319, 192] on select "Select policy term 12 Month 6 Month 4 Month 3 Month 2 Month 1 Month 36 Month (3…" at bounding box center [441, 199] width 263 height 18
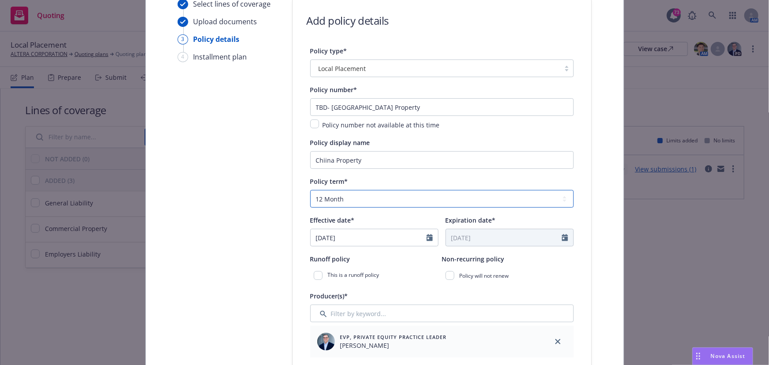
select select "other"
click at [310, 190] on select "Select policy term 12 Month 6 Month 4 Month 3 Month 2 Month 1 Month 36 Month (3…" at bounding box center [441, 199] width 263 height 18
click at [329, 232] on input "[DATE]" at bounding box center [369, 237] width 116 height 17
select select "9"
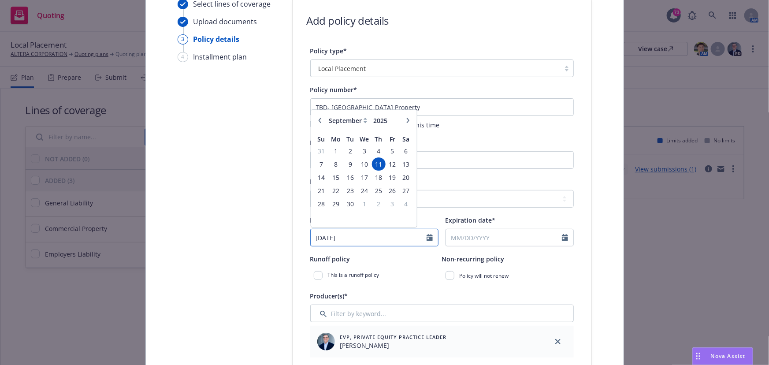
drag, startPoint x: 348, startPoint y: 236, endPoint x: 303, endPoint y: 231, distance: 45.2
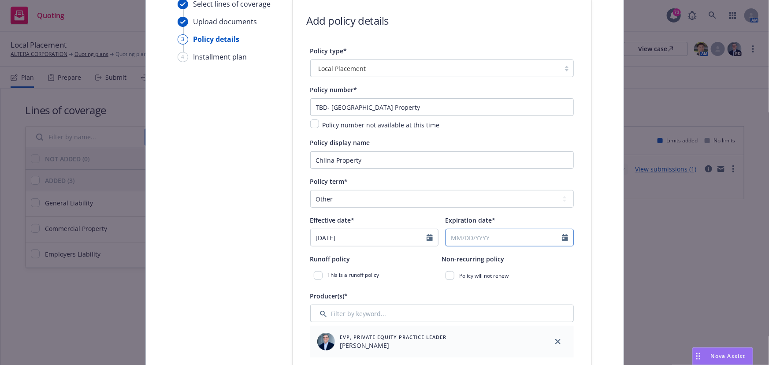
type input "[DATE]"
select select "9"
click at [462, 239] on input "Expiration date*" at bounding box center [504, 237] width 116 height 17
type input "[DATE]"
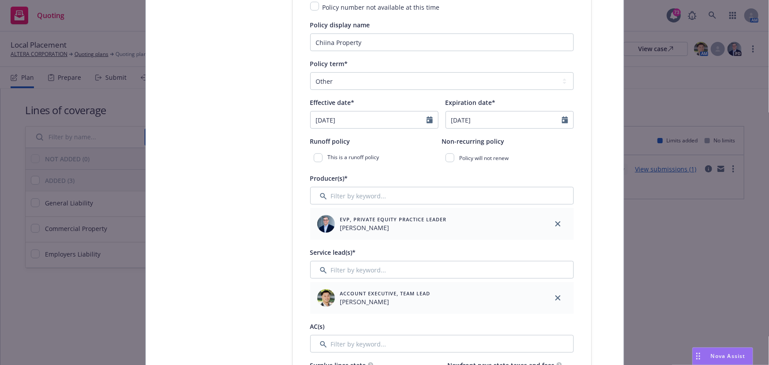
scroll to position [201, 0]
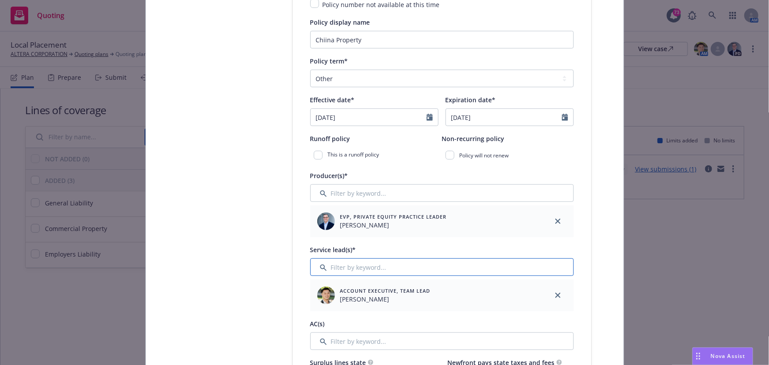
click at [351, 266] on input "Filter by keyword..." at bounding box center [441, 267] width 263 height 18
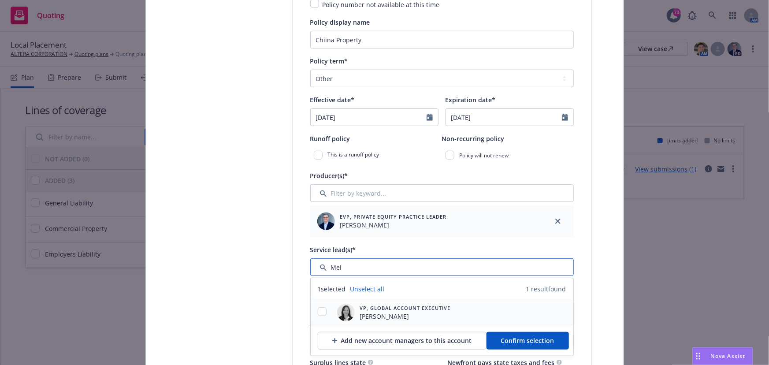
type input "Mei"
click at [321, 311] on input "checkbox" at bounding box center [322, 311] width 9 height 9
checkbox input "true"
click at [507, 335] on button "Confirm selection" at bounding box center [527, 341] width 82 height 18
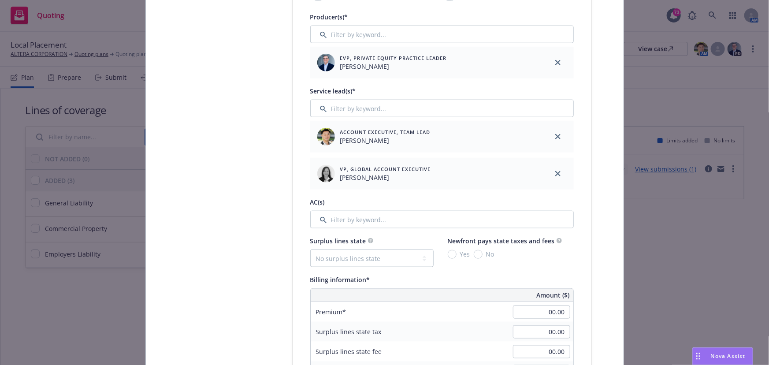
scroll to position [401, 0]
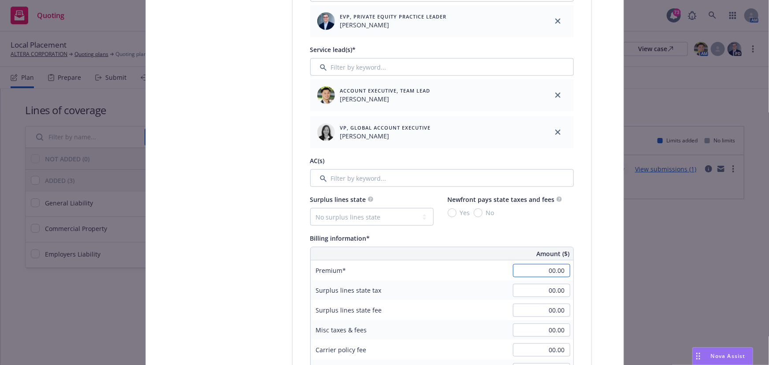
click at [525, 274] on input "00.00" at bounding box center [541, 270] width 57 height 13
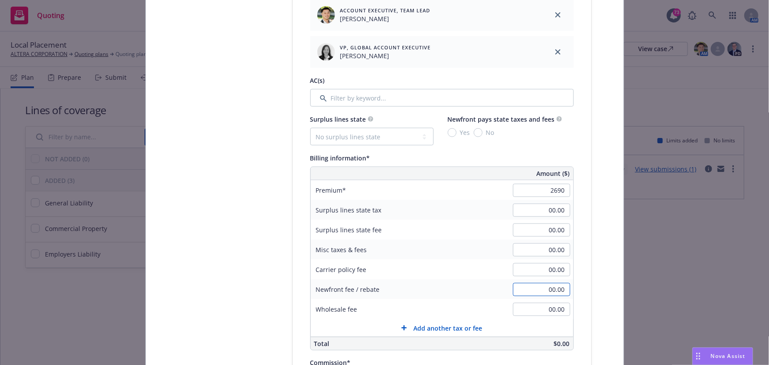
type input "2,690.00"
click at [531, 295] on input "00.00" at bounding box center [541, 289] width 57 height 13
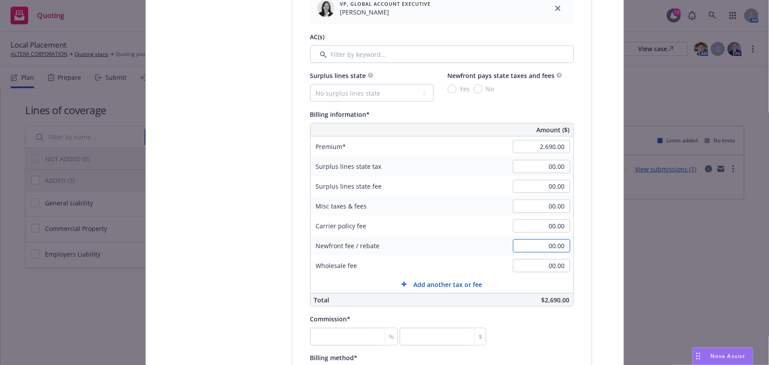
scroll to position [601, 0]
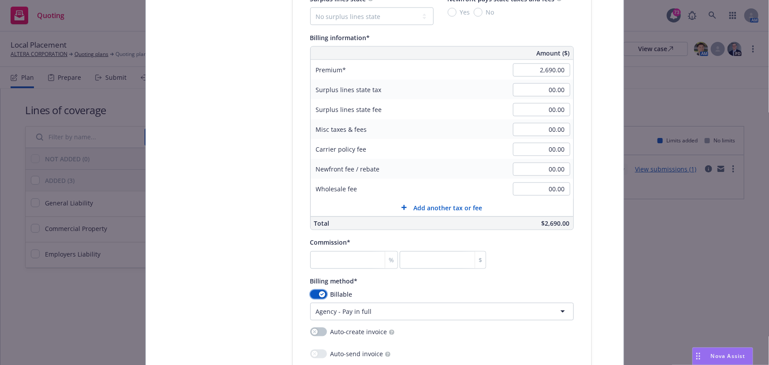
click at [314, 293] on button "button" at bounding box center [318, 294] width 17 height 9
select select
drag, startPoint x: 338, startPoint y: 270, endPoint x: 339, endPoint y: 265, distance: 4.6
click at [338, 268] on div "Policy number* TBD- China Property Policy number not available at this time Pol…" at bounding box center [441, 101] width 263 height 1074
click at [339, 264] on input "number" at bounding box center [354, 260] width 88 height 18
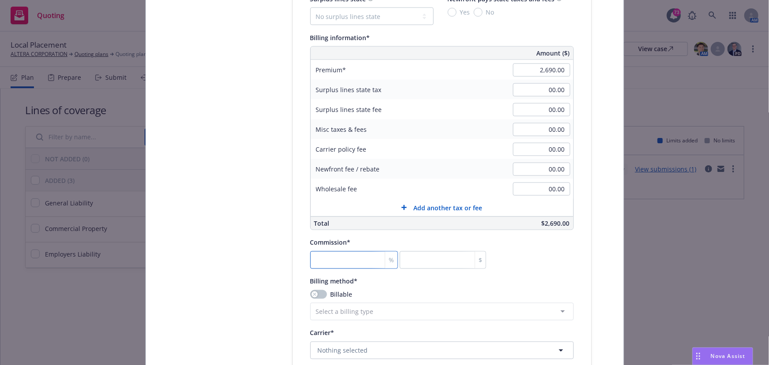
type input "0"
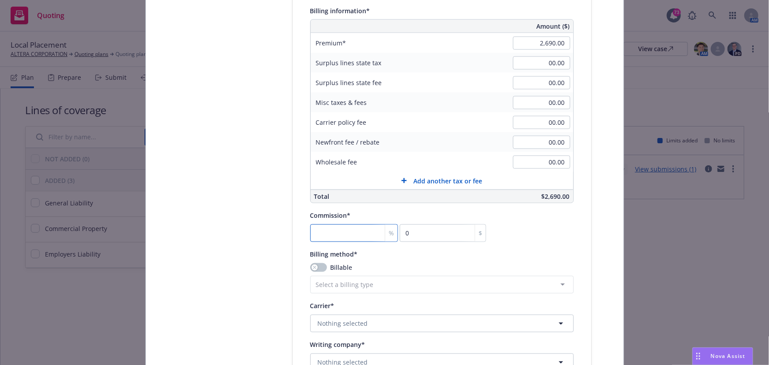
scroll to position [681, 0]
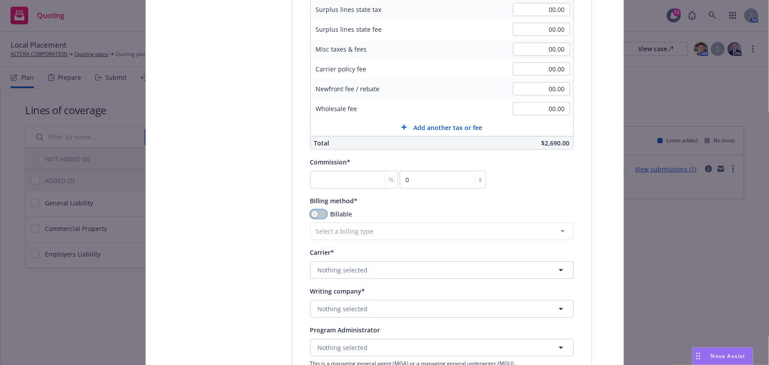
click at [313, 215] on icon "button" at bounding box center [314, 214] width 3 height 3
click at [544, 227] on html "Quoting 73 AM Local Placement ALTERA CORPORATION Quoting plans Quoting plan Mor…" at bounding box center [384, 182] width 769 height 365
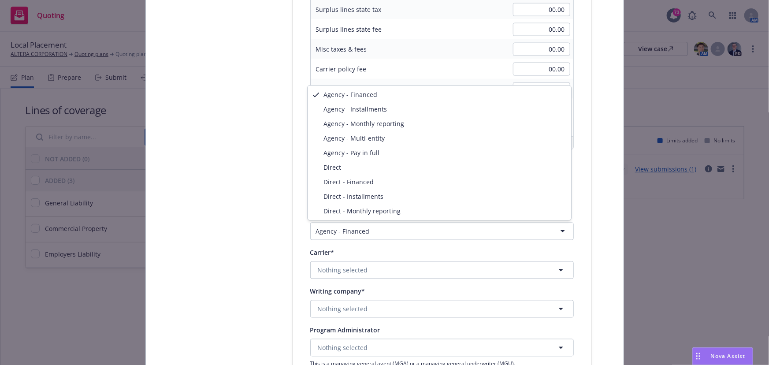
select select "DIRECT"
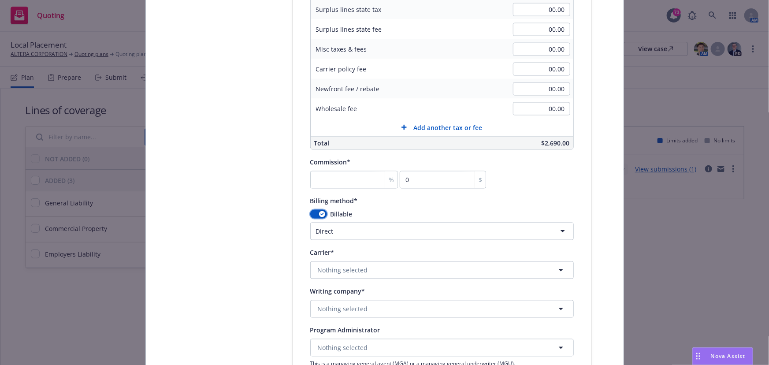
click at [313, 216] on button "button" at bounding box center [318, 214] width 17 height 9
select select
click at [337, 176] on input "number" at bounding box center [354, 180] width 88 height 18
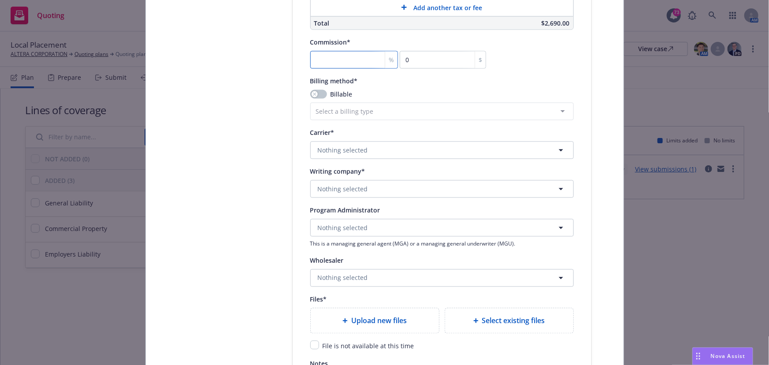
scroll to position [802, 0]
click at [475, 93] on div "Billable" at bounding box center [441, 93] width 263 height 9
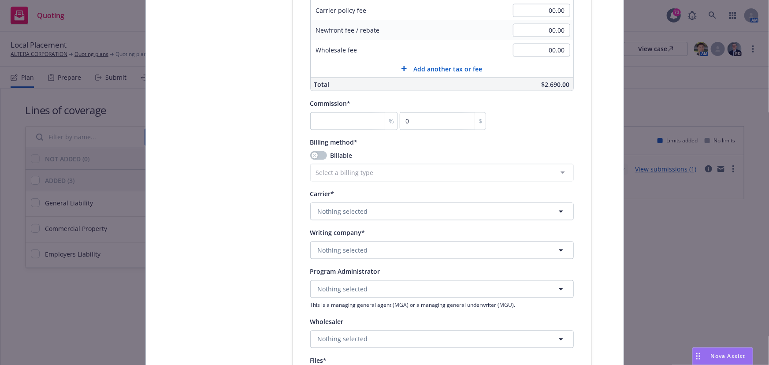
scroll to position [721, 0]
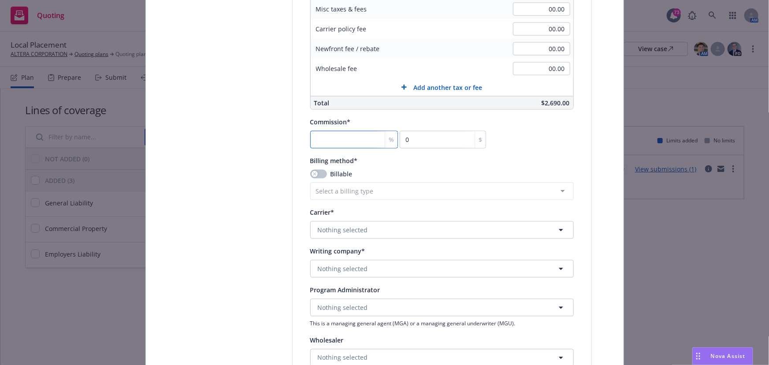
click at [353, 135] on input "number" at bounding box center [354, 140] width 88 height 18
click at [316, 176] on button "button" at bounding box center [318, 174] width 17 height 9
click at [328, 192] on html "Quoting 73 AM Local Placement ALTERA CORPORATION Quoting plans Quoting plan Mor…" at bounding box center [384, 182] width 769 height 365
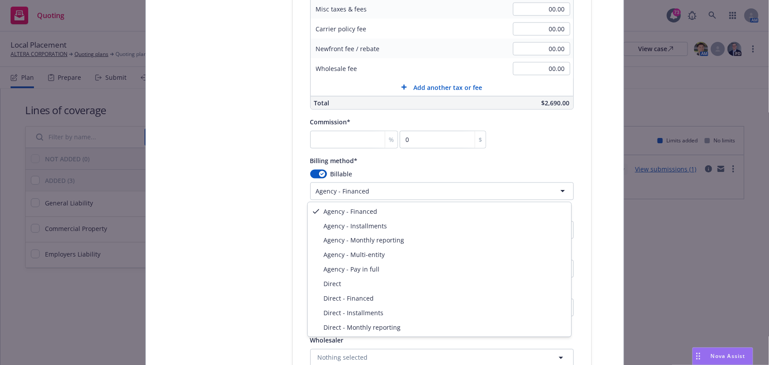
select select "DIRECT"
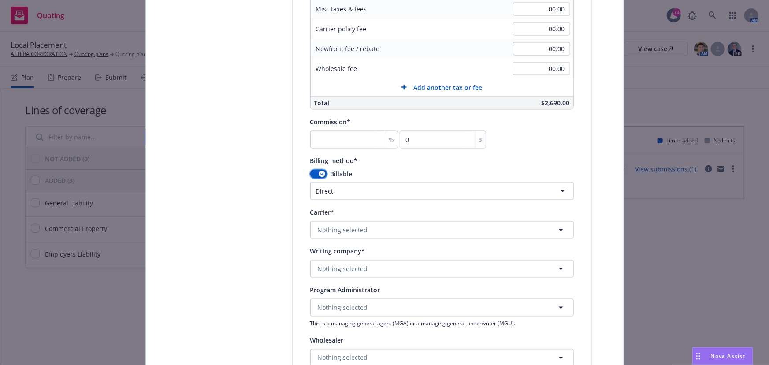
click at [315, 176] on button "button" at bounding box center [318, 174] width 17 height 9
select select
click at [324, 141] on input "number" at bounding box center [354, 140] width 88 height 18
click at [395, 180] on div "Billable Select a billing type Agency - Financed Agency - Installments Agency -…" at bounding box center [441, 185] width 263 height 30
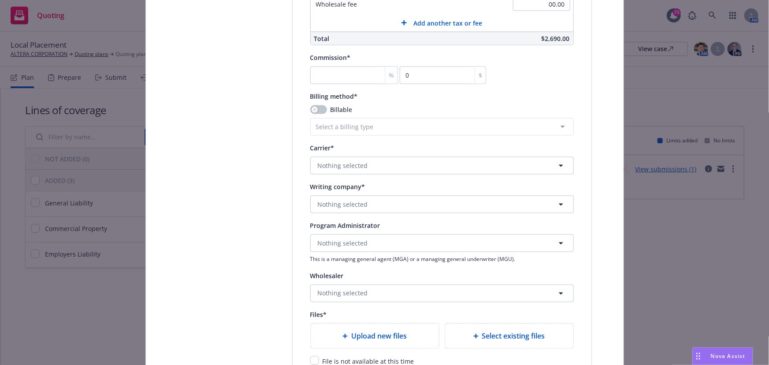
scroll to position [881, 0]
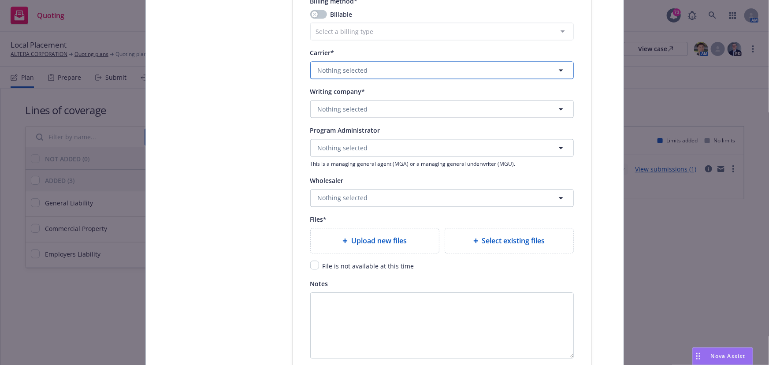
click at [351, 70] on span "Nothing selected" at bounding box center [343, 70] width 50 height 9
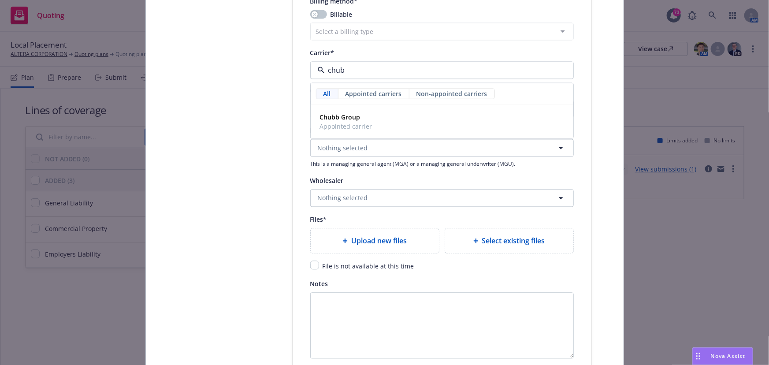
type input "chubb"
click at [335, 114] on strong "Chubb Group" at bounding box center [340, 117] width 41 height 8
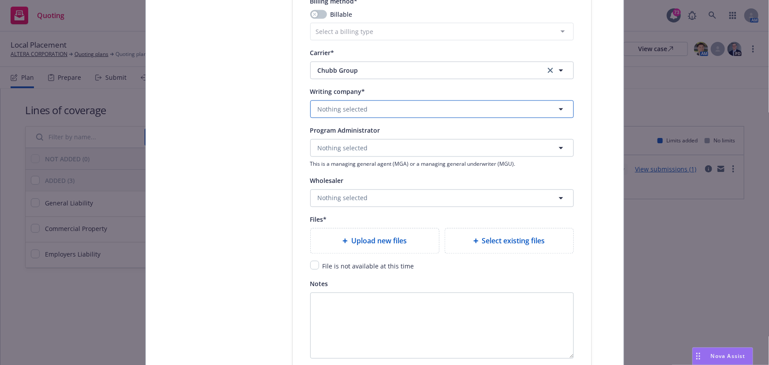
click at [327, 112] on span "Nothing selected" at bounding box center [343, 108] width 50 height 9
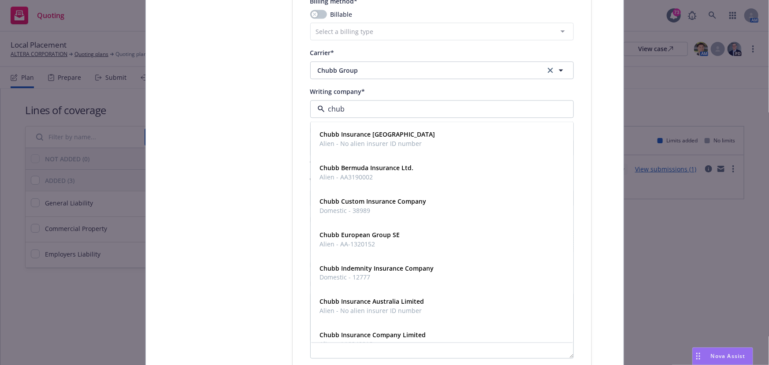
type input "chubb"
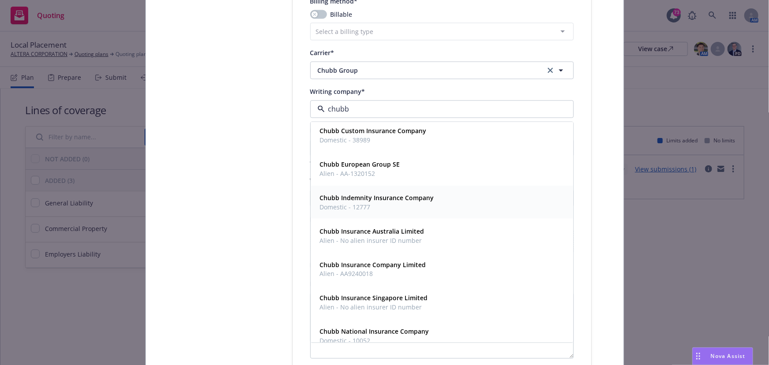
scroll to position [80, 0]
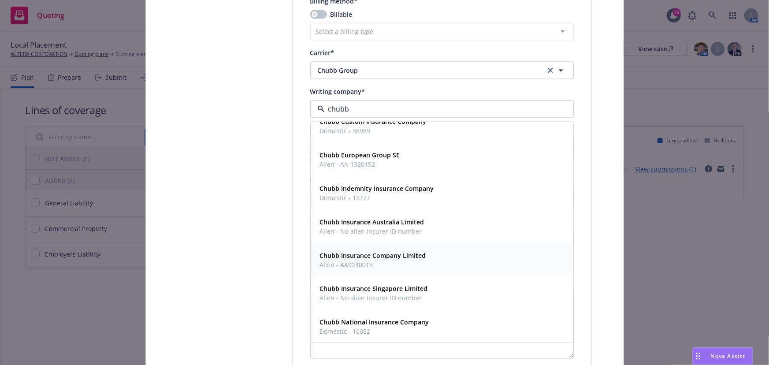
click at [353, 260] on span "Alien - AA9240018" at bounding box center [373, 264] width 106 height 9
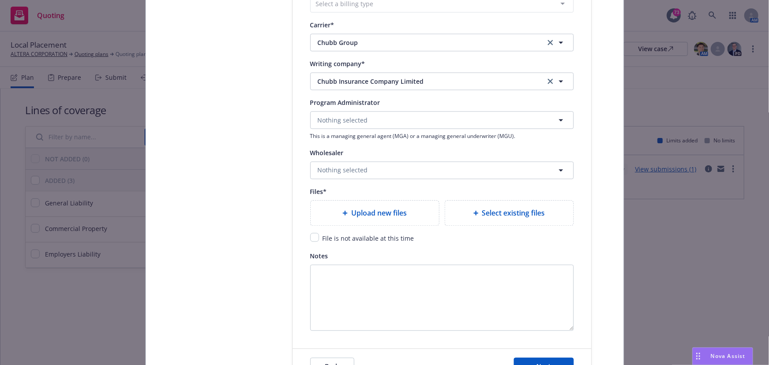
scroll to position [921, 0]
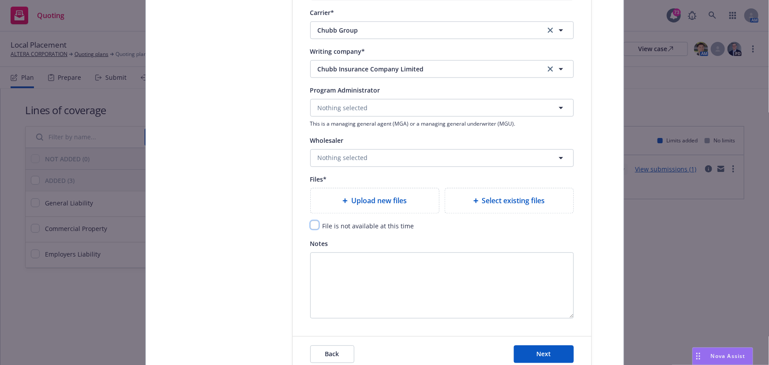
click at [313, 227] on input "checkbox" at bounding box center [314, 224] width 9 height 9
checkbox input "true"
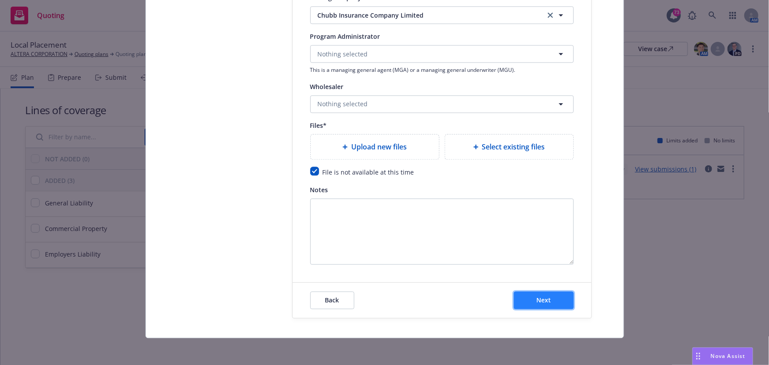
click at [534, 306] on button "Next" at bounding box center [544, 300] width 60 height 18
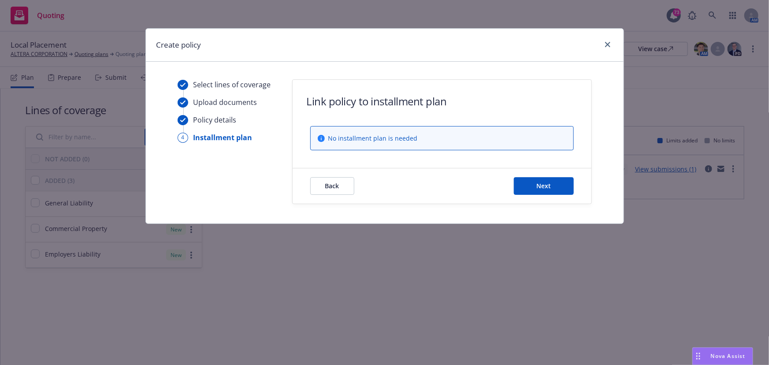
scroll to position [0, 0]
click at [536, 180] on button "Next" at bounding box center [544, 186] width 60 height 18
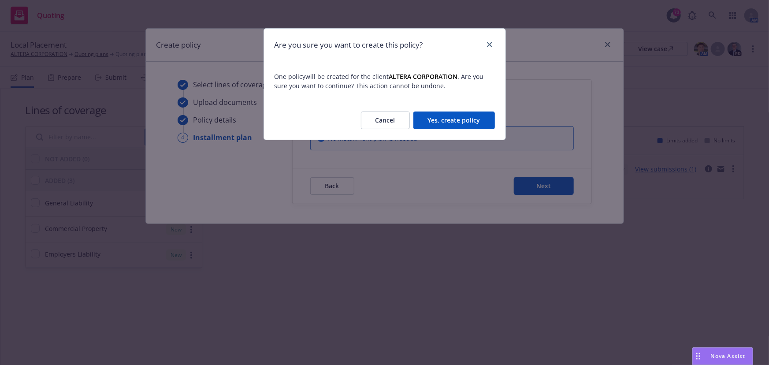
click at [457, 119] on button "Yes, create policy" at bounding box center [453, 120] width 81 height 18
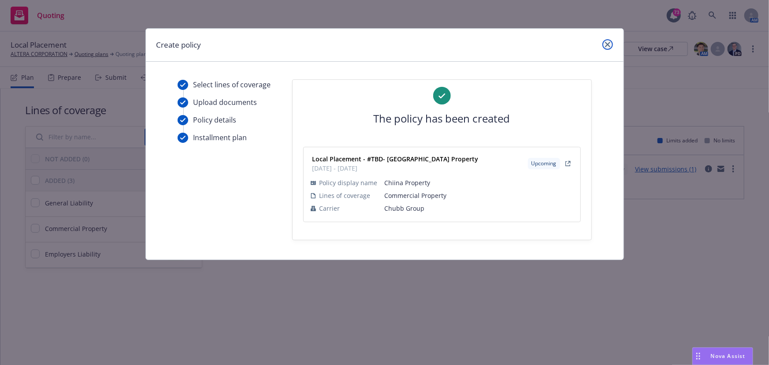
click at [610, 44] on link "close" at bounding box center [607, 44] width 11 height 11
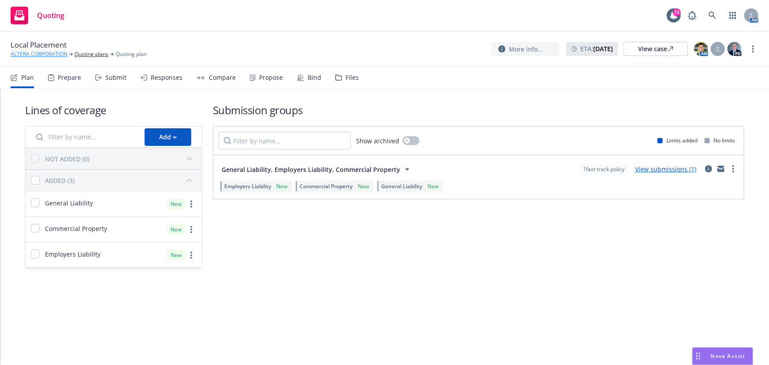
click at [44, 52] on link "ALTERA CORPORATION" at bounding box center [39, 54] width 57 height 8
